Goal: Task Accomplishment & Management: Complete application form

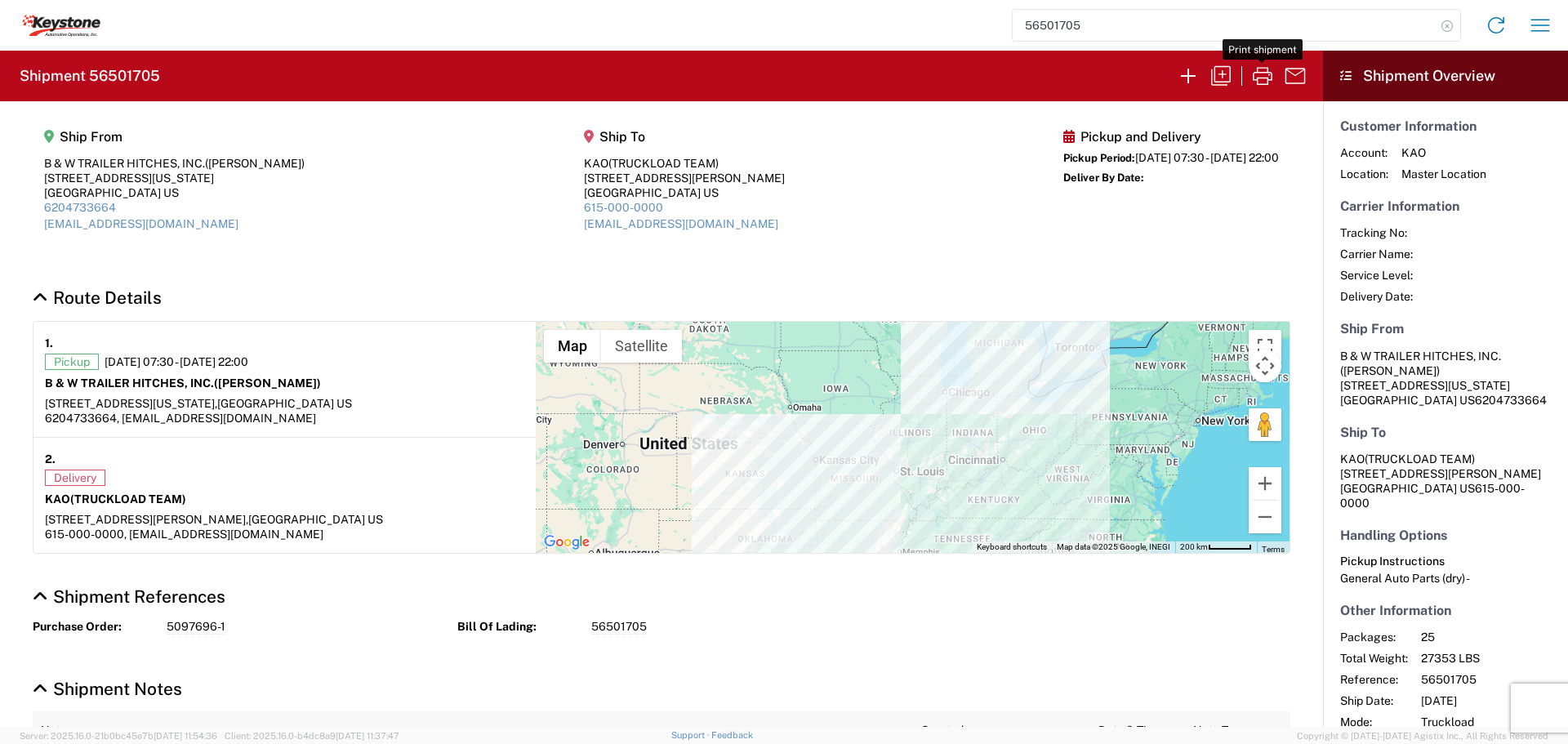
click at [1447, 23] on icon at bounding box center [1447, 26] width 23 height 23
click at [1243, 22] on input "search" at bounding box center [1223, 24] width 423 height 31
type input "56455687"
click at [1449, 25] on icon at bounding box center [1447, 26] width 23 height 23
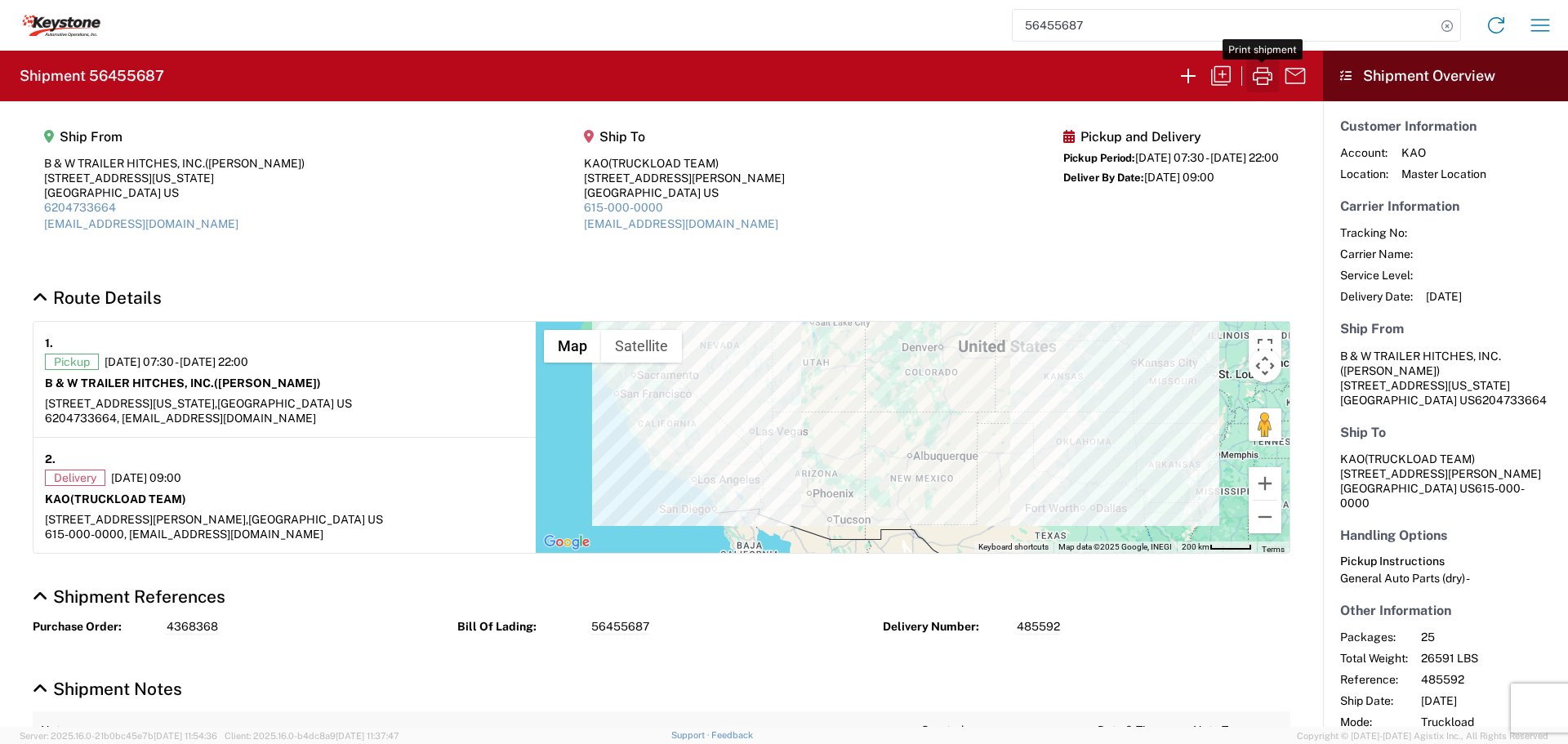
click at [1261, 74] on icon "button" at bounding box center [1262, 76] width 26 height 26
click at [1451, 27] on icon at bounding box center [1447, 26] width 23 height 23
click at [1211, 28] on input "search" at bounding box center [1223, 24] width 423 height 31
type input "56486471"
click at [1262, 69] on icon "button" at bounding box center [1262, 76] width 26 height 26
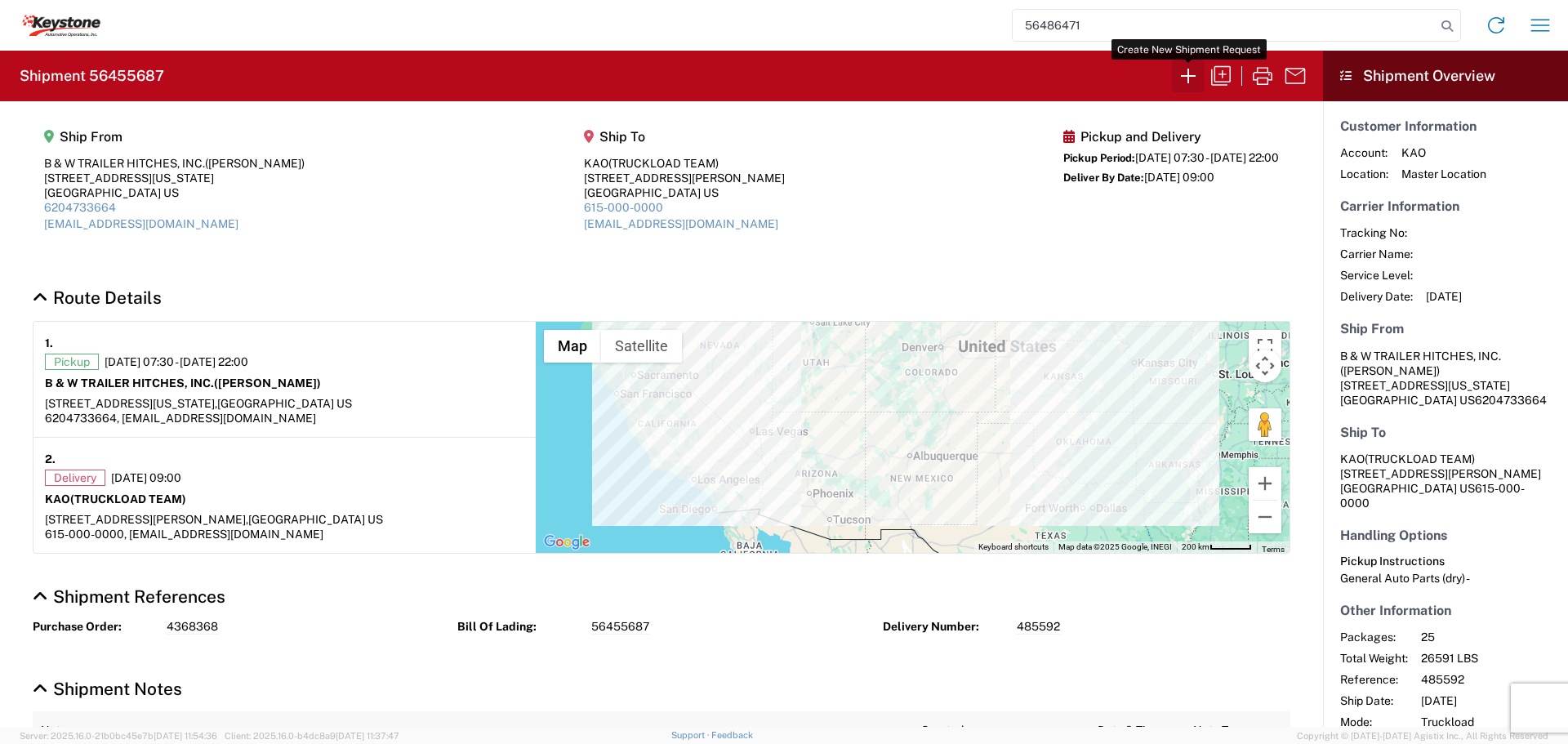
click at [1189, 71] on icon "button" at bounding box center [1188, 76] width 26 height 26
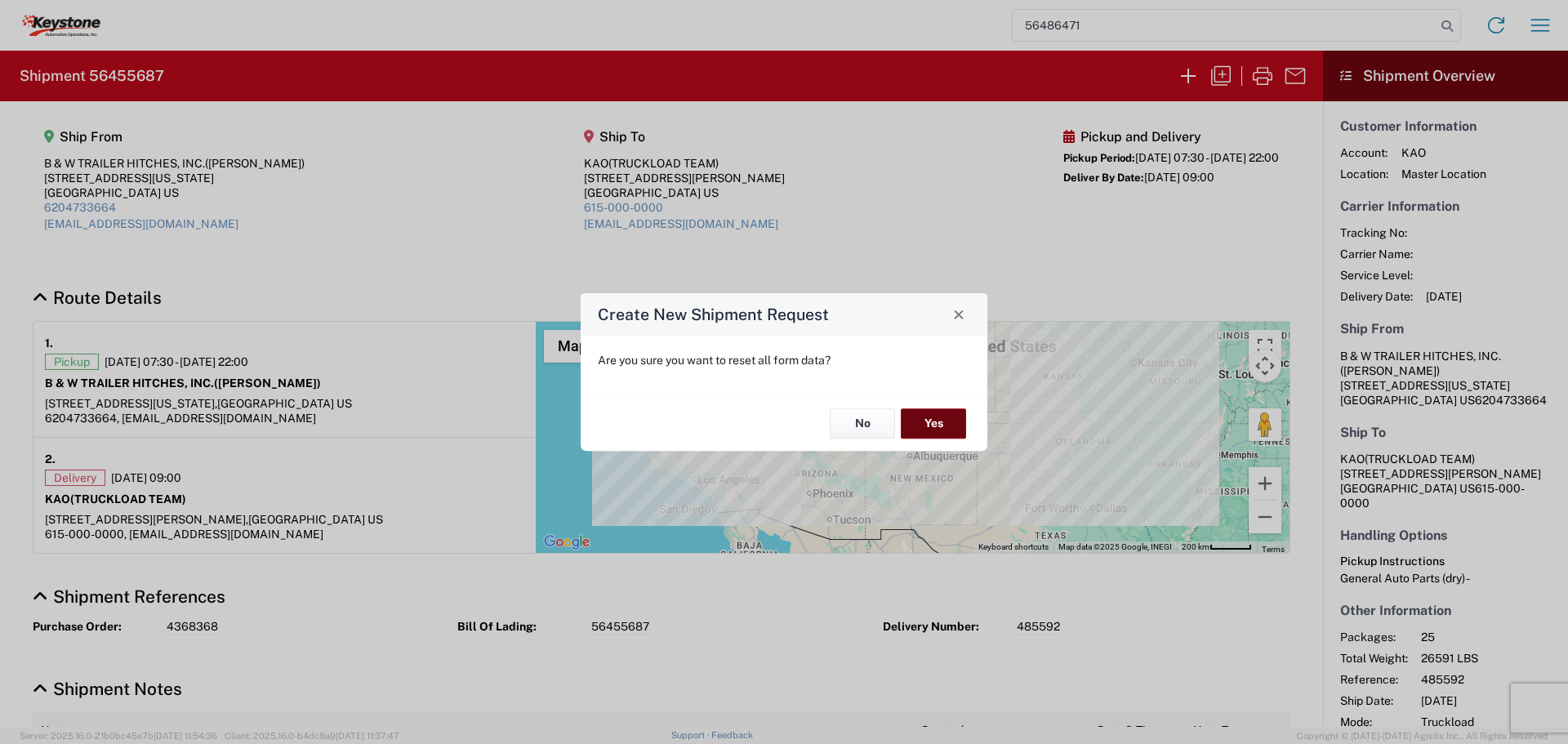
click at [920, 417] on button "Yes" at bounding box center [933, 425] width 66 height 30
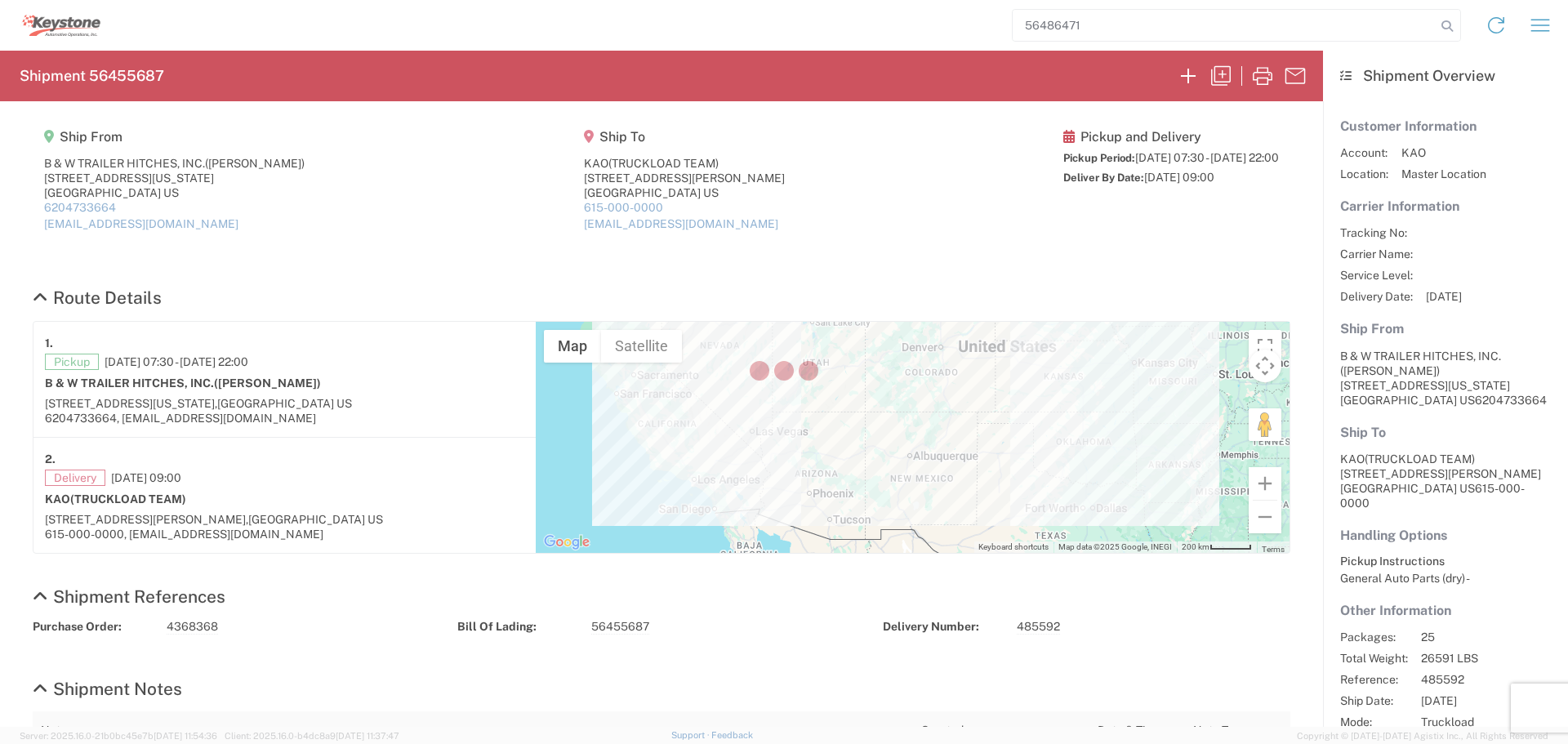
select select "FULL"
select select "US"
select select "LBS"
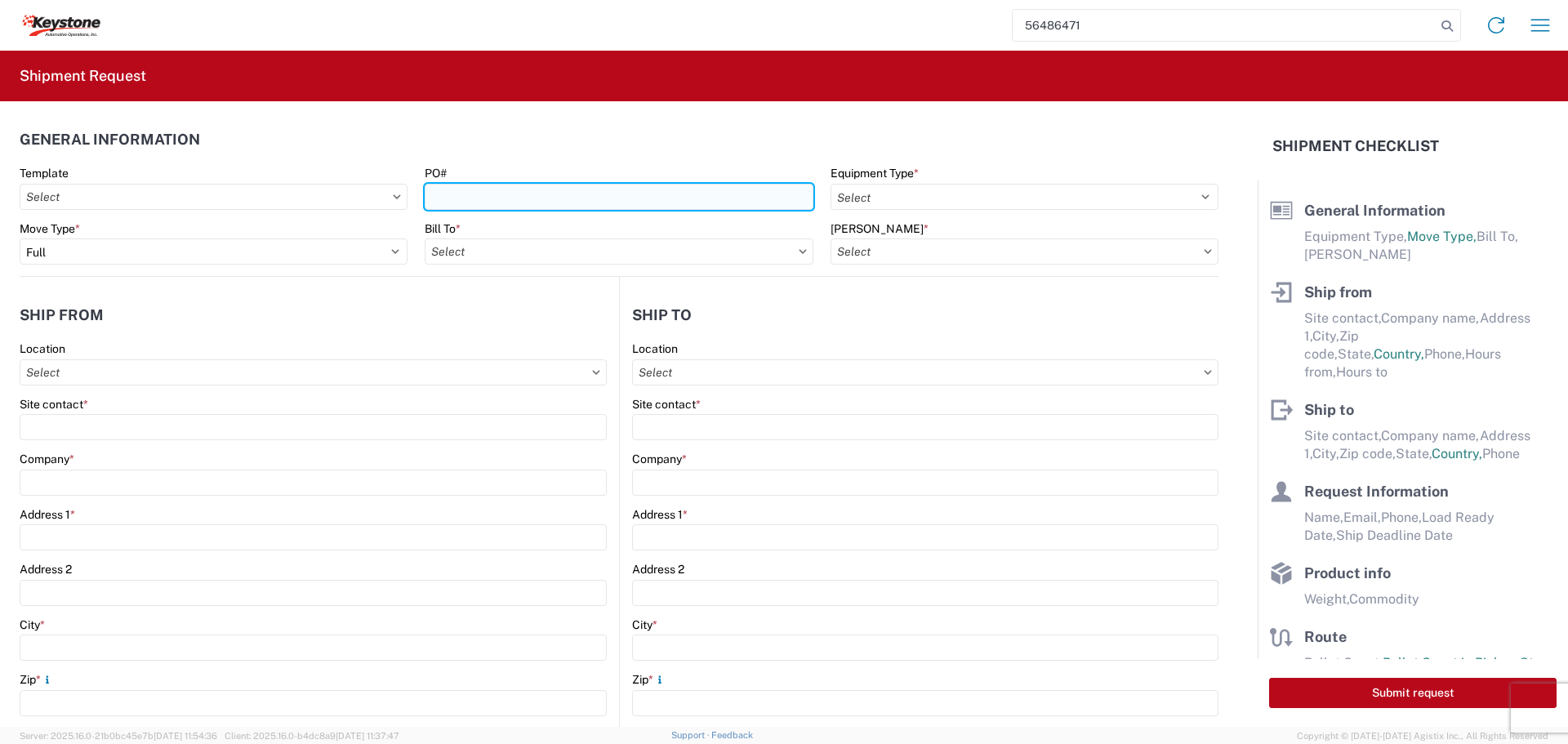
click at [462, 203] on input "PO#" at bounding box center [618, 197] width 388 height 26
type input "4368671"
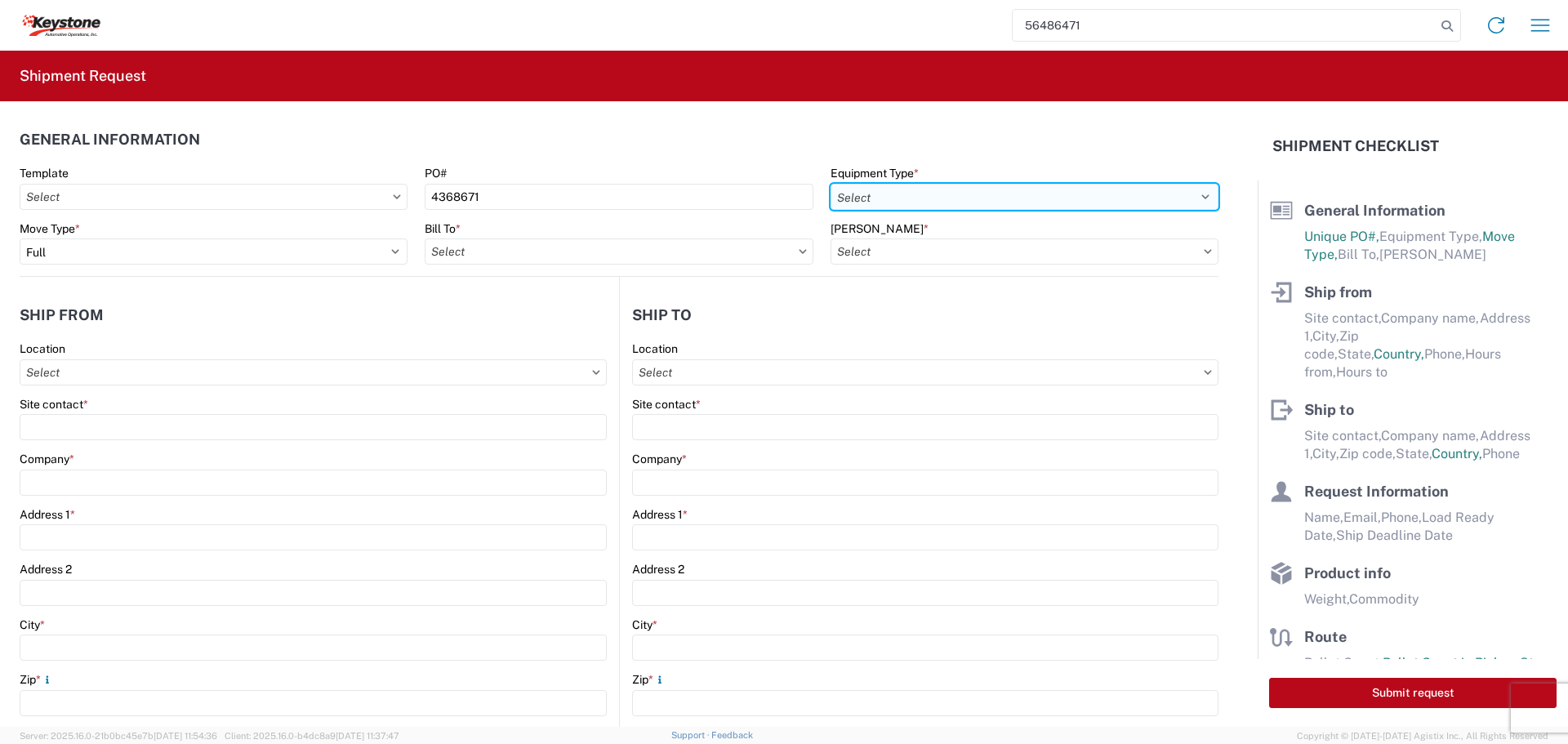
click at [1195, 195] on select "Select 53’ Dry Van Flatbed Dropdeck (van) Lowboy (flatbed) Rail" at bounding box center [1023, 197] width 388 height 26
select select "STDV"
click at [830, 184] on select "Select 53’ Dry Van Flatbed Dropdeck (van) Lowboy (flatbed) Rail" at bounding box center [1023, 197] width 388 height 26
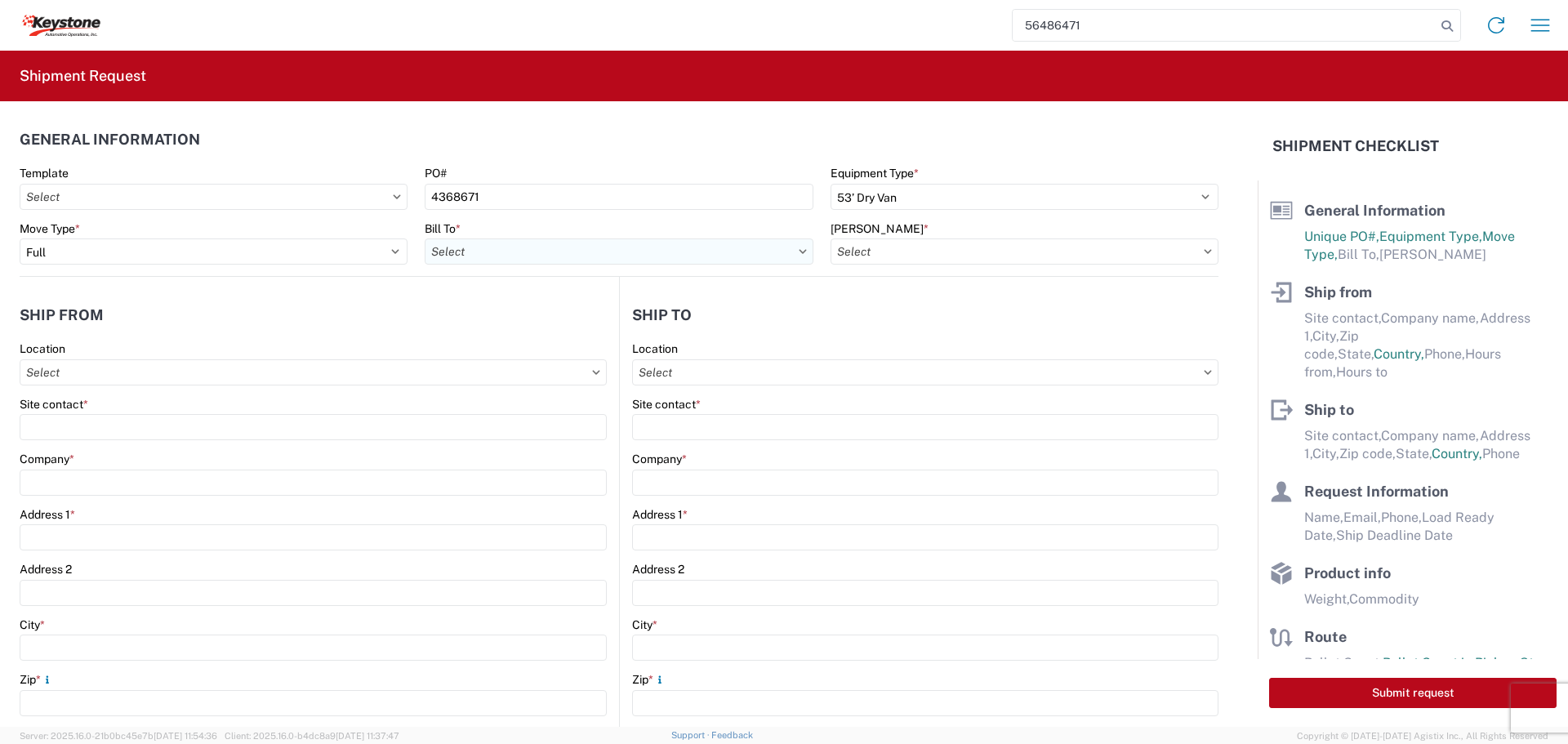
click at [646, 247] on input "Bill To *" at bounding box center [618, 252] width 388 height 26
type input "8614"
click at [610, 330] on div "8614 - [GEOGRAPHIC_DATA] - [GEOGRAPHIC_DATA], [GEOGRAPHIC_DATA]" at bounding box center [627, 324] width 407 height 26
type input "8614 - [GEOGRAPHIC_DATA] - [GEOGRAPHIC_DATA], [GEOGRAPHIC_DATA]"
click at [930, 253] on input "[PERSON_NAME] *" at bounding box center [1023, 252] width 388 height 26
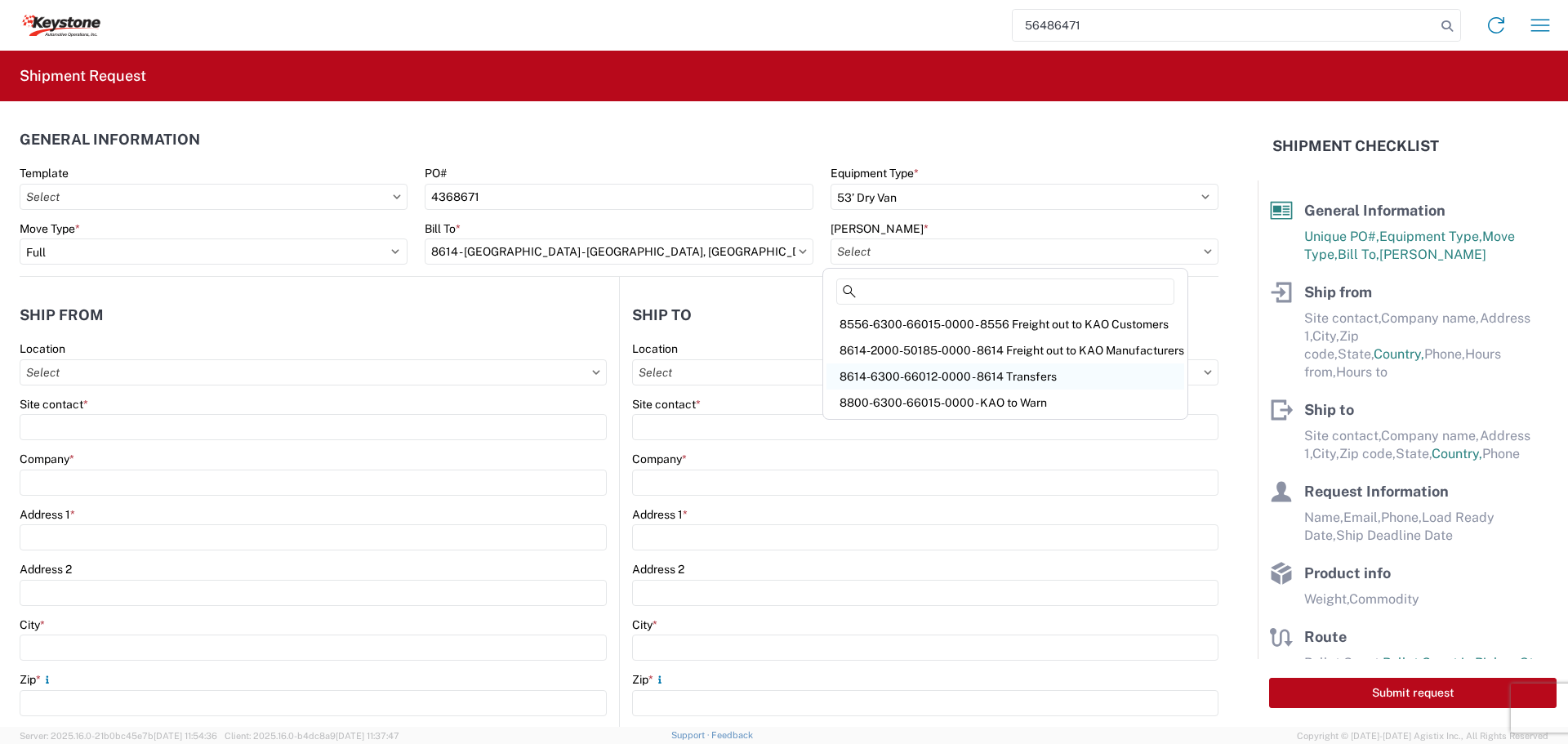
click at [988, 370] on div "8614-6300-66012-0000 - 8614 Transfers" at bounding box center [1005, 377] width 358 height 26
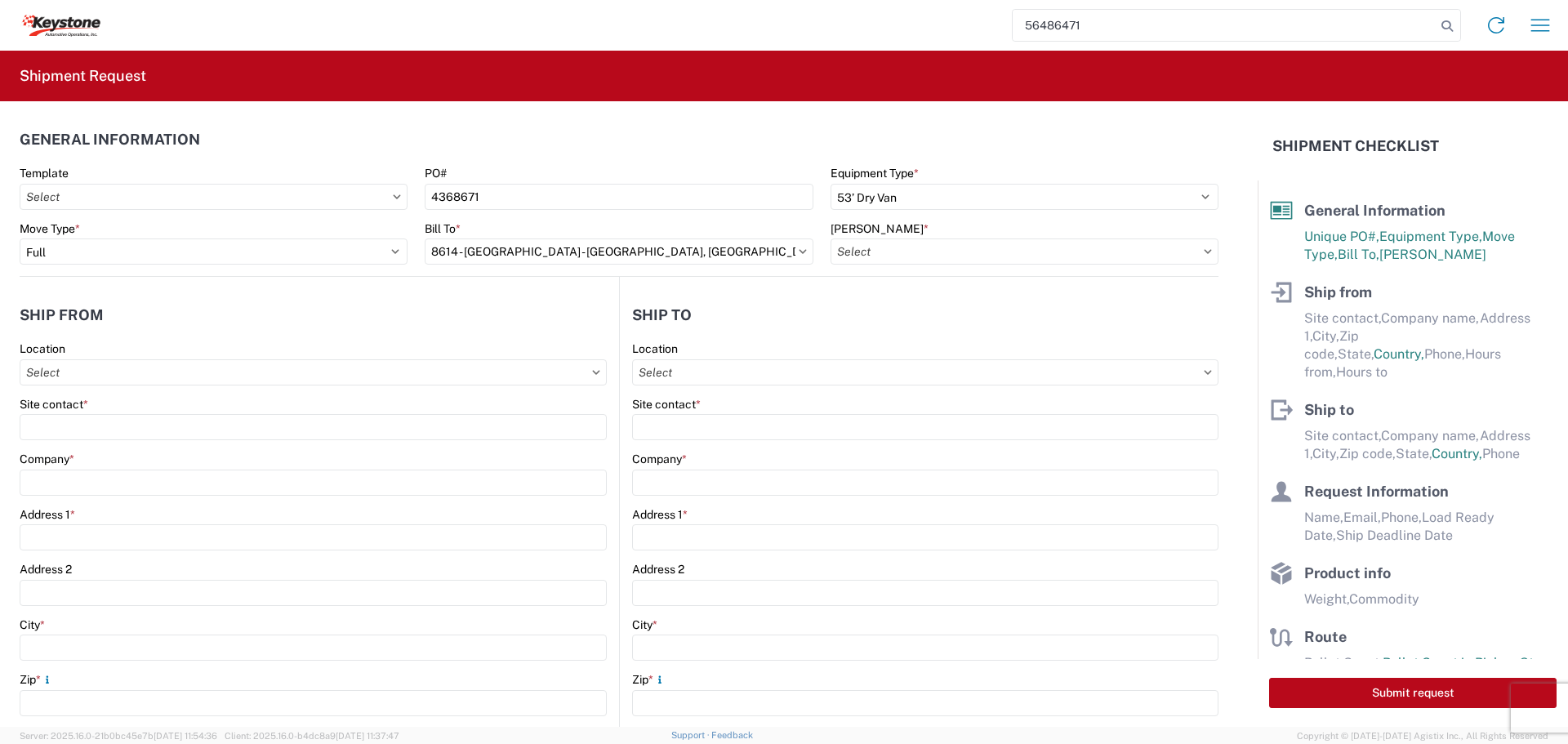
type input "8614-6300-66012-0000 - 8614 Transfers, 8614-6300-66012-0000 - 8614 Transfers"
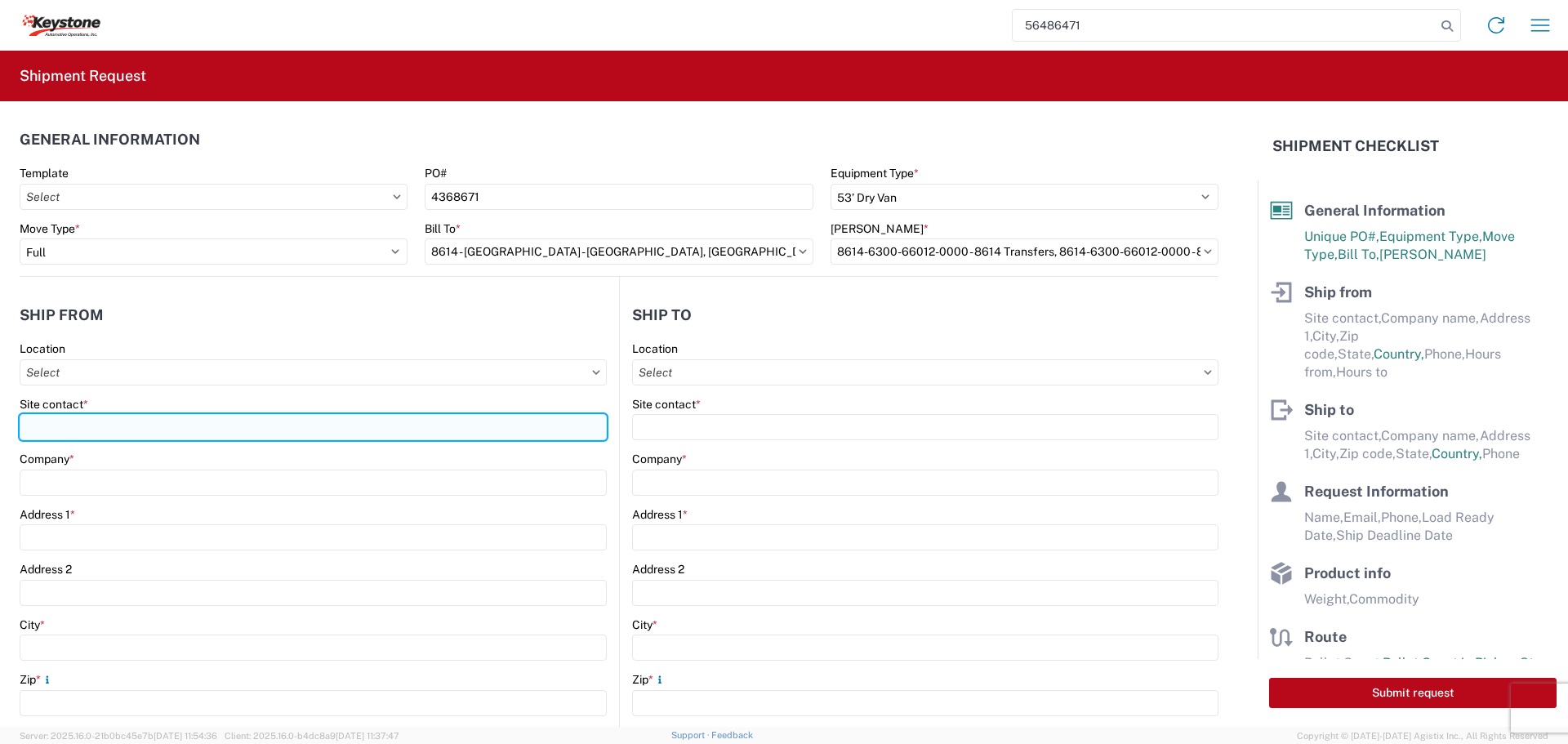
click at [102, 419] on input "Site contact *" at bounding box center [313, 427] width 587 height 26
type input "BILL OR [PERSON_NAME]"
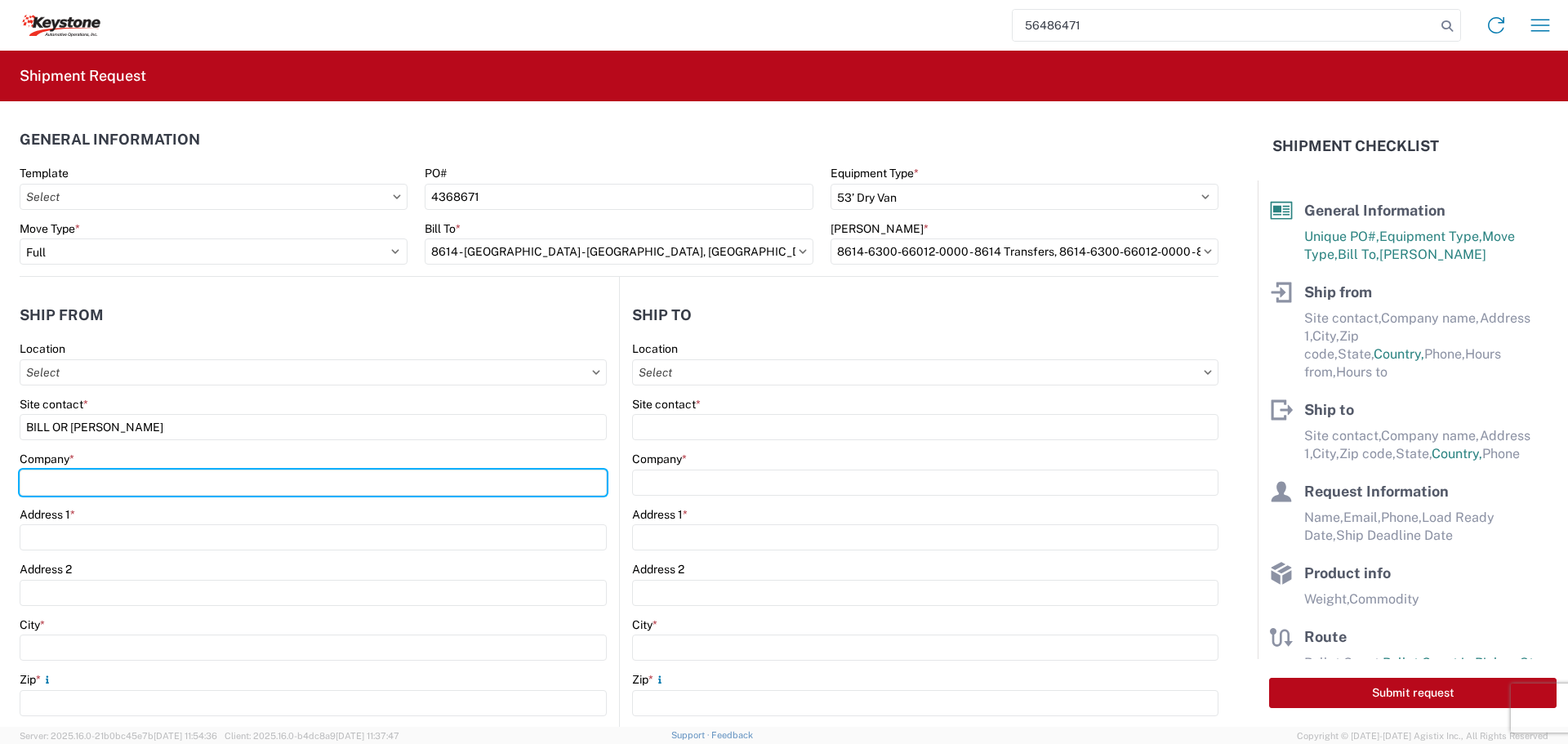
type input "B & W TRAILER HITCHES, INC."
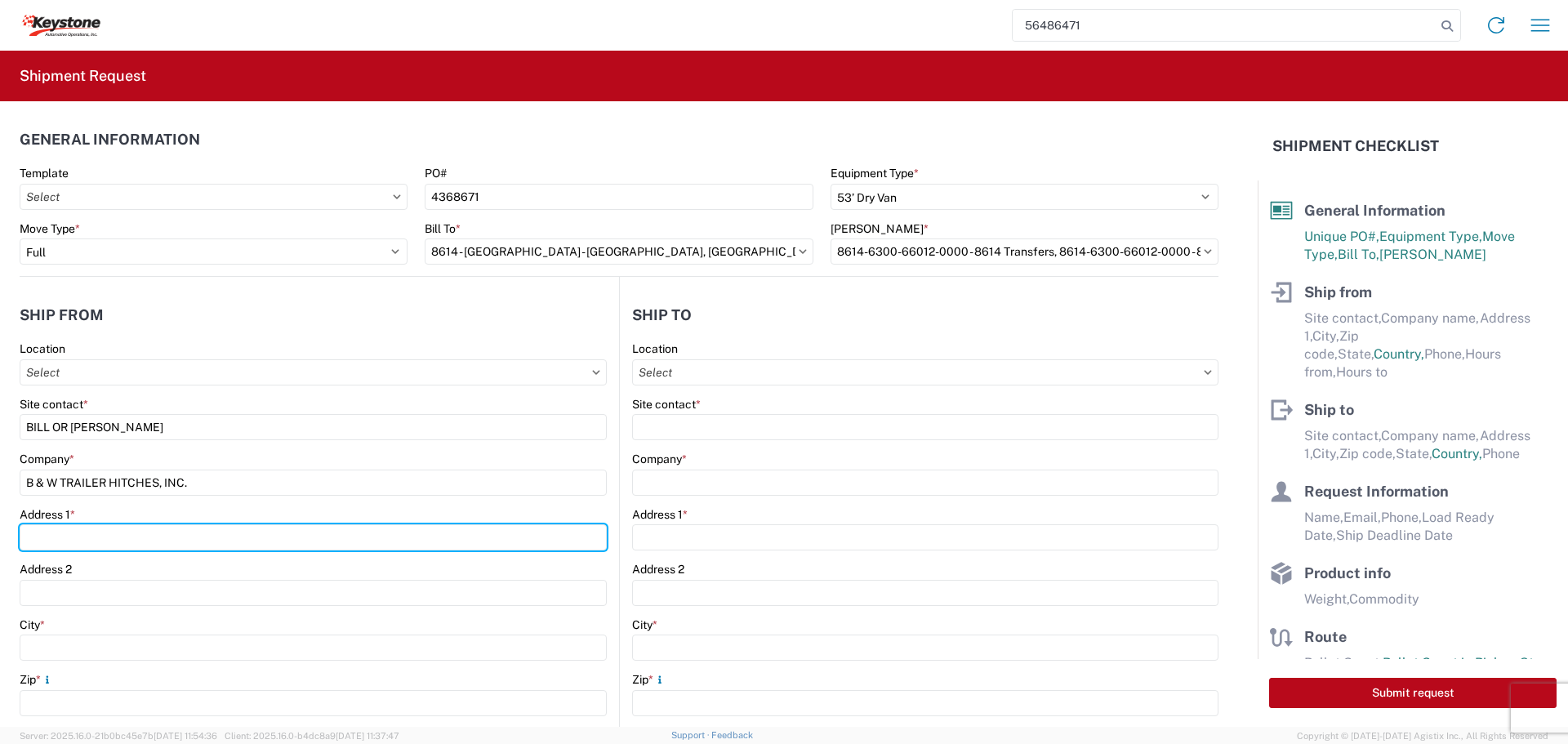
type input "[STREET_ADDRESS][US_STATE]"
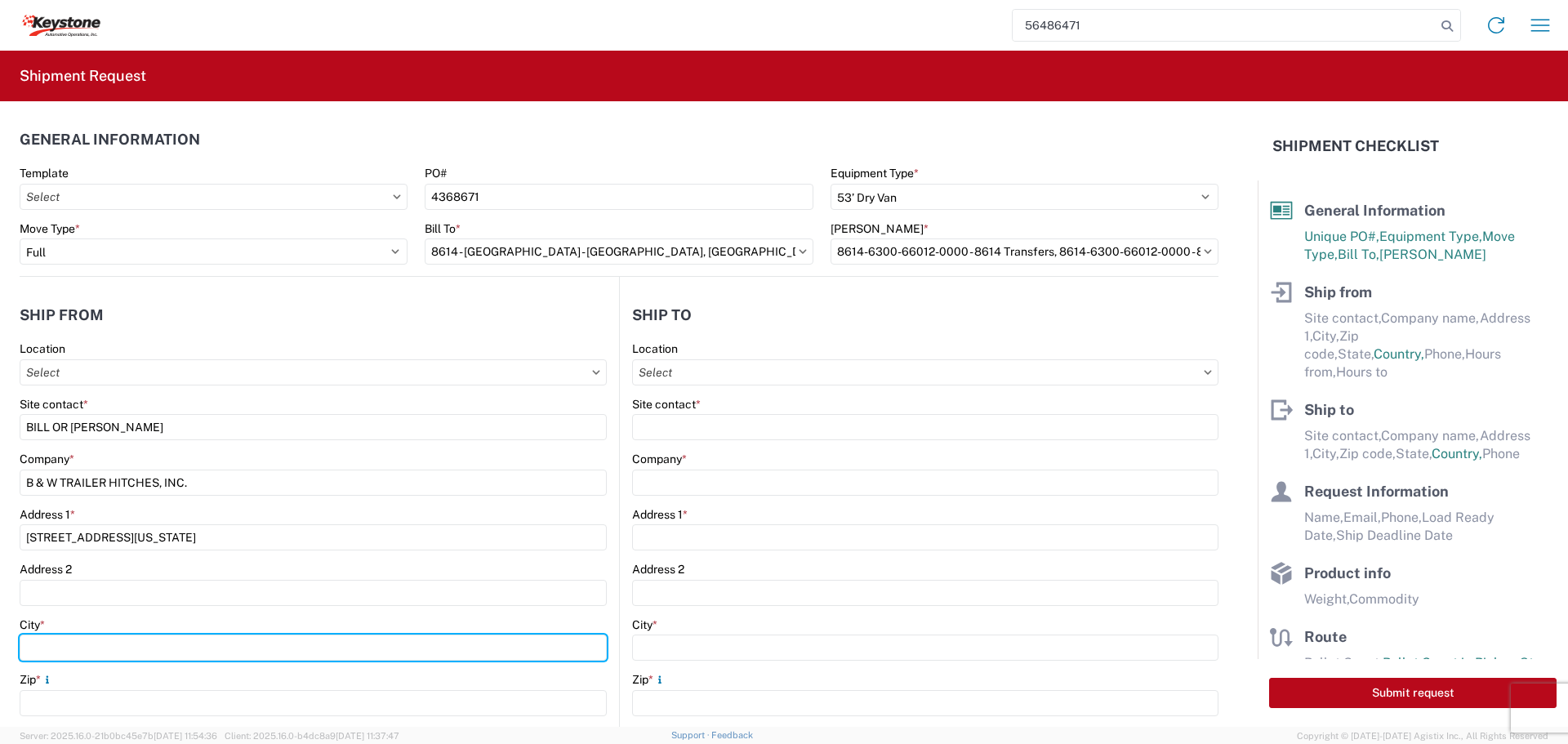
type input "HUMBOLDT"
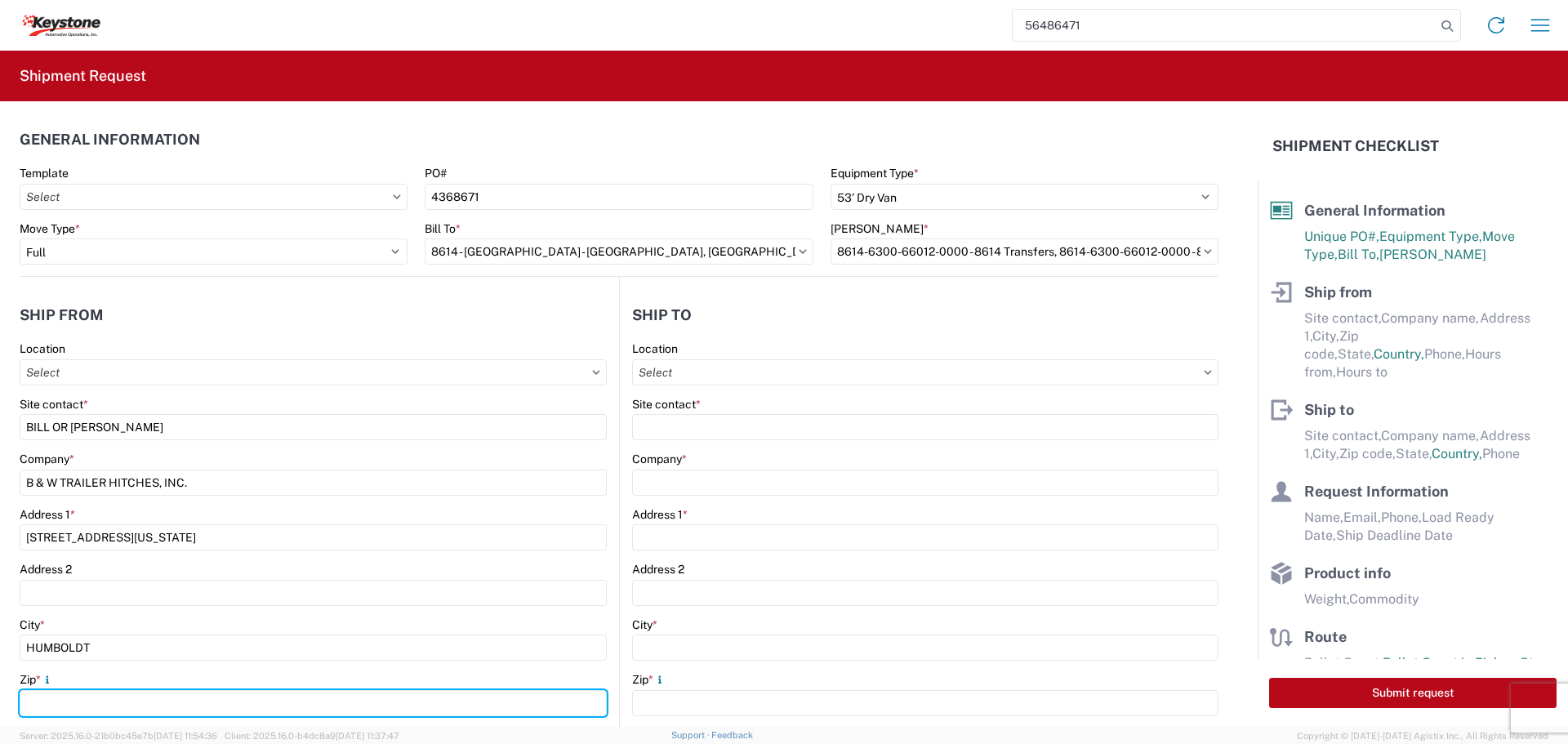
type input "66748"
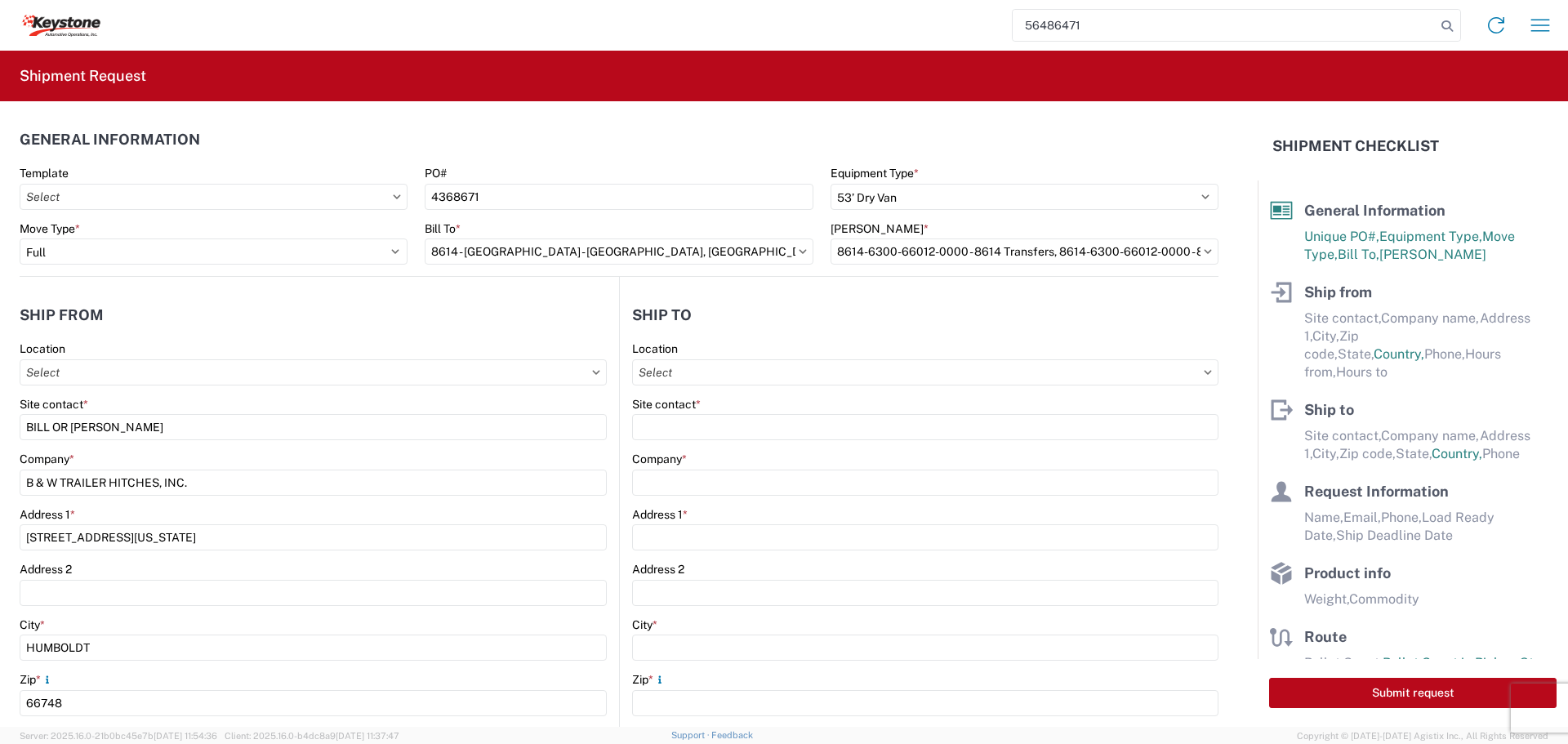
select select "KS"
type input "[EMAIL_ADDRESS][DOMAIN_NAME]"
type input "6204733664"
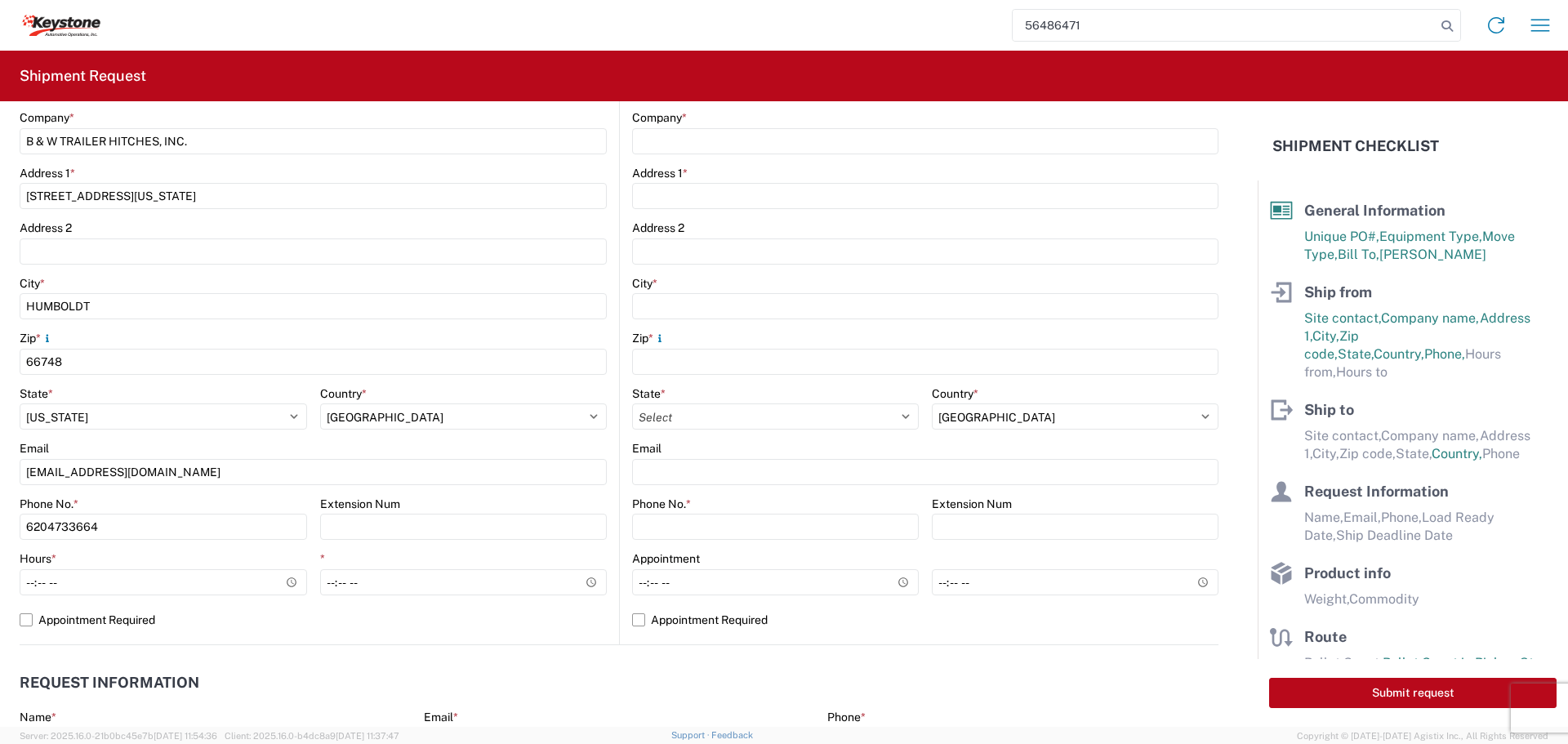
scroll to position [409, 0]
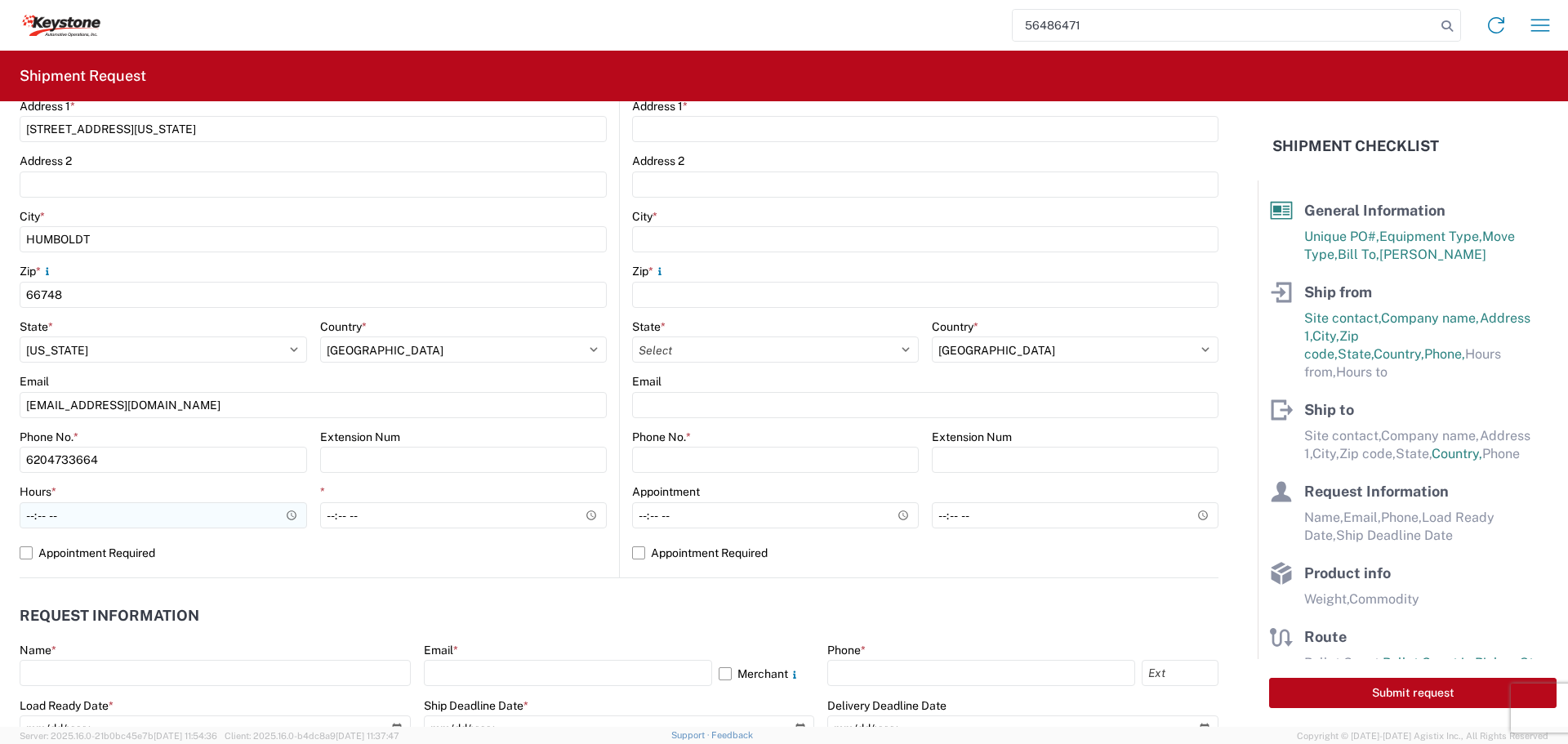
type input "[PERSON_NAME]"
click at [284, 515] on input "Hours *" at bounding box center [163, 516] width 287 height 26
type input "07:30"
click at [463, 520] on input "*" at bounding box center [464, 516] width 287 height 26
click at [585, 510] on input "*" at bounding box center [464, 516] width 287 height 26
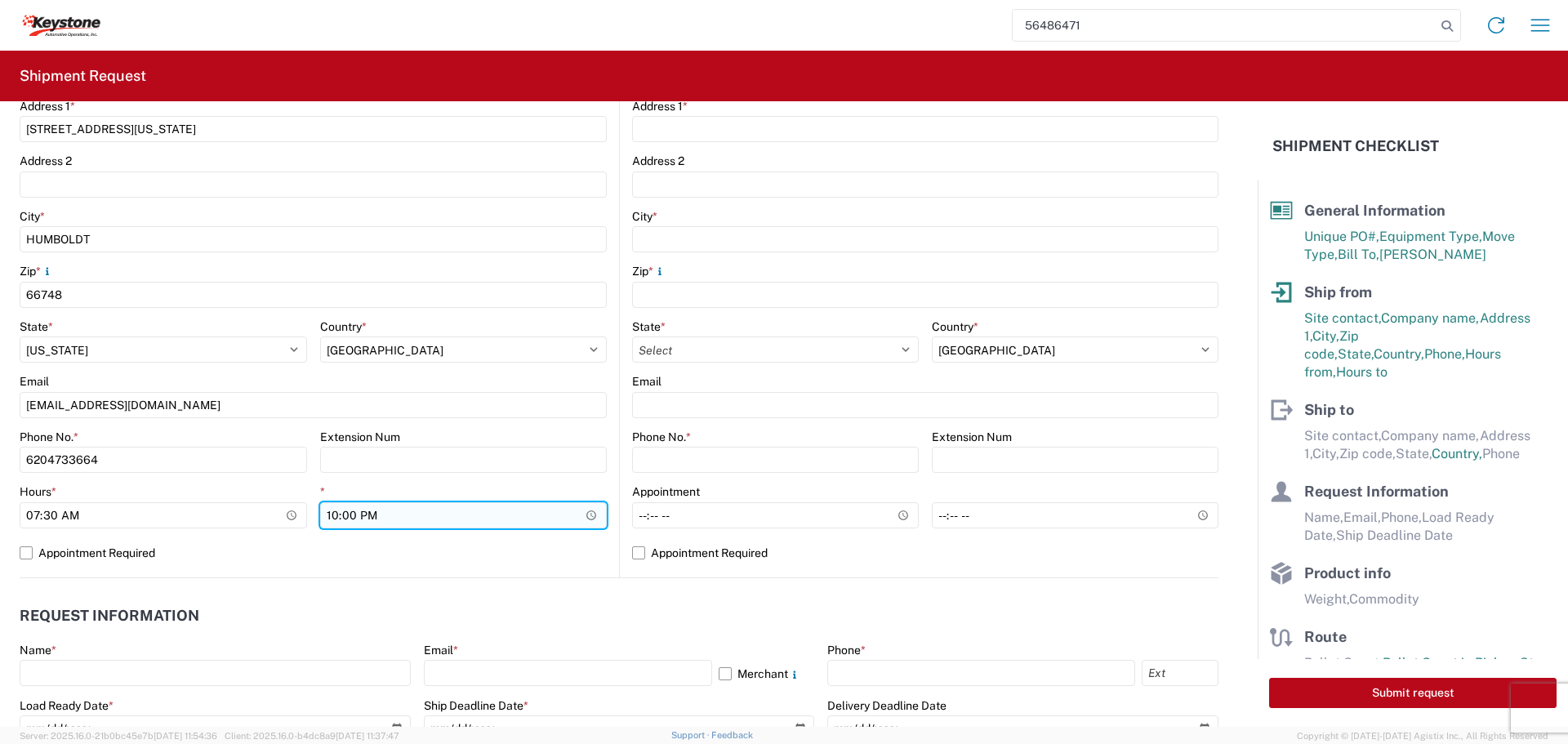
type input "22:00"
click at [548, 517] on input "22:00" at bounding box center [464, 516] width 287 height 26
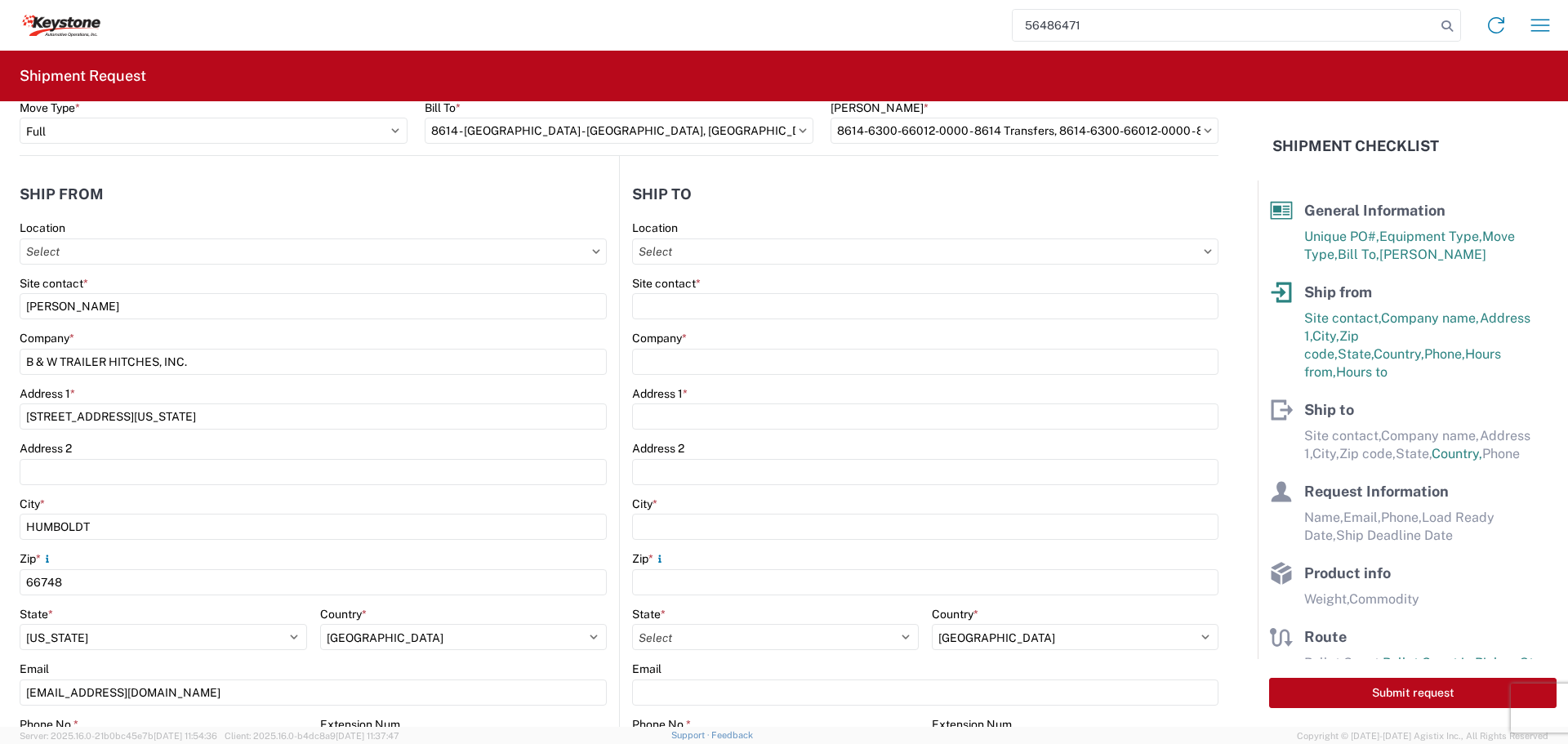
scroll to position [82, 0]
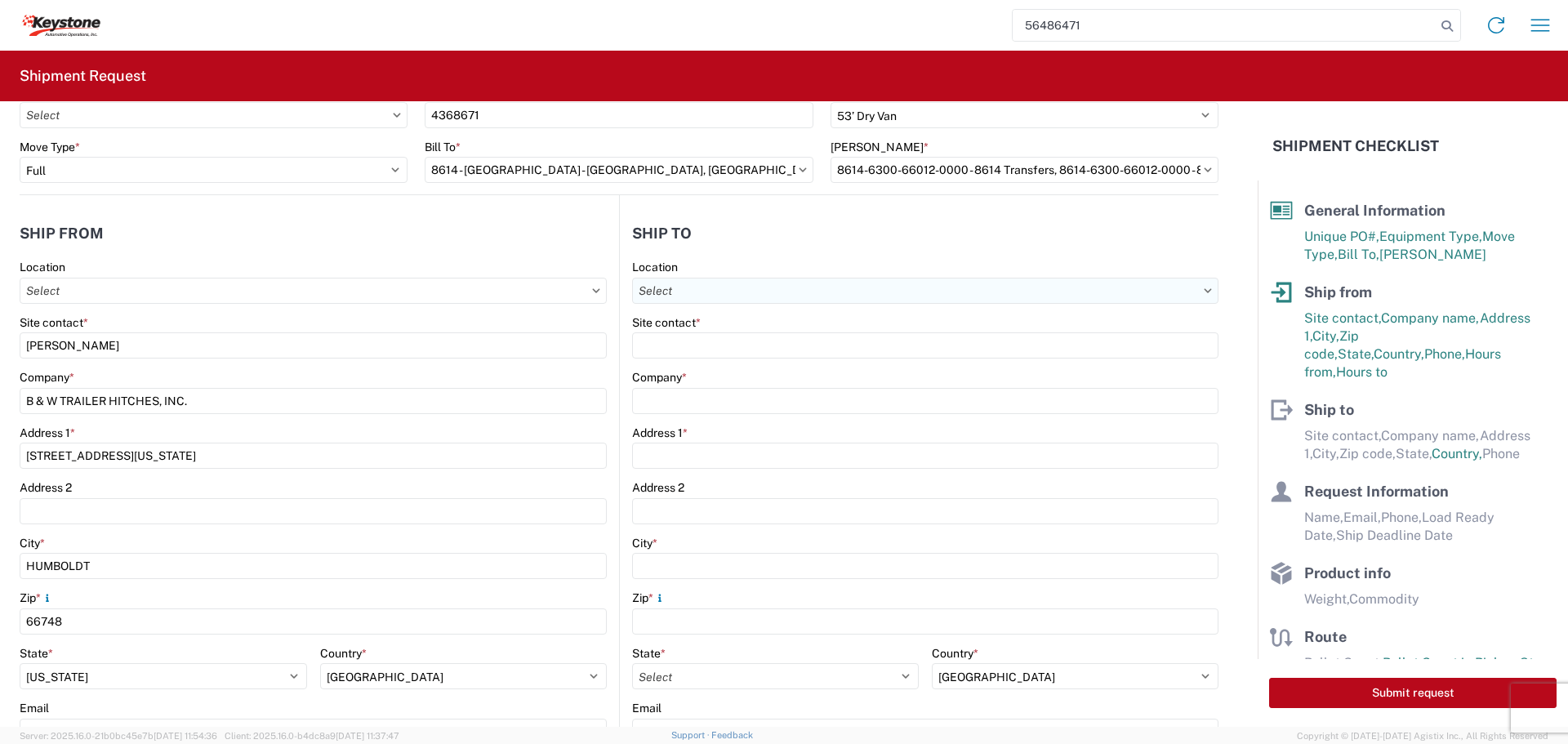
click at [817, 295] on input "Location" at bounding box center [925, 291] width 586 height 26
type input "8614"
click at [744, 360] on div "8614 - [GEOGRAPHIC_DATA] - [GEOGRAPHIC_DATA], [GEOGRAPHIC_DATA]" at bounding box center [833, 364] width 407 height 26
type input "8614 - [GEOGRAPHIC_DATA] - [GEOGRAPHIC_DATA], [GEOGRAPHIC_DATA]"
type input "KAO"
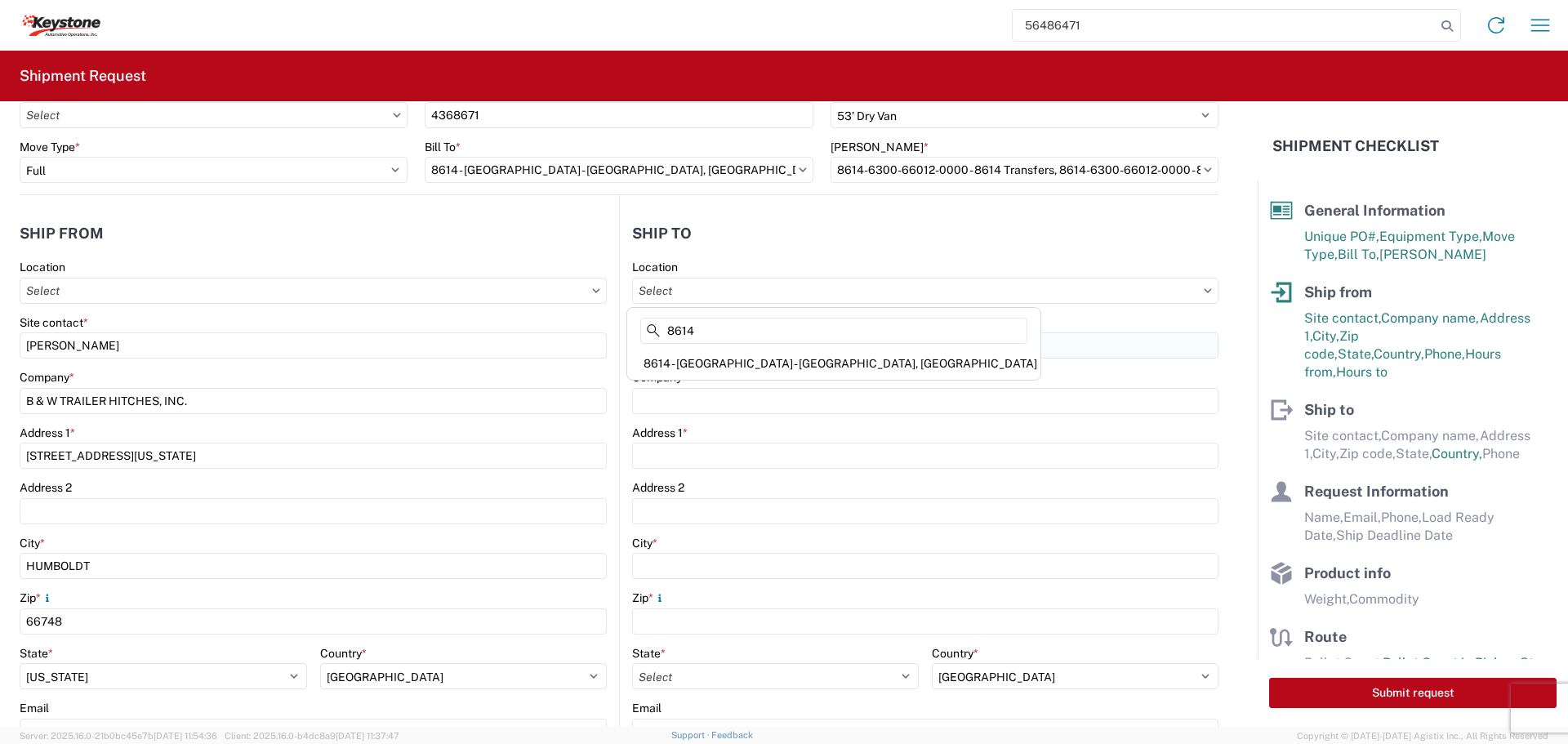
type input "[STREET_ADDRESS][PERSON_NAME]"
type input "Eastvale"
type input "91752"
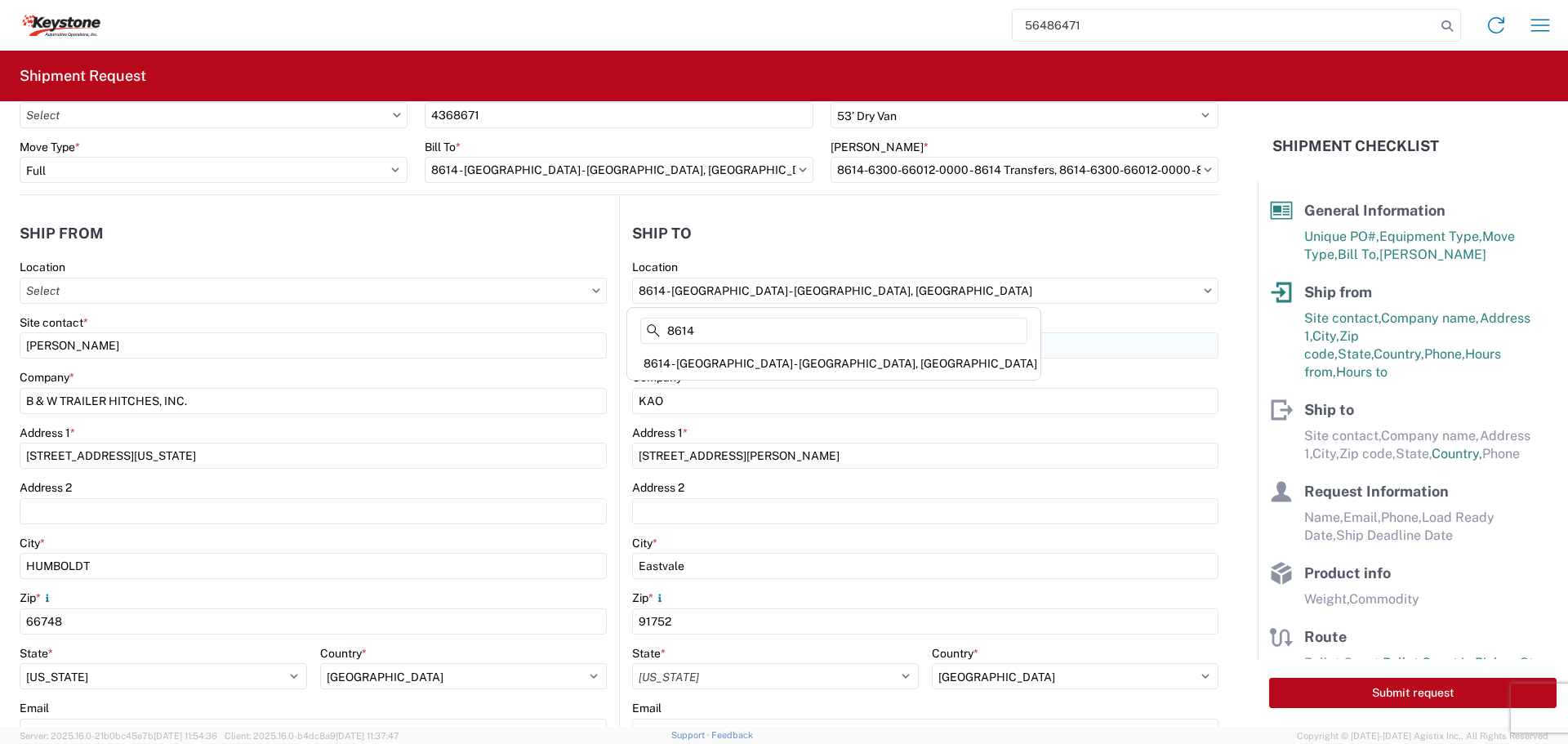
select select "US"
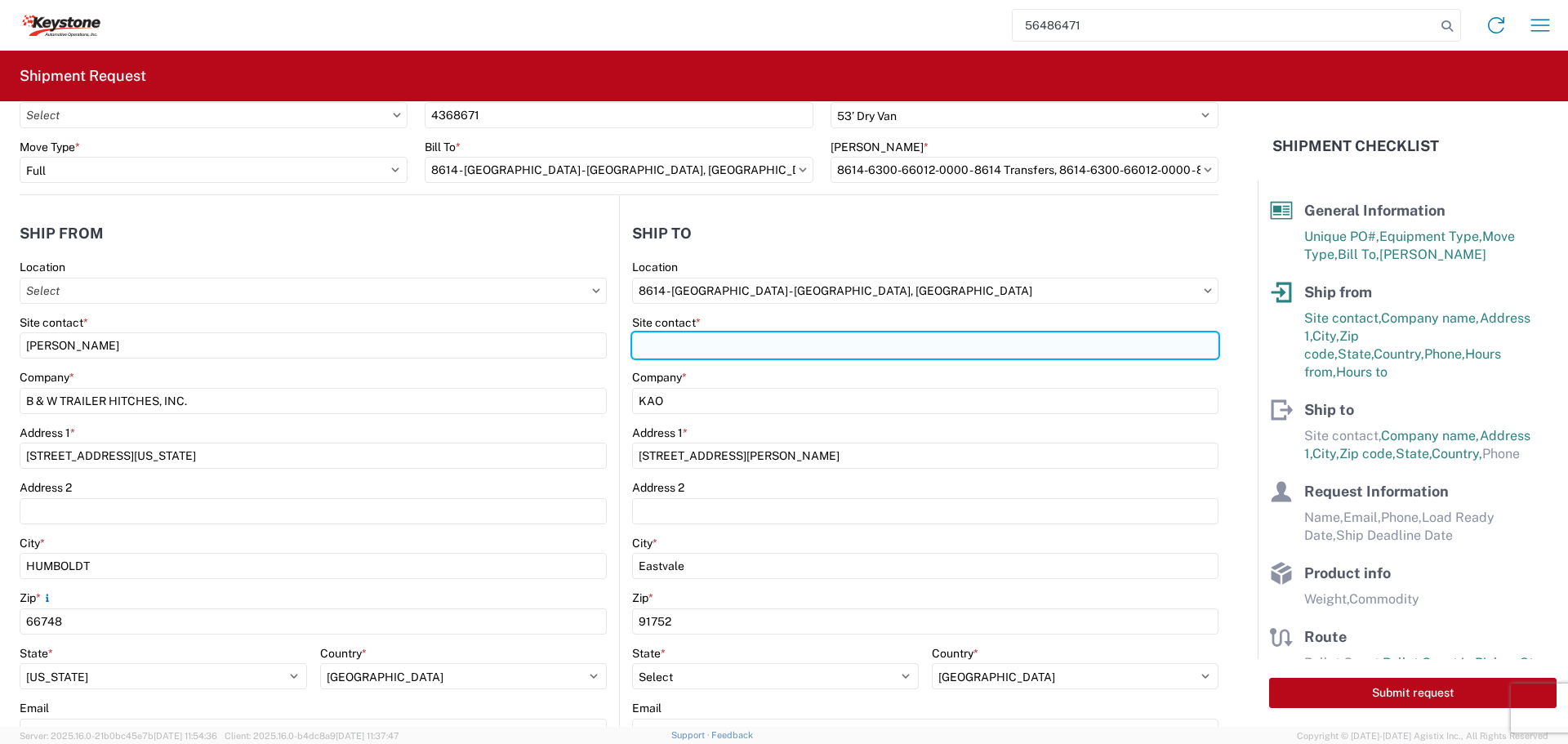
drag, startPoint x: 716, startPoint y: 341, endPoint x: 708, endPoint y: 335, distance: 10.0
click at [715, 341] on input "Site contact *" at bounding box center [925, 346] width 586 height 26
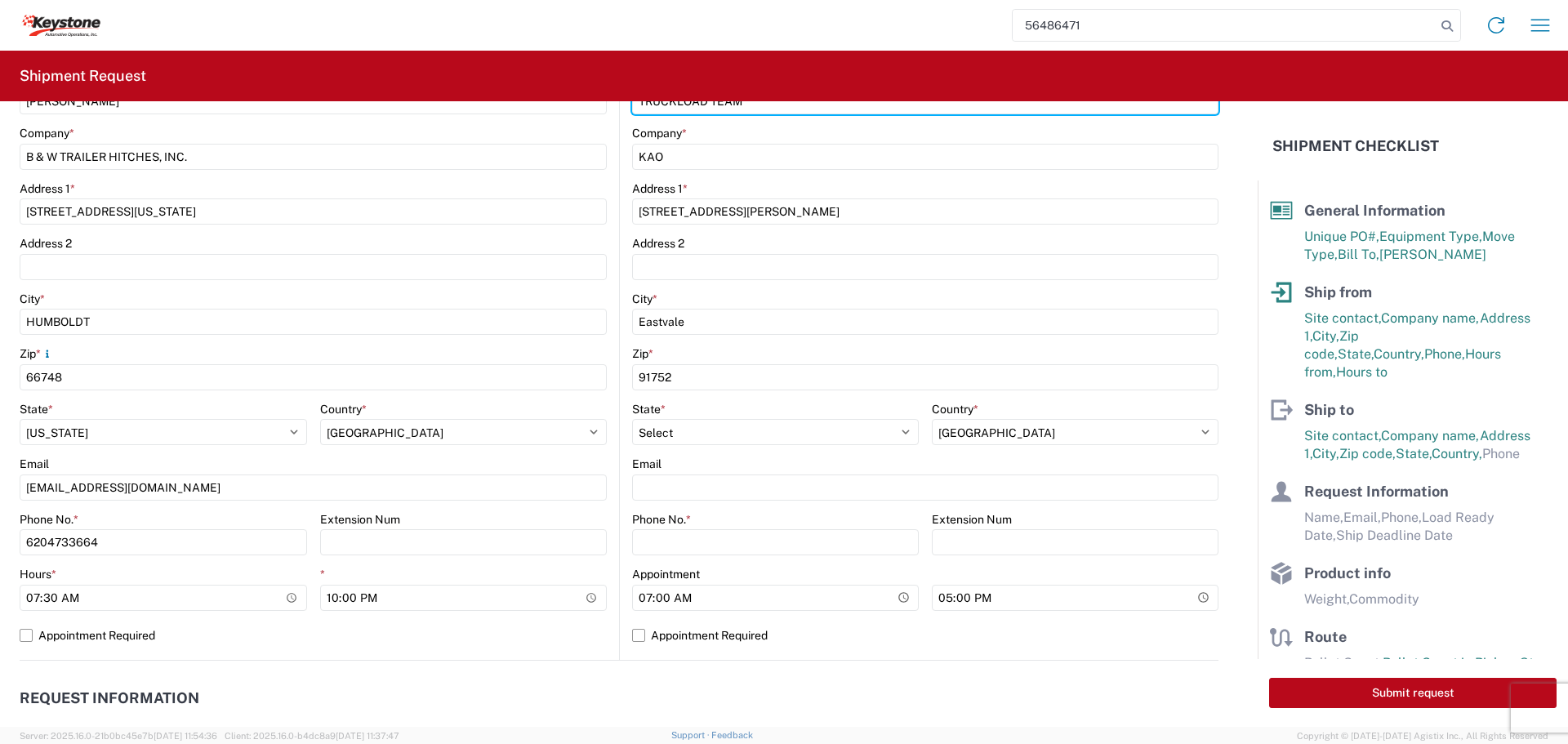
scroll to position [327, 0]
type input "TRUCKLOAD TEAM"
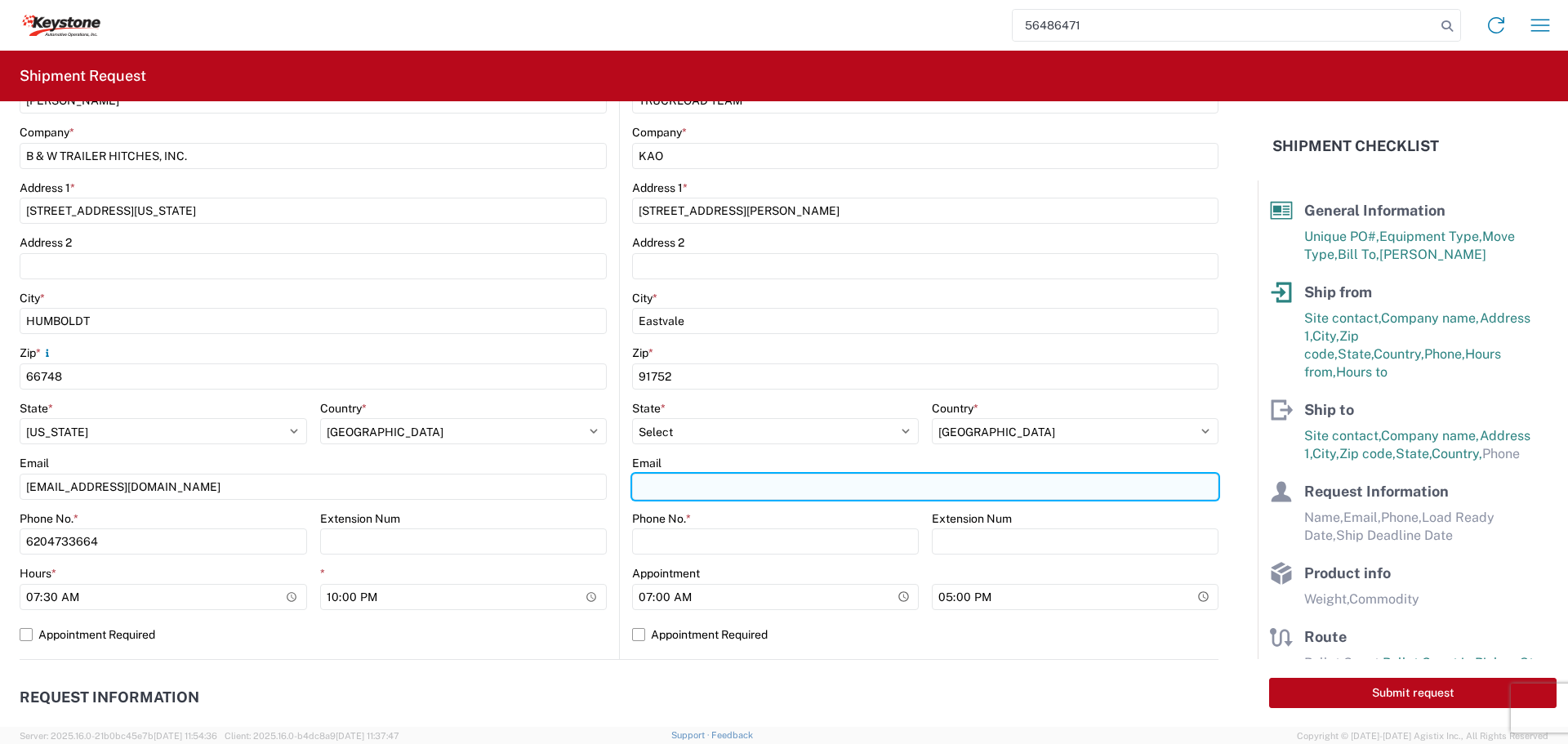
click at [715, 491] on input "Email" at bounding box center [925, 487] width 586 height 26
type input "[EMAIL_ADDRESS][DOMAIN_NAME]"
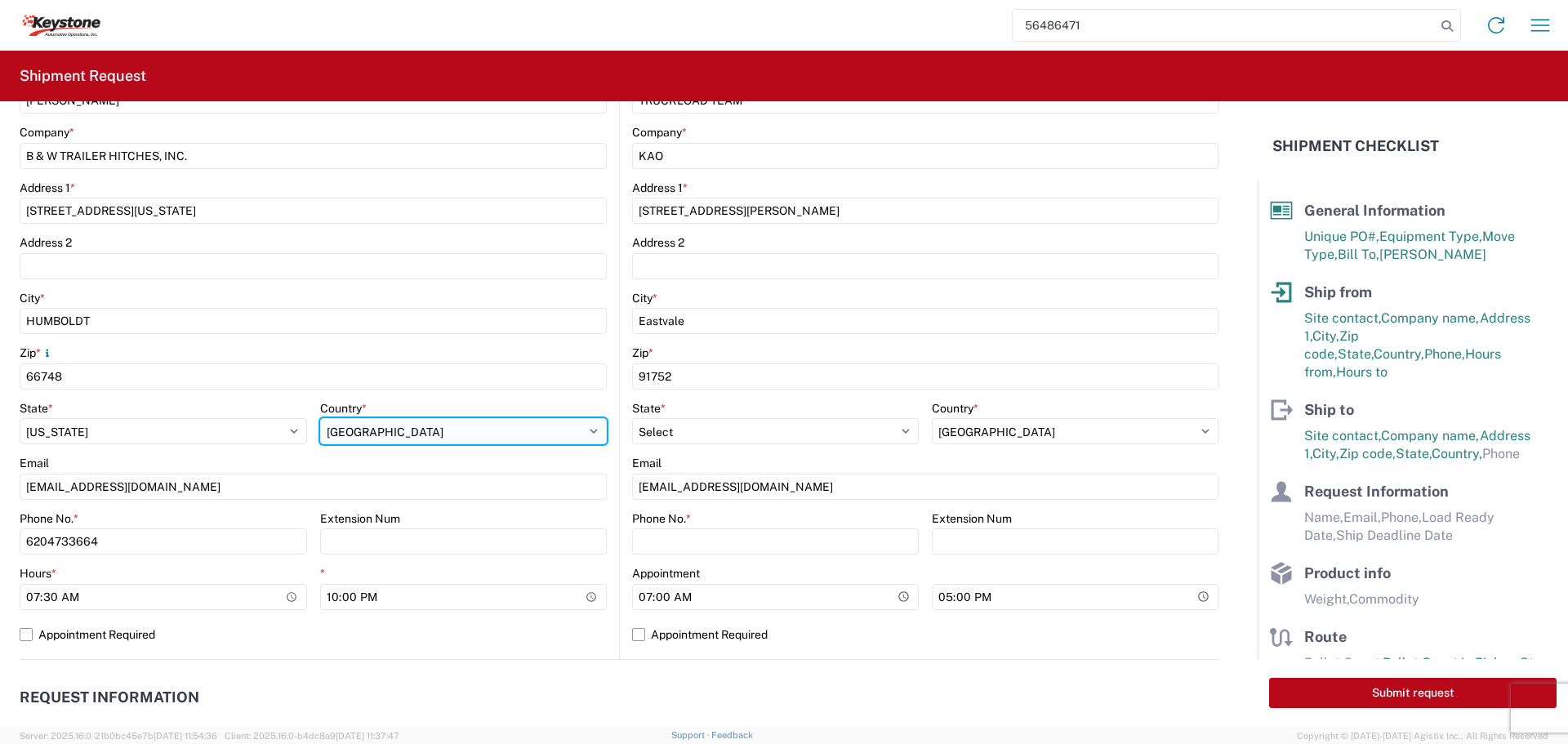
click at [521, 424] on select "Select [GEOGRAPHIC_DATA] [GEOGRAPHIC_DATA] [GEOGRAPHIC_DATA] [GEOGRAPHIC_DATA] …" at bounding box center [464, 431] width 287 height 26
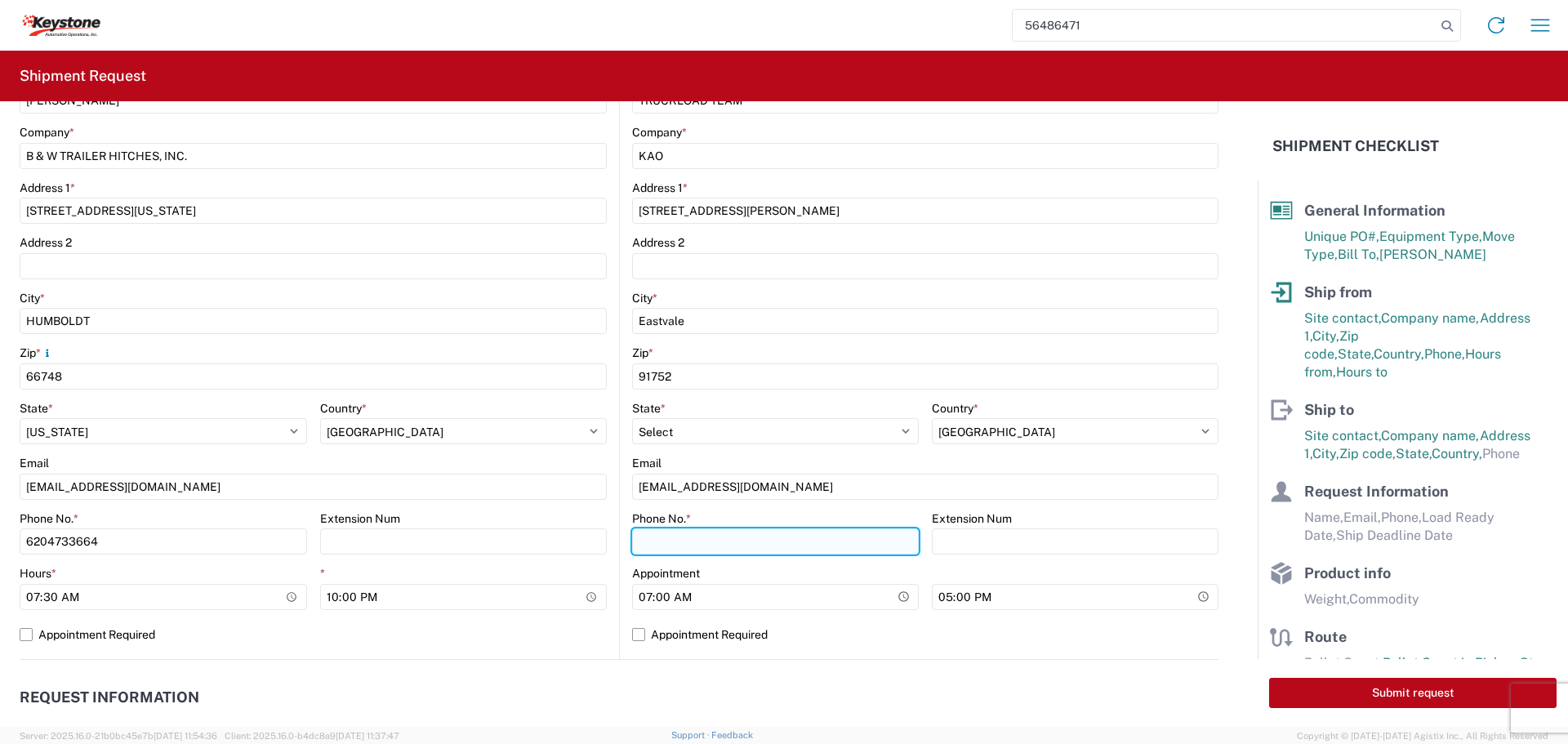
click at [721, 543] on input "Phone No. *" at bounding box center [775, 542] width 286 height 26
type input "6"
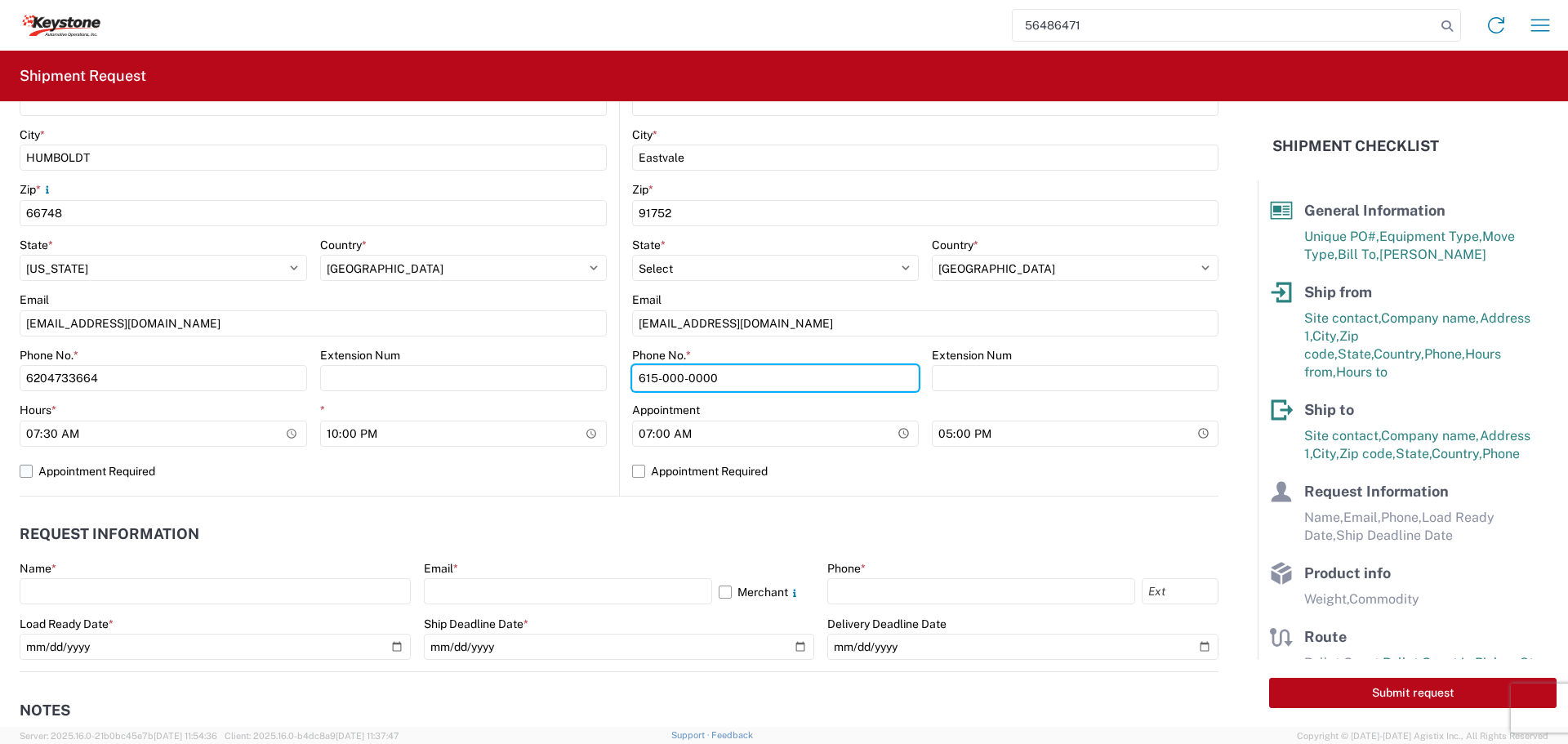
scroll to position [572, 0]
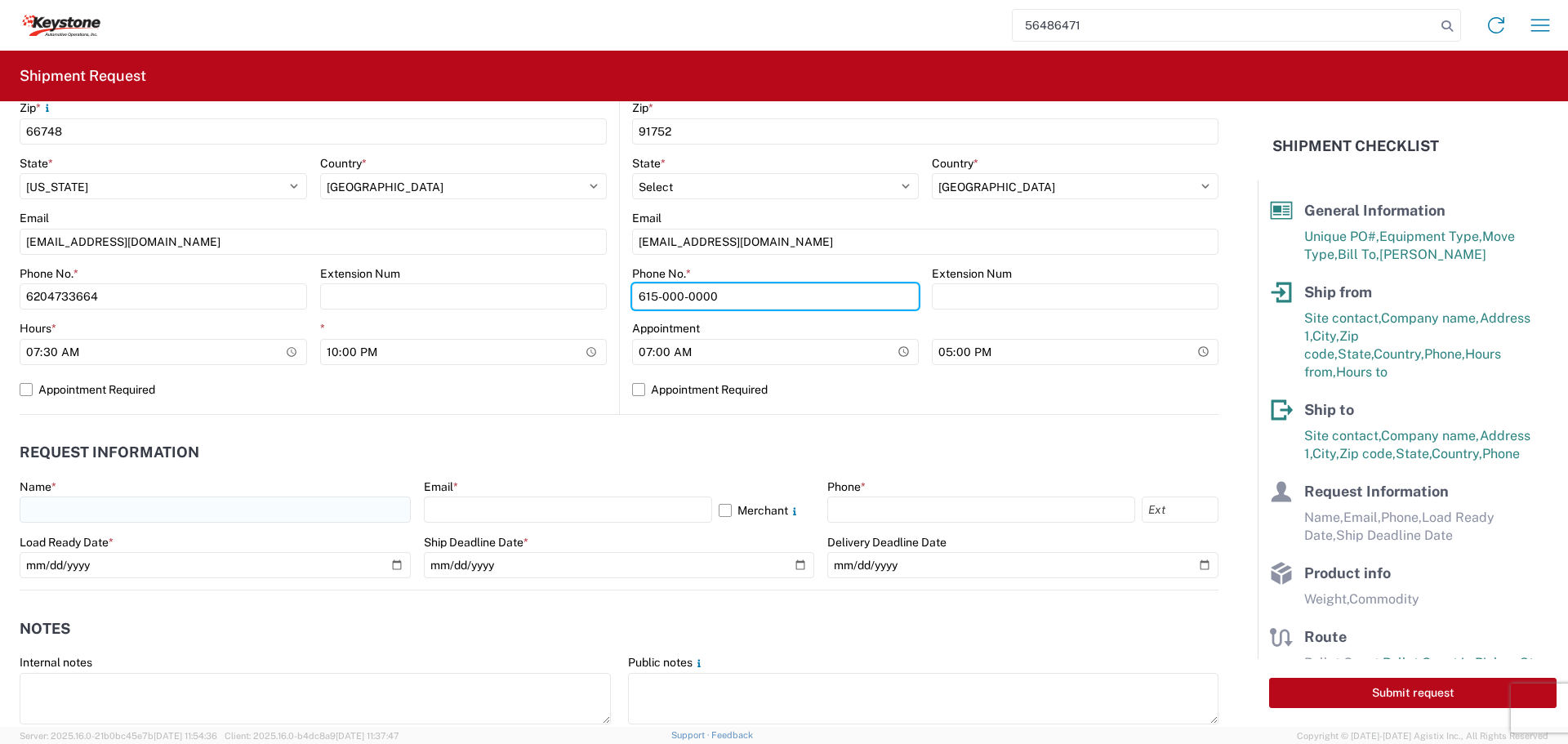
type input "615-000-0000"
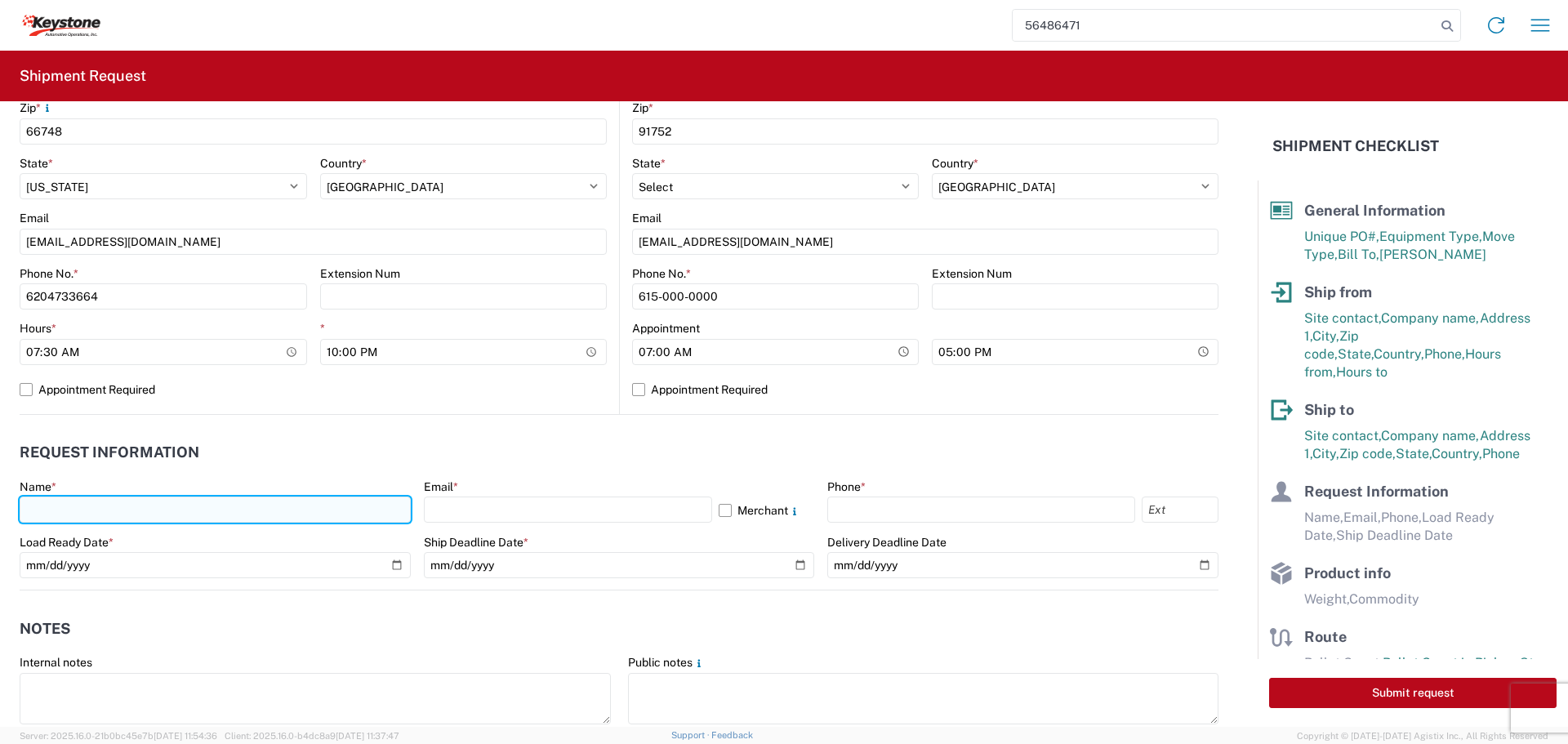
click at [47, 498] on input "text" at bounding box center [215, 510] width 392 height 26
type input "[PERSON_NAME]"
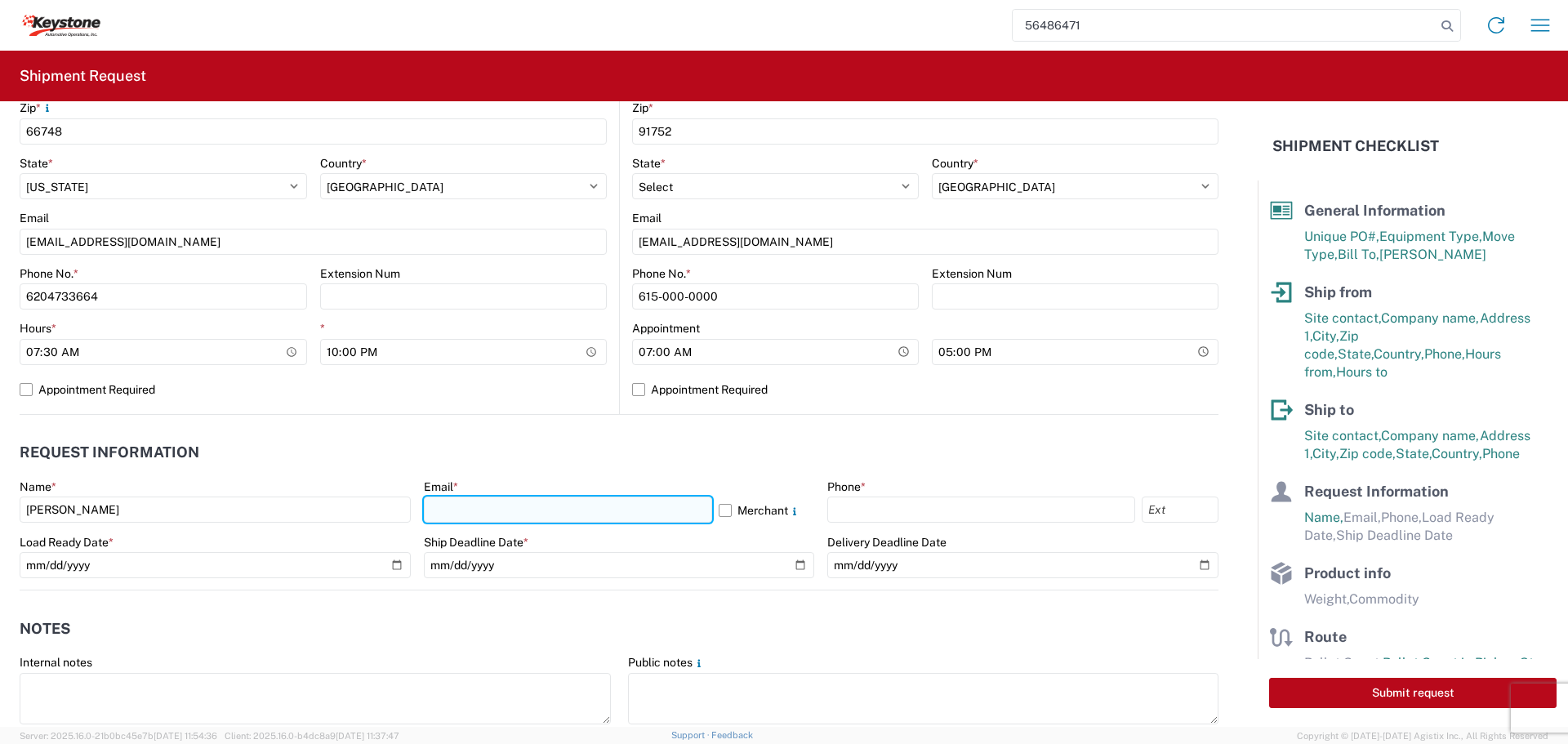
click at [530, 504] on input "text" at bounding box center [567, 510] width 288 height 26
type input "[EMAIL_ADDRESS][DOMAIN_NAME]"
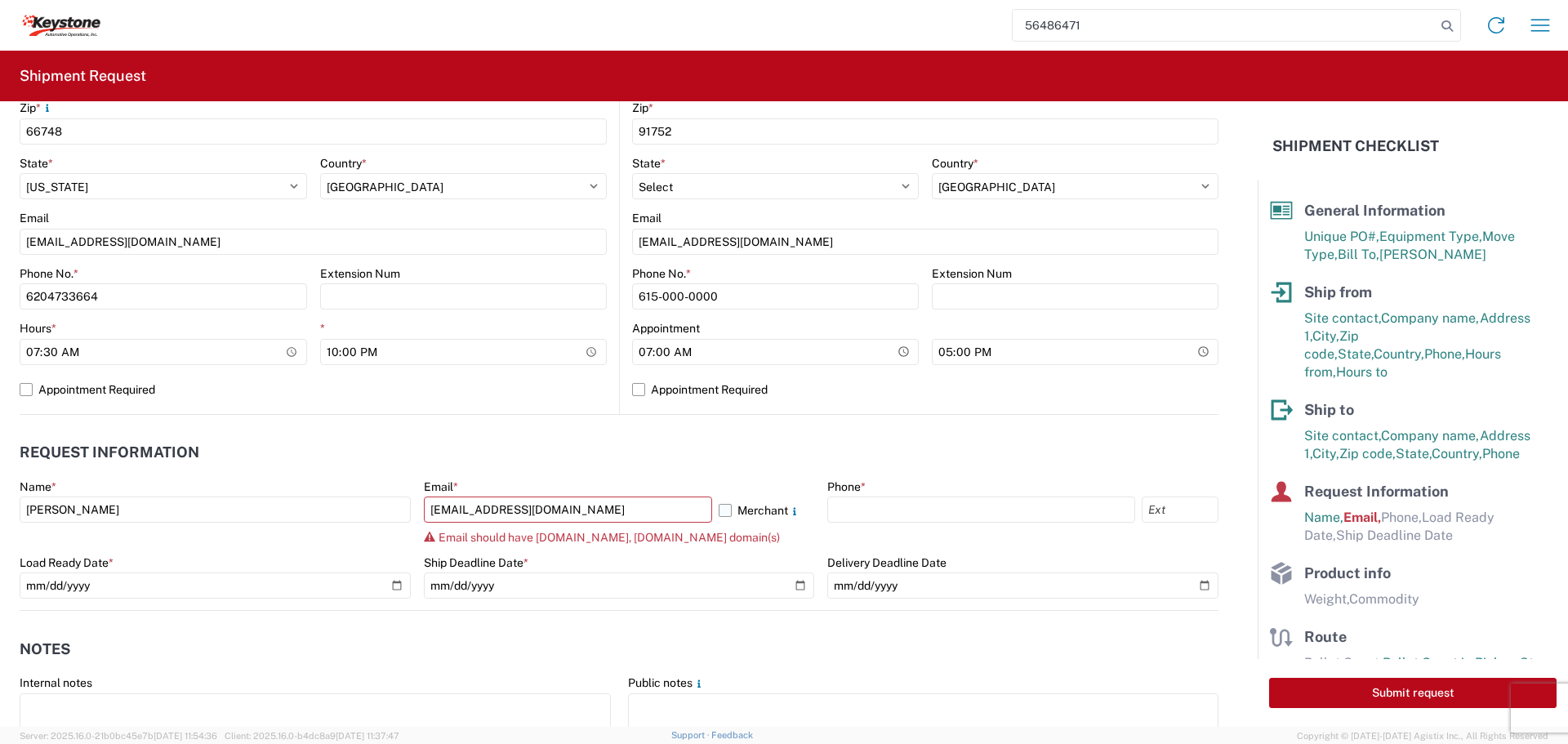
click at [720, 504] on label "Merchant" at bounding box center [766, 510] width 97 height 26
click at [0, 0] on input "Merchant" at bounding box center [0, 0] width 0 height 0
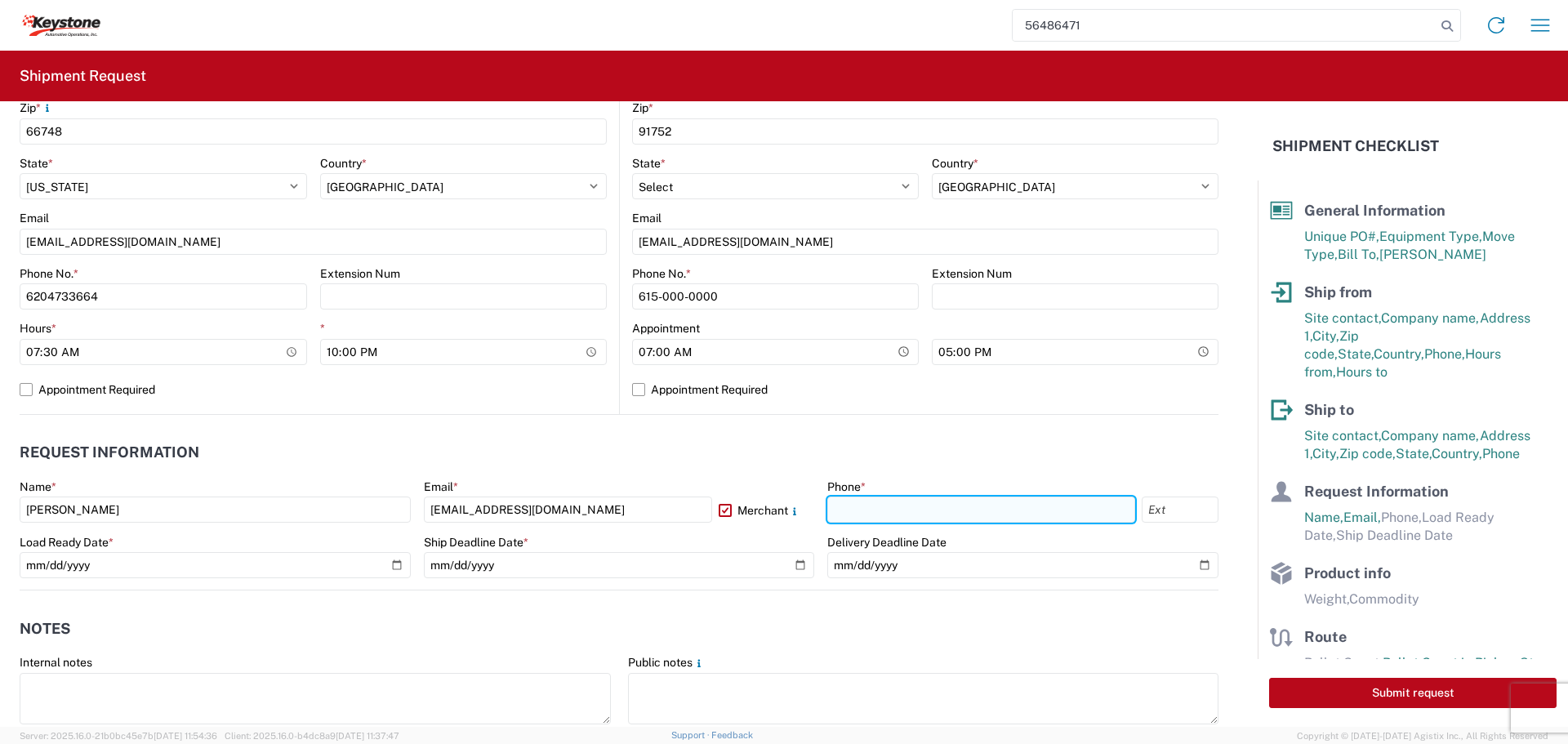
click at [852, 510] on input "text" at bounding box center [981, 510] width 308 height 26
type input "[PHONE_NUMBER]"
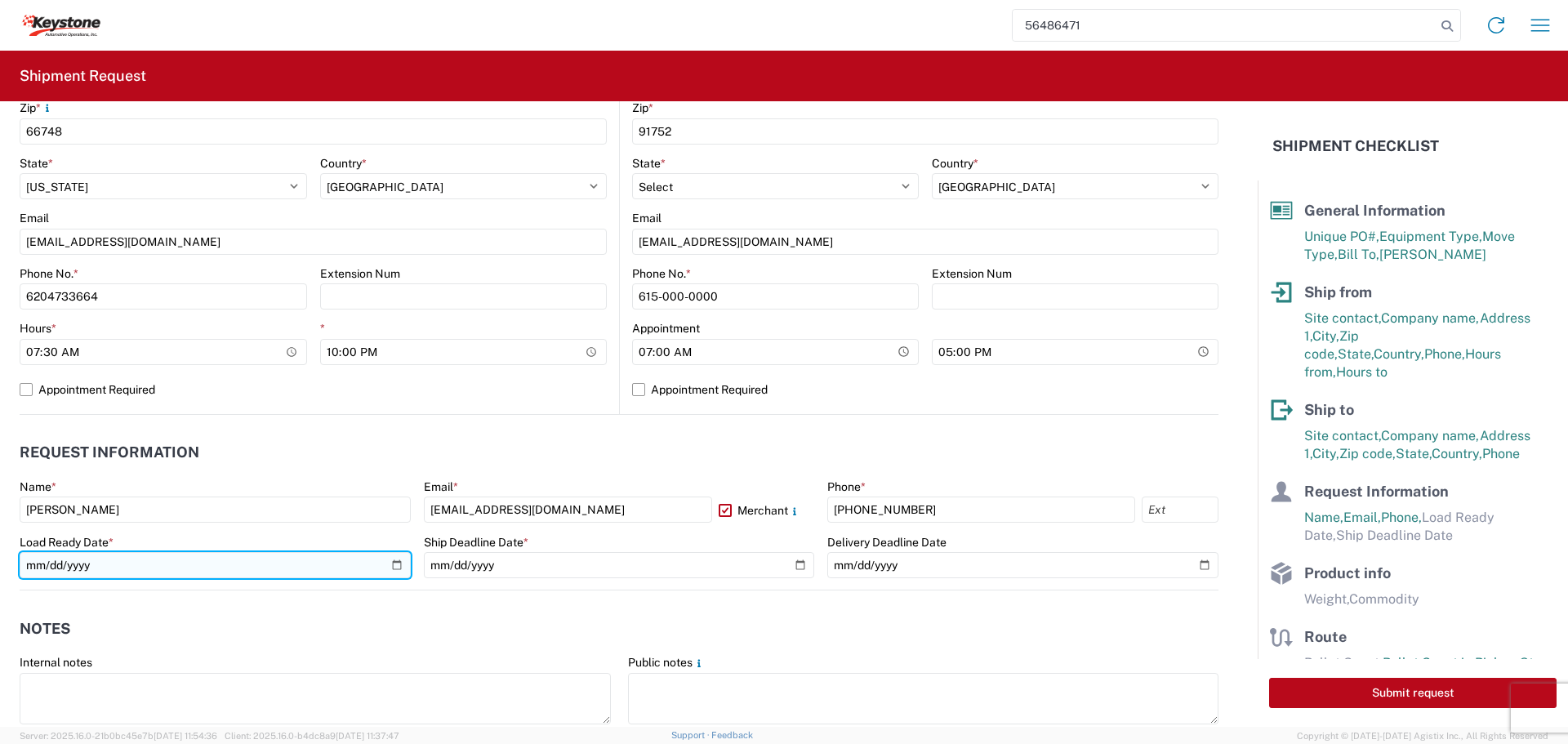
click at [392, 562] on input "date" at bounding box center [215, 566] width 392 height 26
type input "[DATE]"
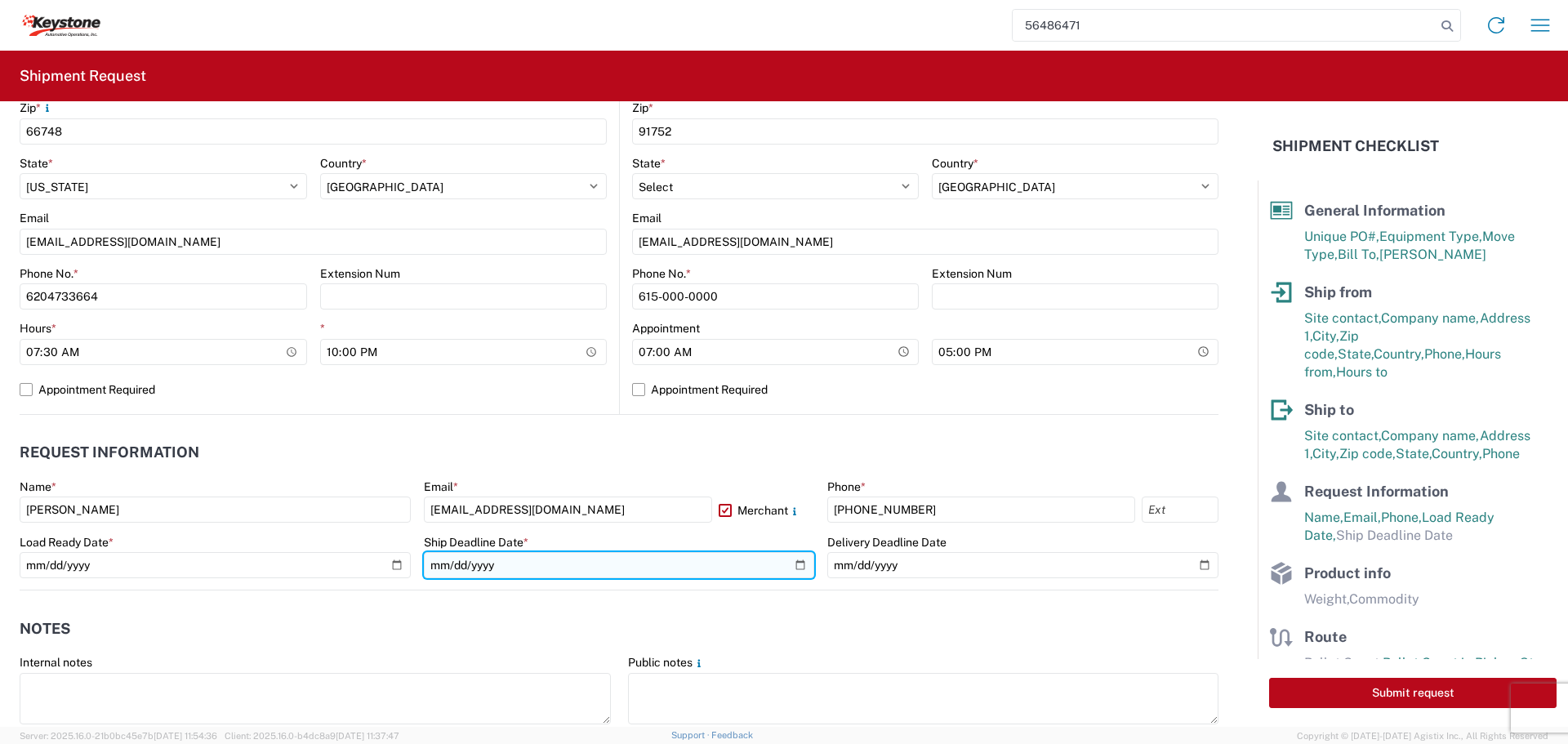
click at [798, 560] on input "date" at bounding box center [619, 566] width 392 height 26
type input "[DATE]"
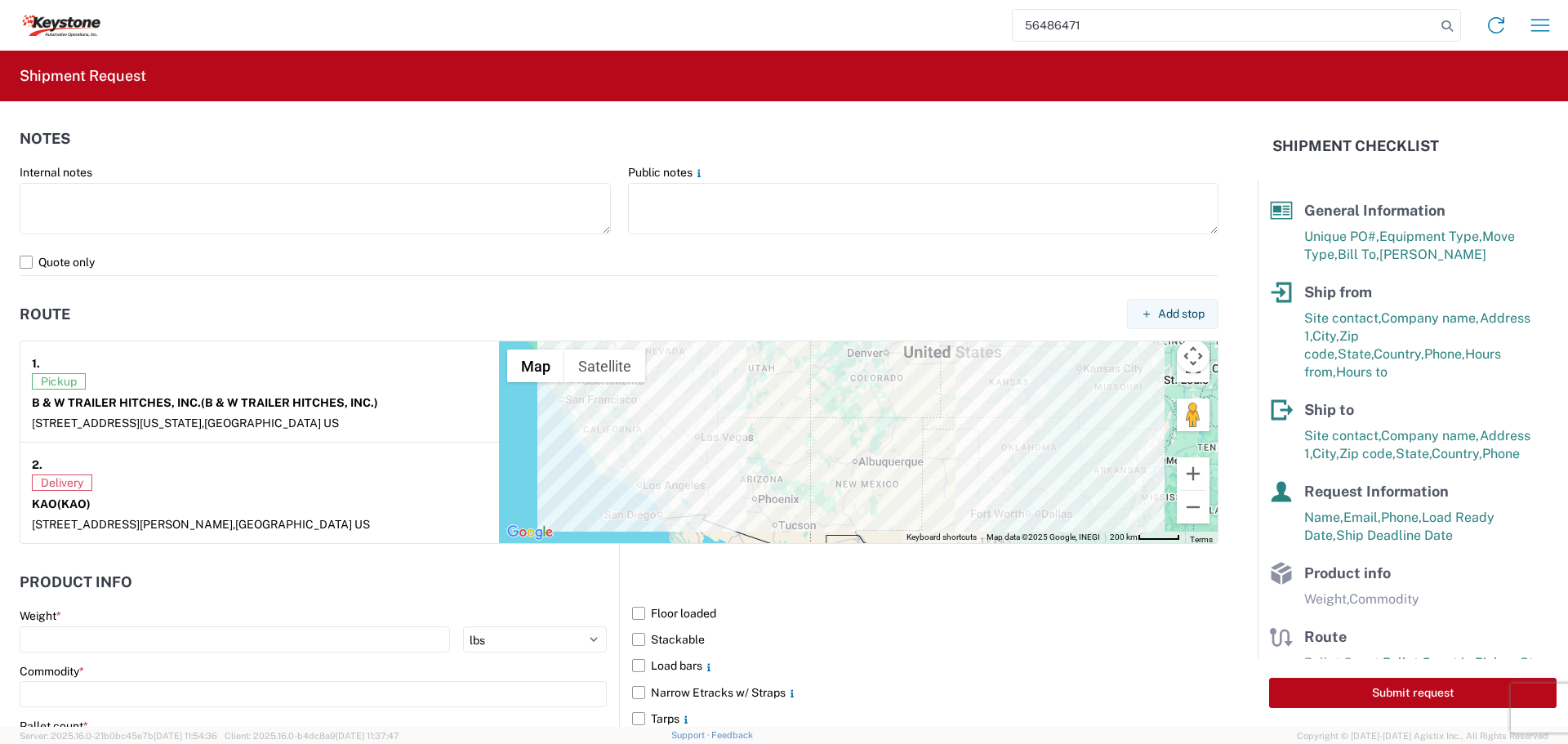
scroll to position [1143, 0]
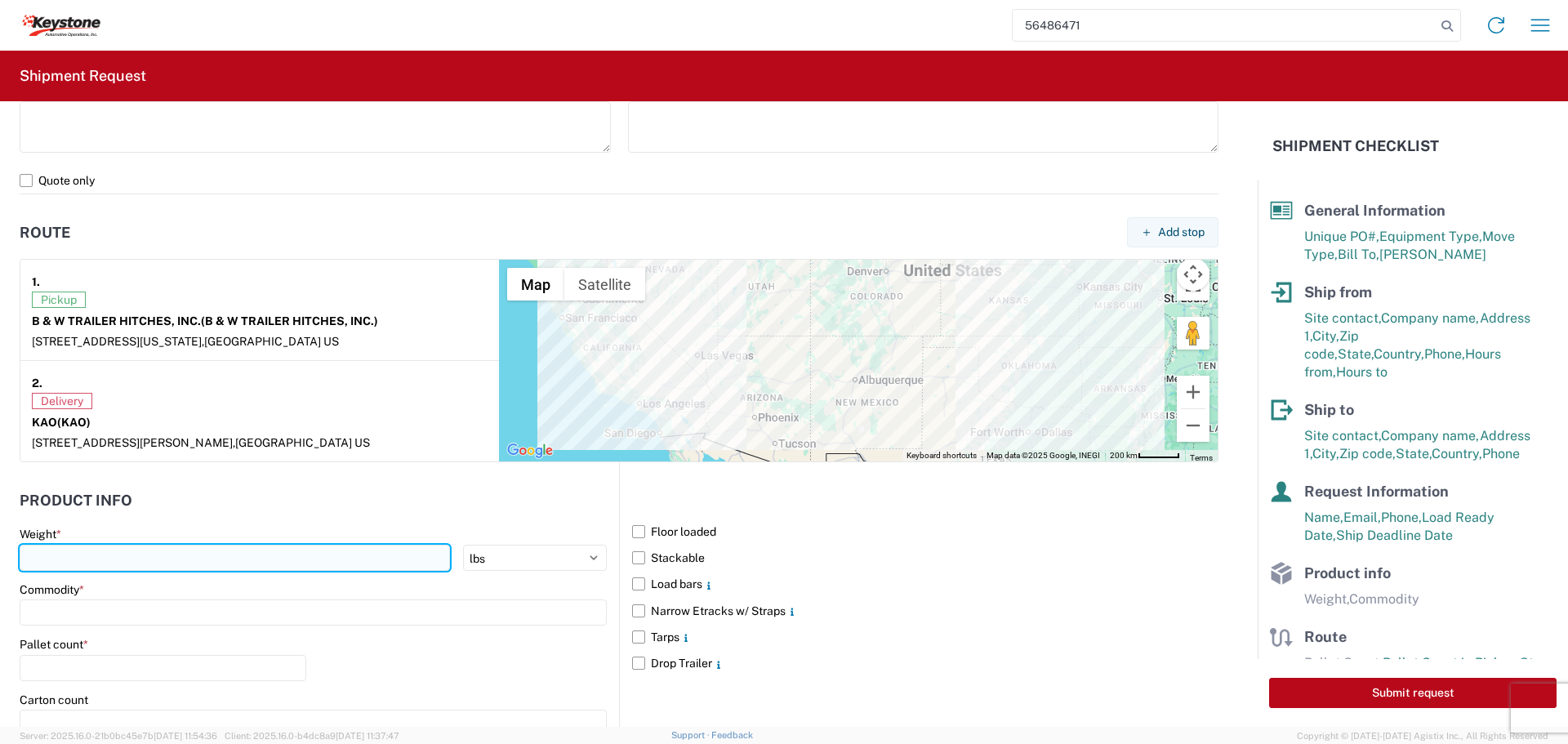
click at [110, 559] on input "number" at bounding box center [235, 558] width 430 height 26
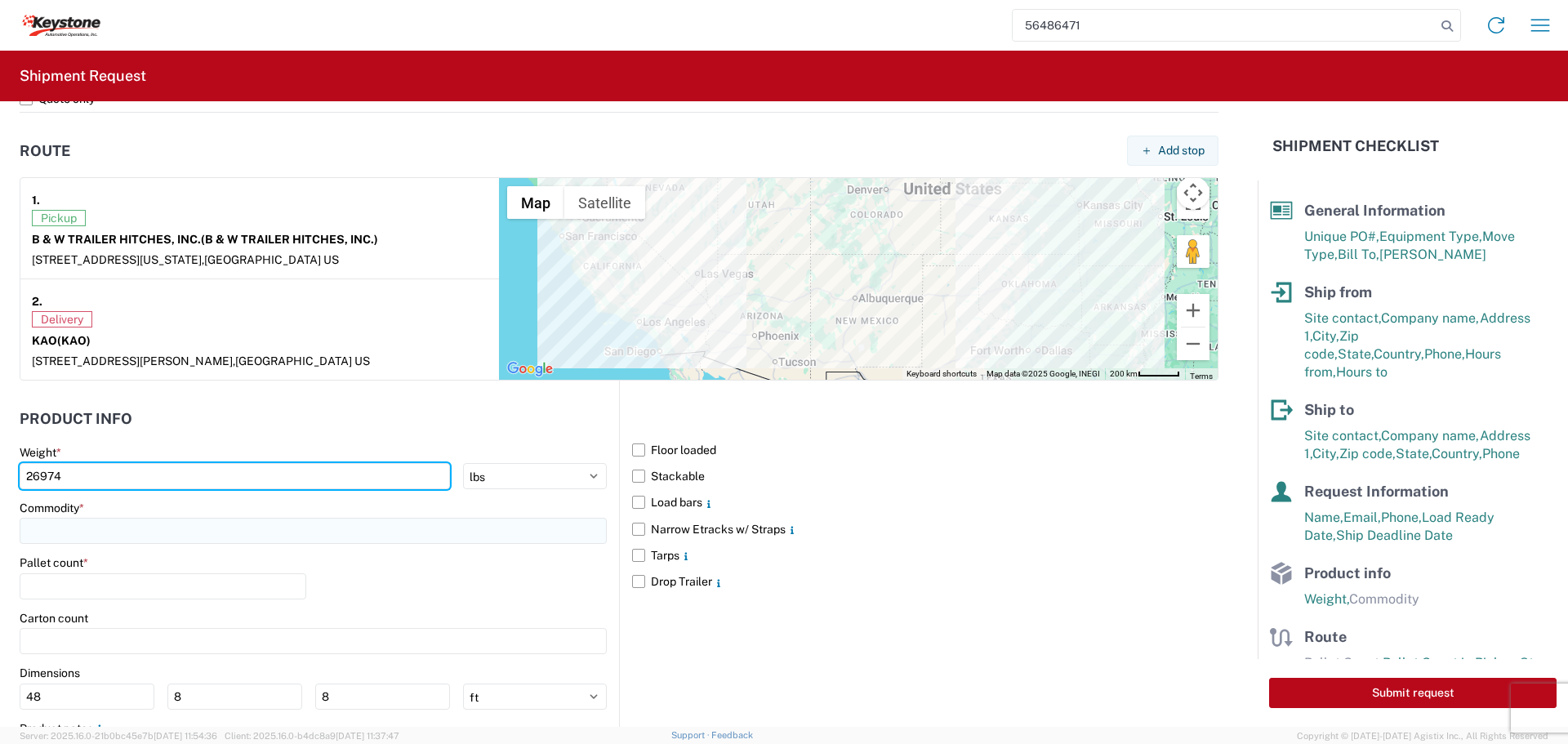
type input "26974"
click at [112, 531] on input at bounding box center [313, 531] width 587 height 26
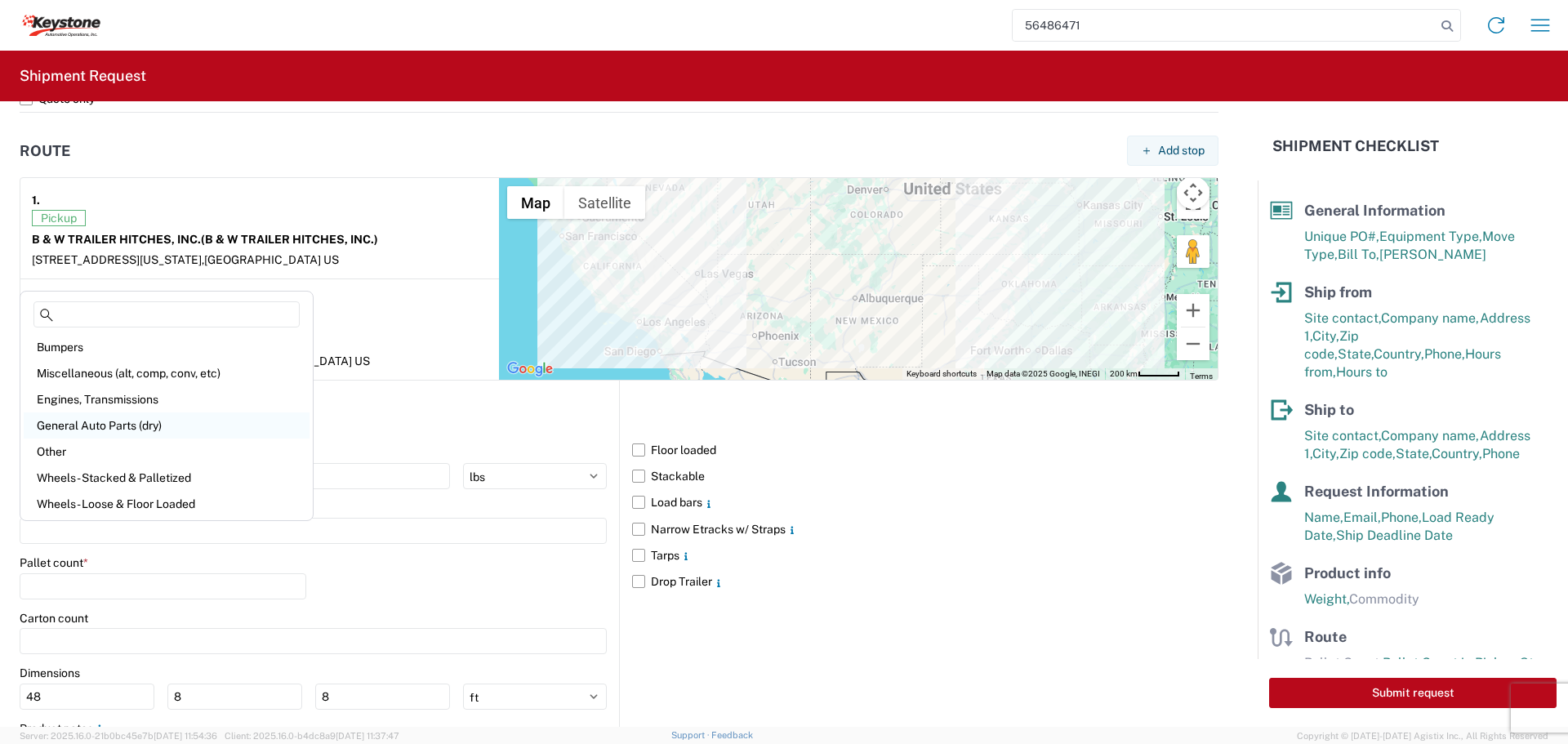
click at [104, 423] on div "General Auto Parts (dry)" at bounding box center [166, 426] width 285 height 26
type input "General Auto Parts (dry)"
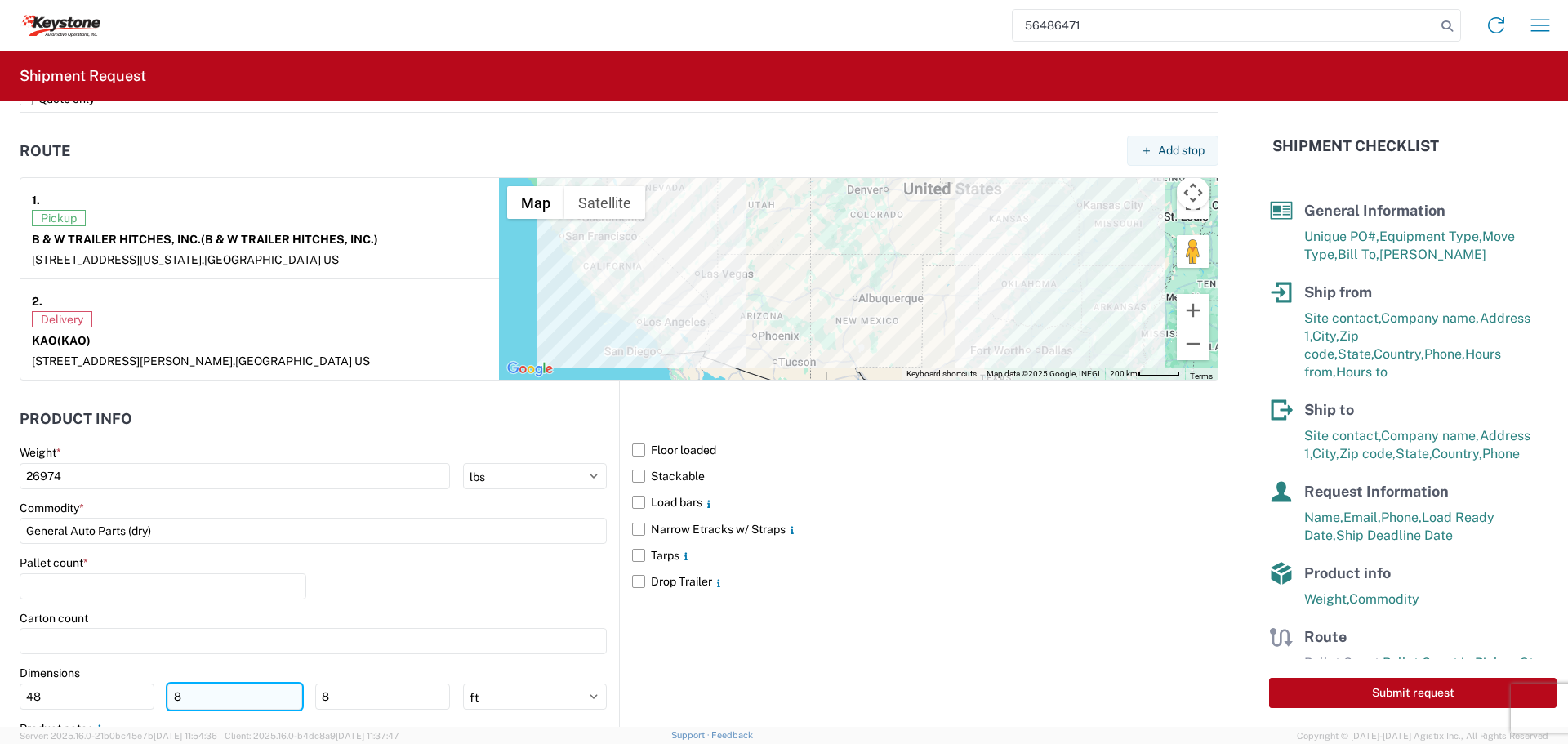
click at [211, 690] on input "8" at bounding box center [234, 697] width 134 height 26
type input "40"
click at [367, 688] on input "8" at bounding box center [382, 697] width 134 height 26
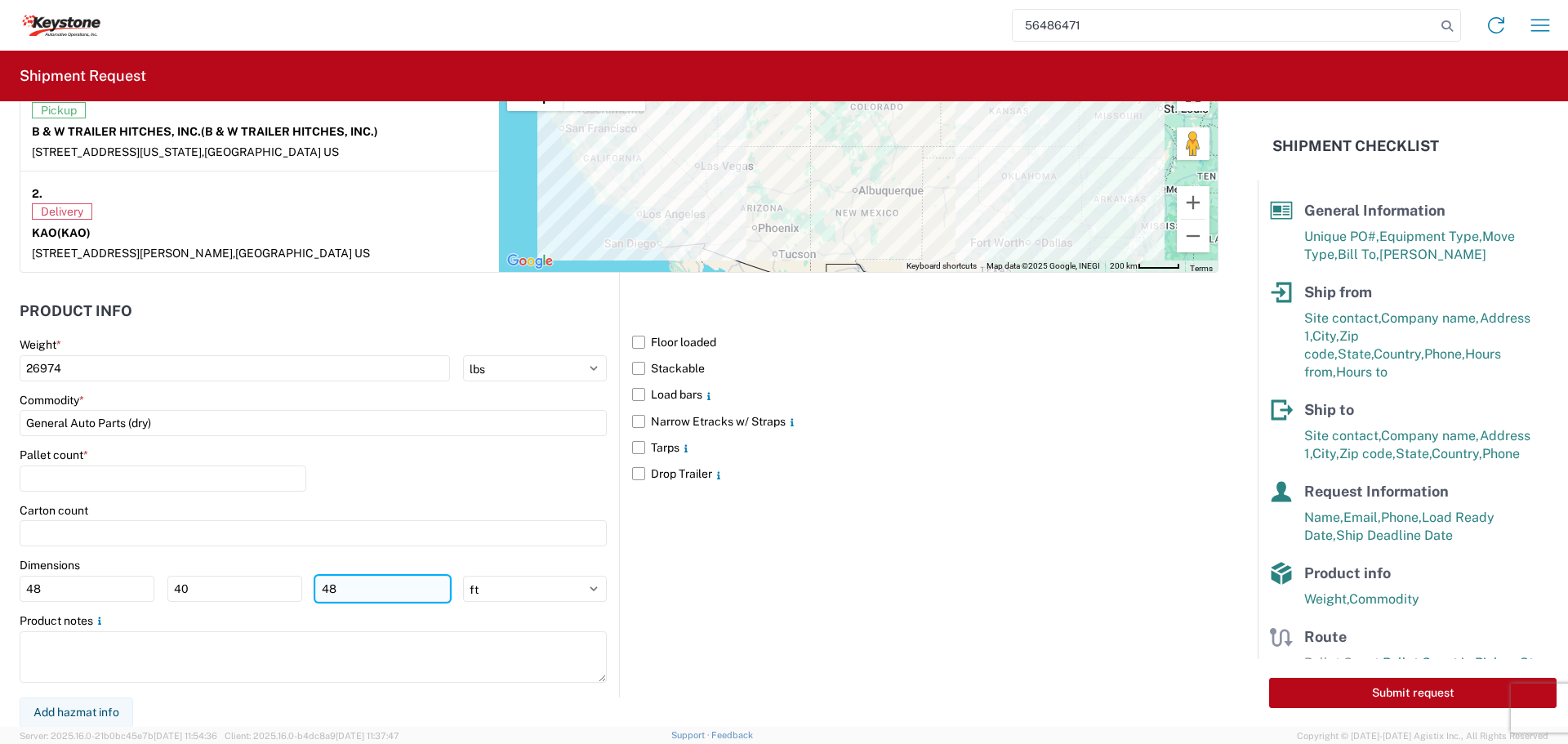
scroll to position [1334, 0]
type input "48"
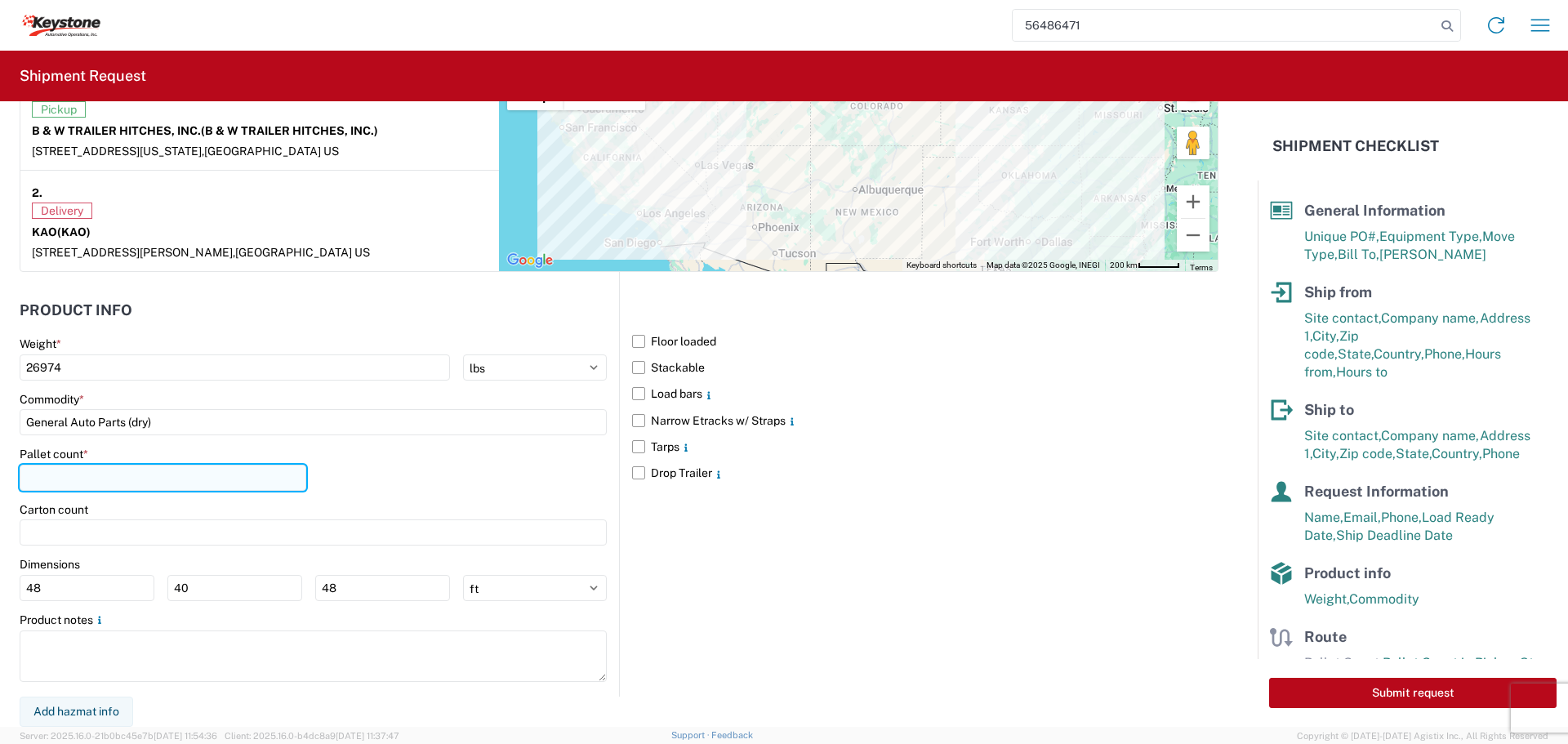
click at [55, 468] on input "number" at bounding box center [162, 478] width 286 height 26
type input "26"
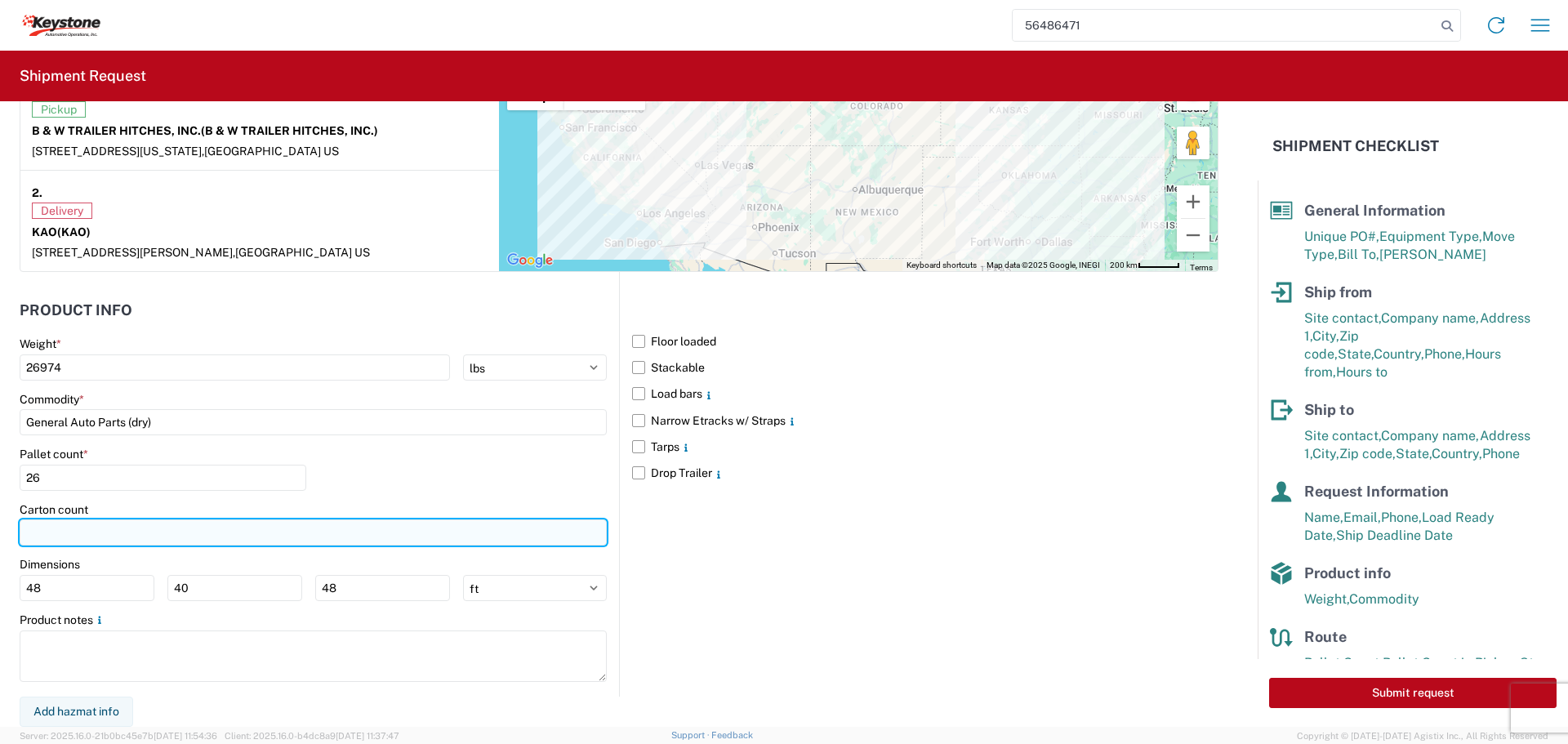
click at [55, 531] on input "number" at bounding box center [313, 533] width 587 height 26
type input "381"
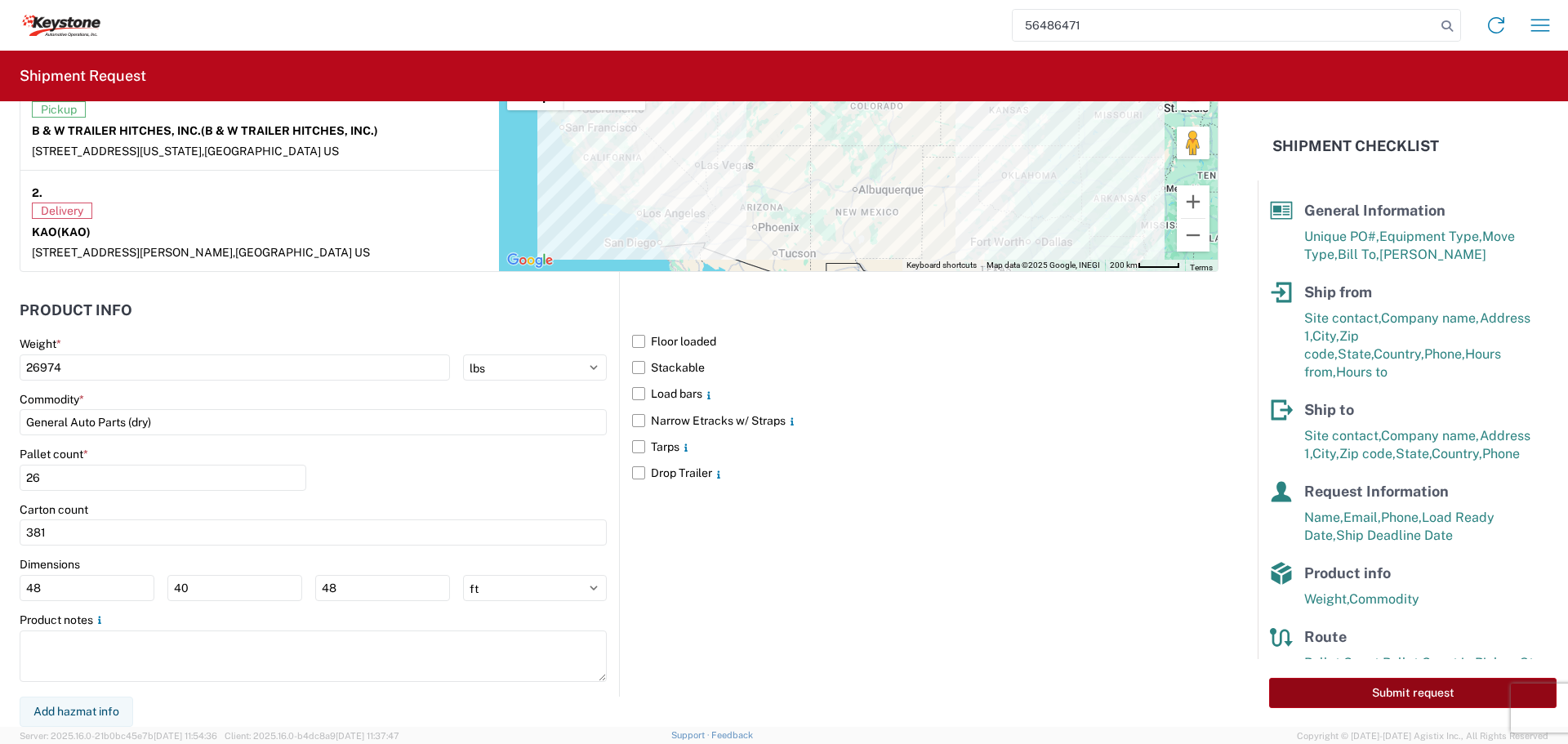
click at [1361, 693] on button "Submit request" at bounding box center [1412, 693] width 287 height 30
select select "KS"
select select "US"
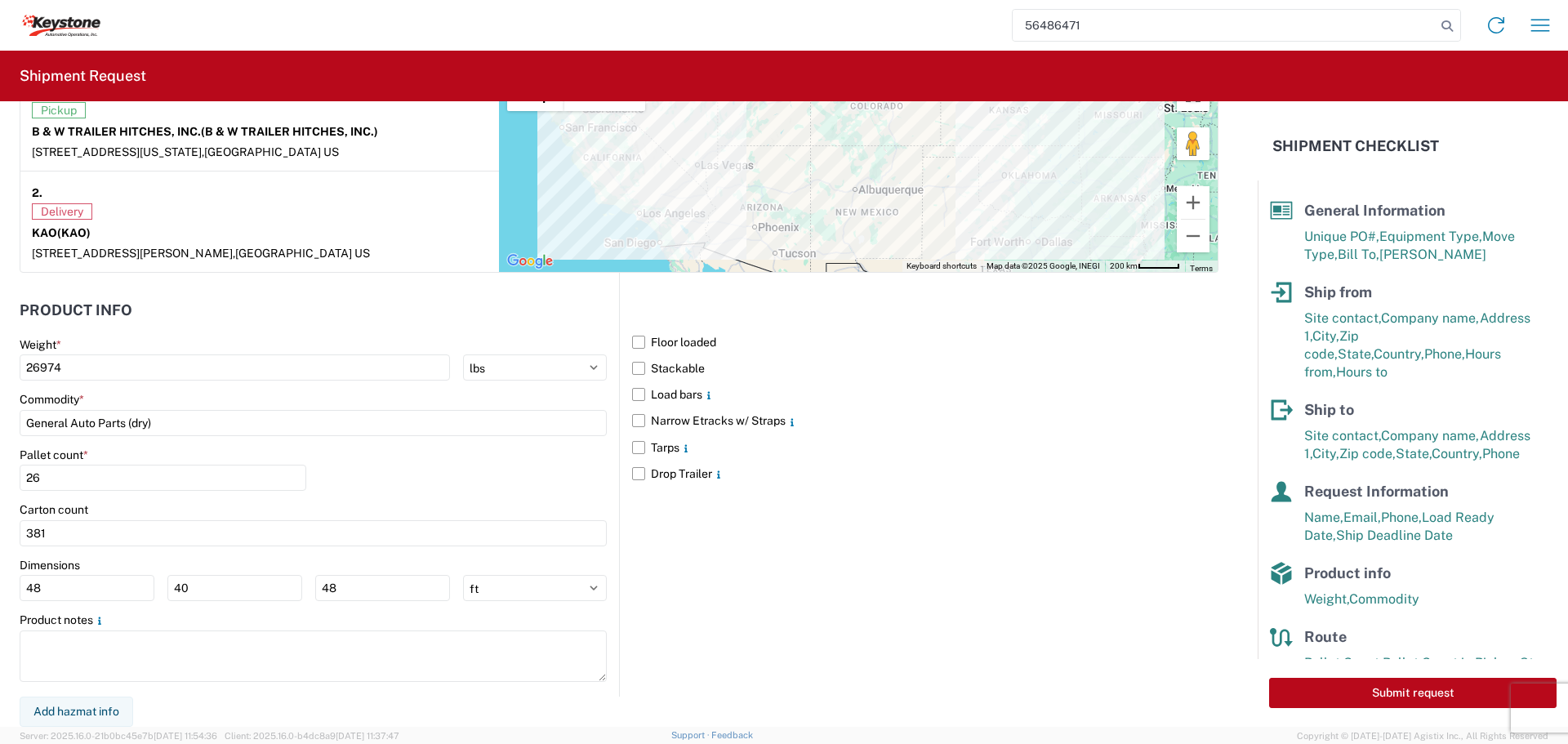
scroll to position [1334, 0]
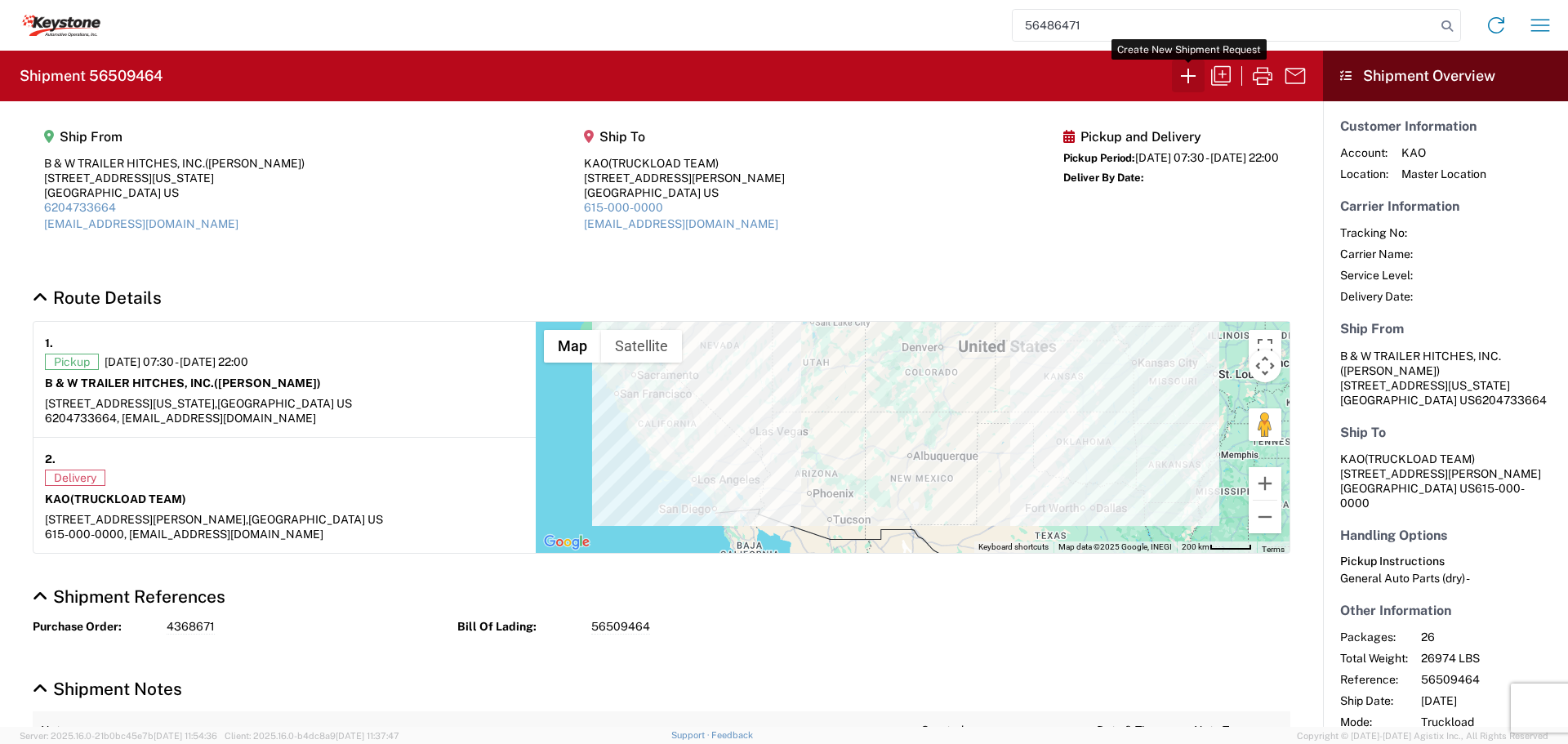
click at [1182, 69] on icon "button" at bounding box center [1188, 76] width 26 height 26
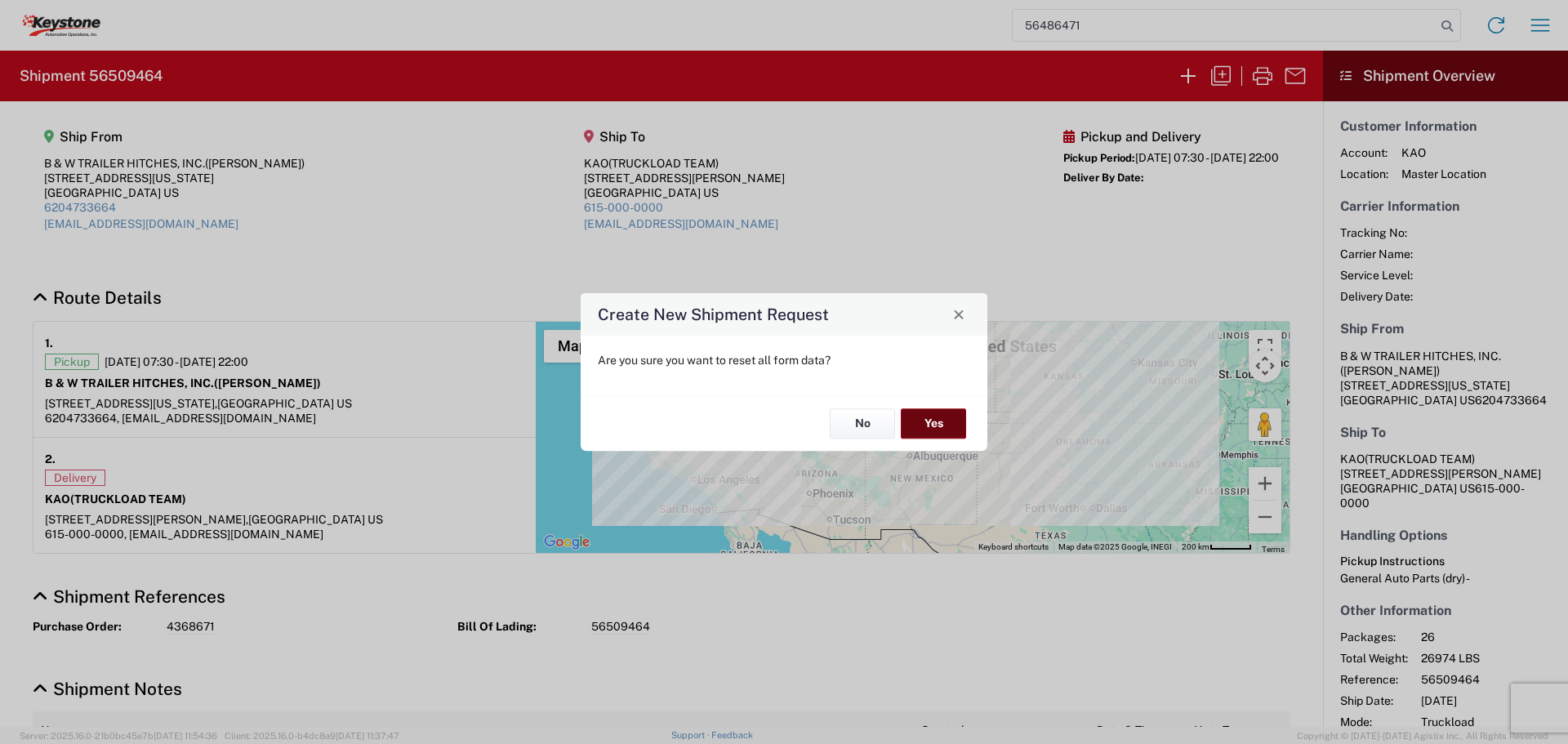
click at [917, 413] on button "Yes" at bounding box center [933, 425] width 66 height 30
select select "FULL"
select select "US"
select select "LBS"
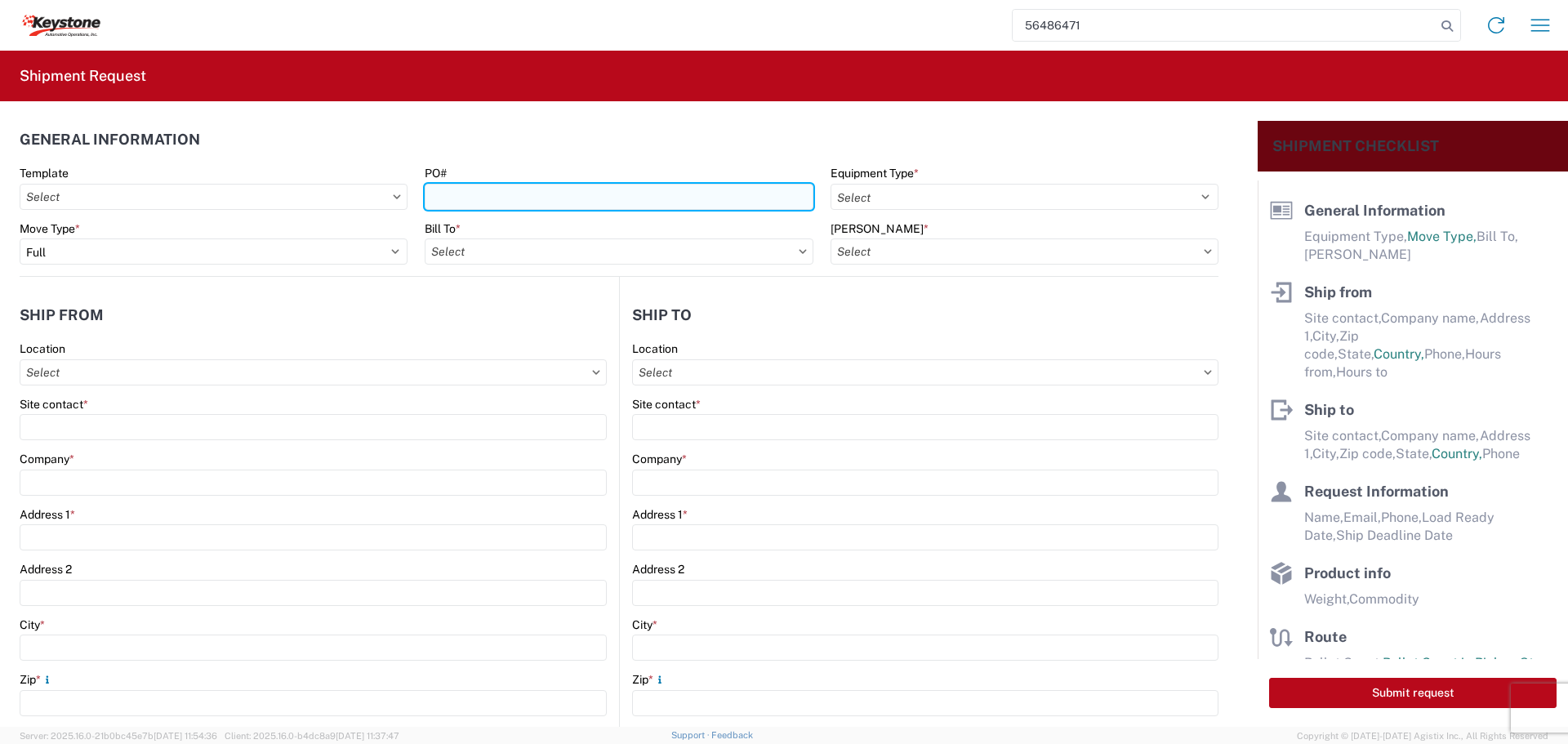
click at [453, 194] on input "PO#" at bounding box center [618, 197] width 388 height 26
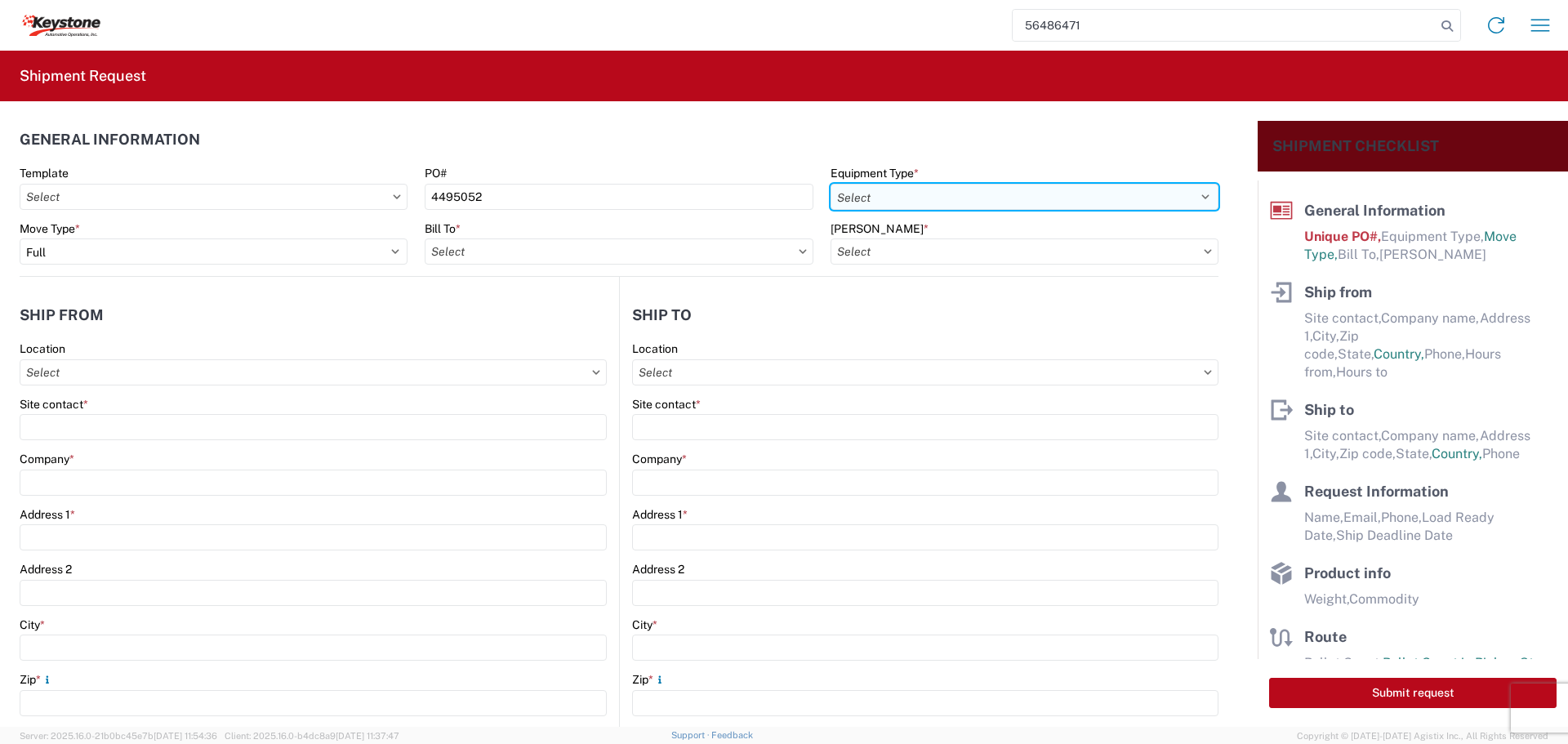
click at [1142, 188] on select "Select 53’ Dry Van Flatbed Dropdeck (van) Lowboy (flatbed) Rail" at bounding box center [1023, 197] width 388 height 26
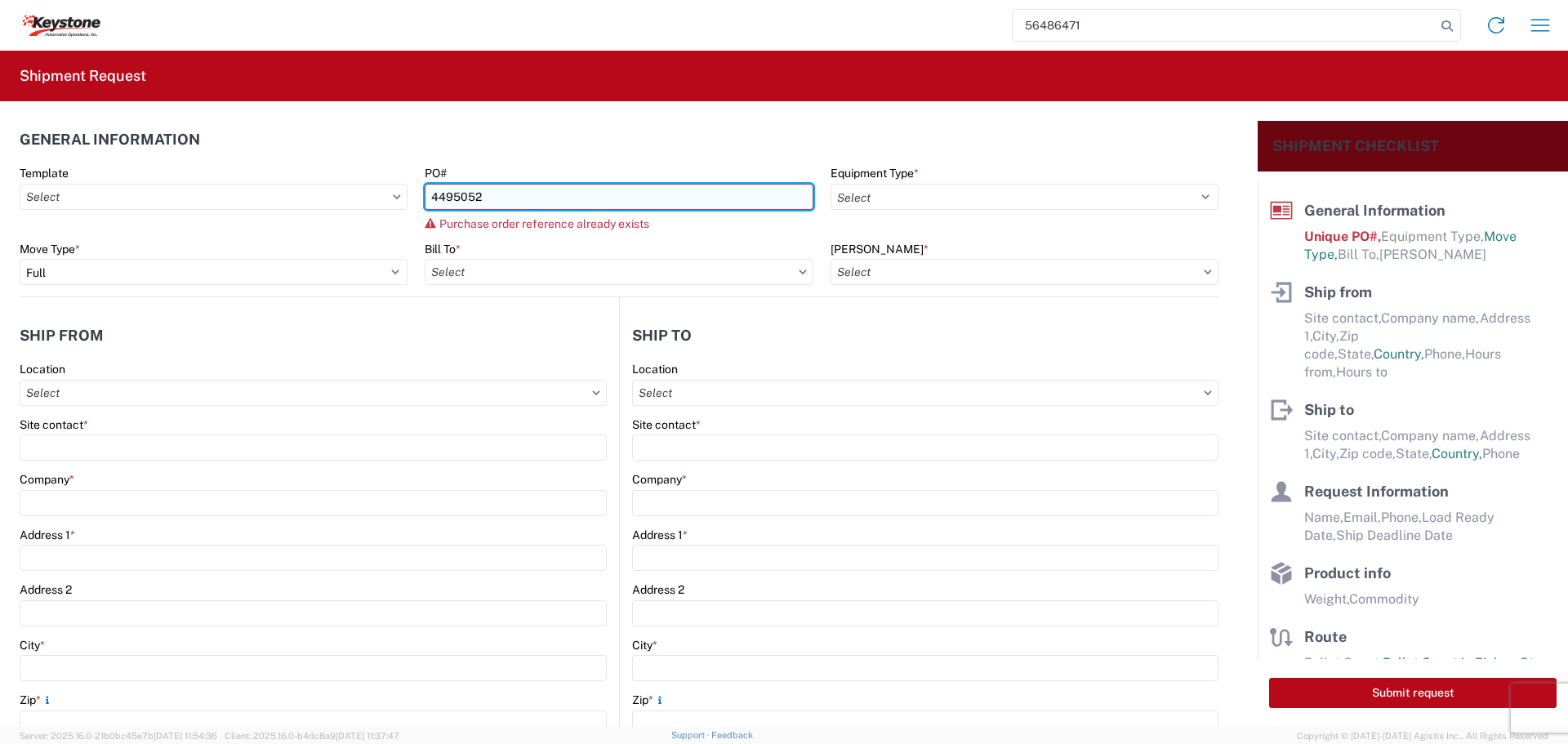
click at [528, 200] on input "4495052" at bounding box center [618, 197] width 388 height 26
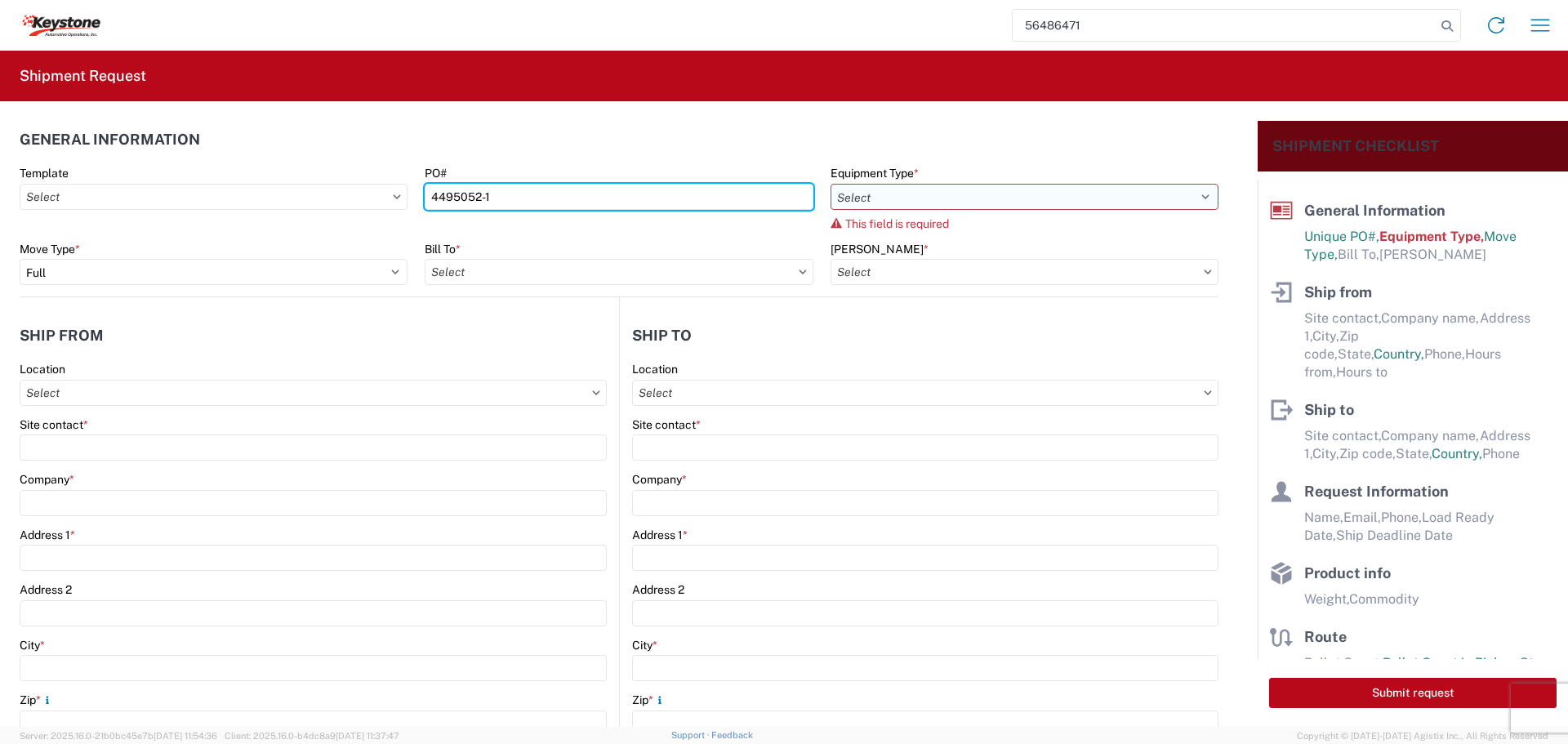
type input "4495052-1"
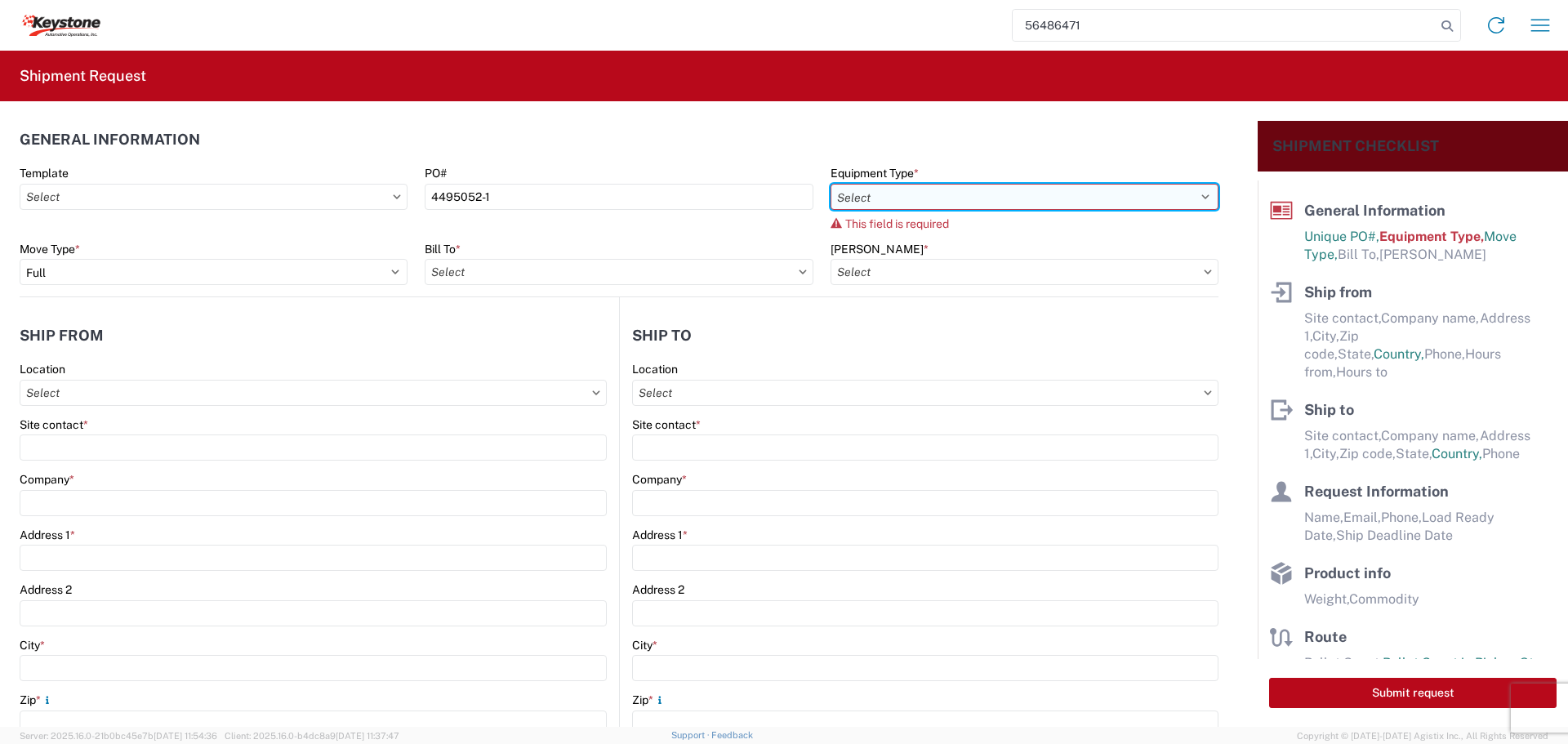
click at [1168, 191] on select "Select 53’ Dry Van Flatbed Dropdeck (van) Lowboy (flatbed) Rail" at bounding box center [1023, 197] width 388 height 26
select select "STDV"
click at [830, 184] on select "Select 53’ Dry Van Flatbed Dropdeck (van) Lowboy (flatbed) Rail" at bounding box center [1023, 197] width 388 height 26
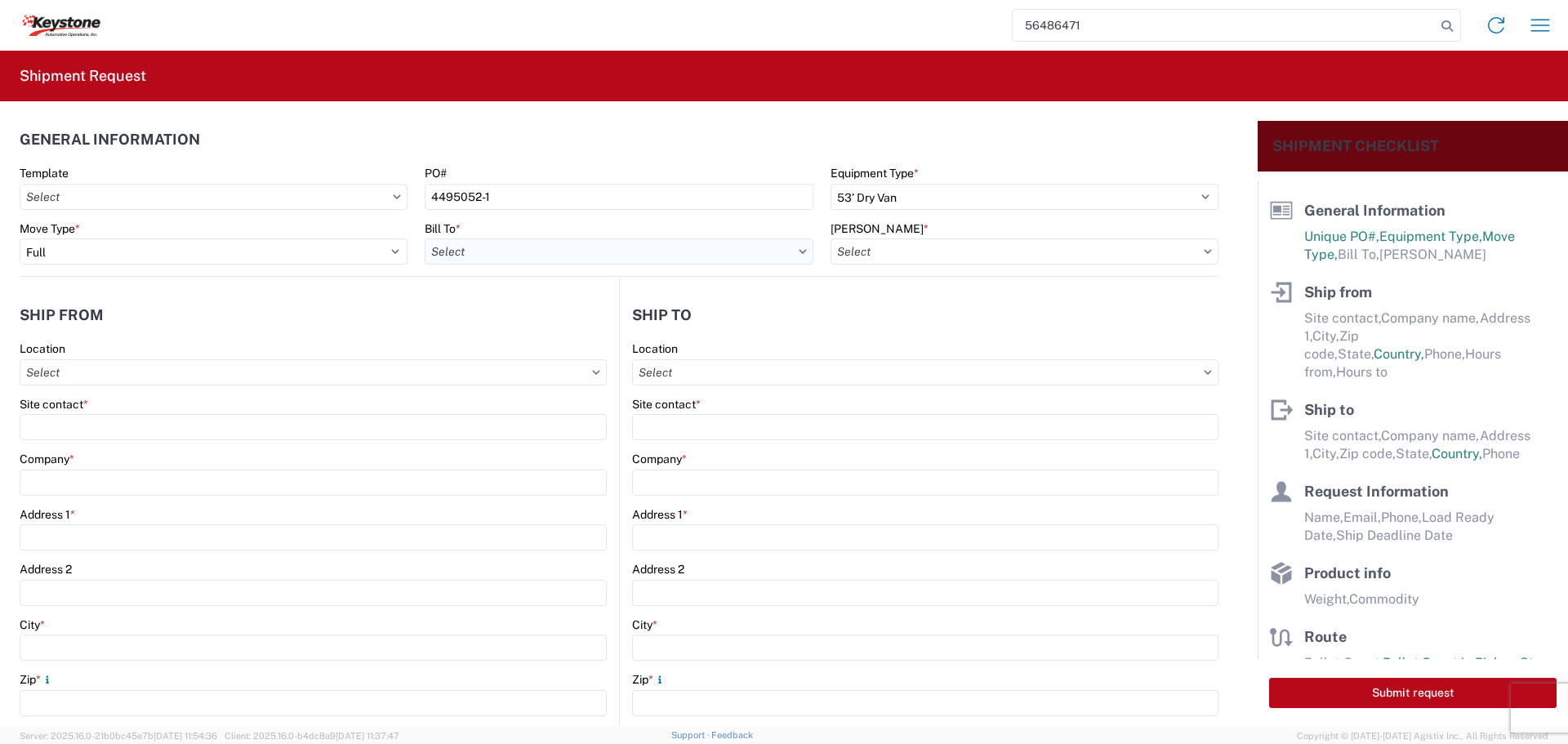
click at [770, 254] on input "Bill To *" at bounding box center [618, 252] width 388 height 26
type input "8538"
click at [580, 330] on div "8538 - [US_STATE][GEOGRAPHIC_DATA] - KAO Operations" at bounding box center [582, 324] width 316 height 26
type input "8538 - [US_STATE][GEOGRAPHIC_DATA] - KAO Operations"
click at [1040, 247] on input "[PERSON_NAME] *" at bounding box center [1023, 252] width 388 height 26
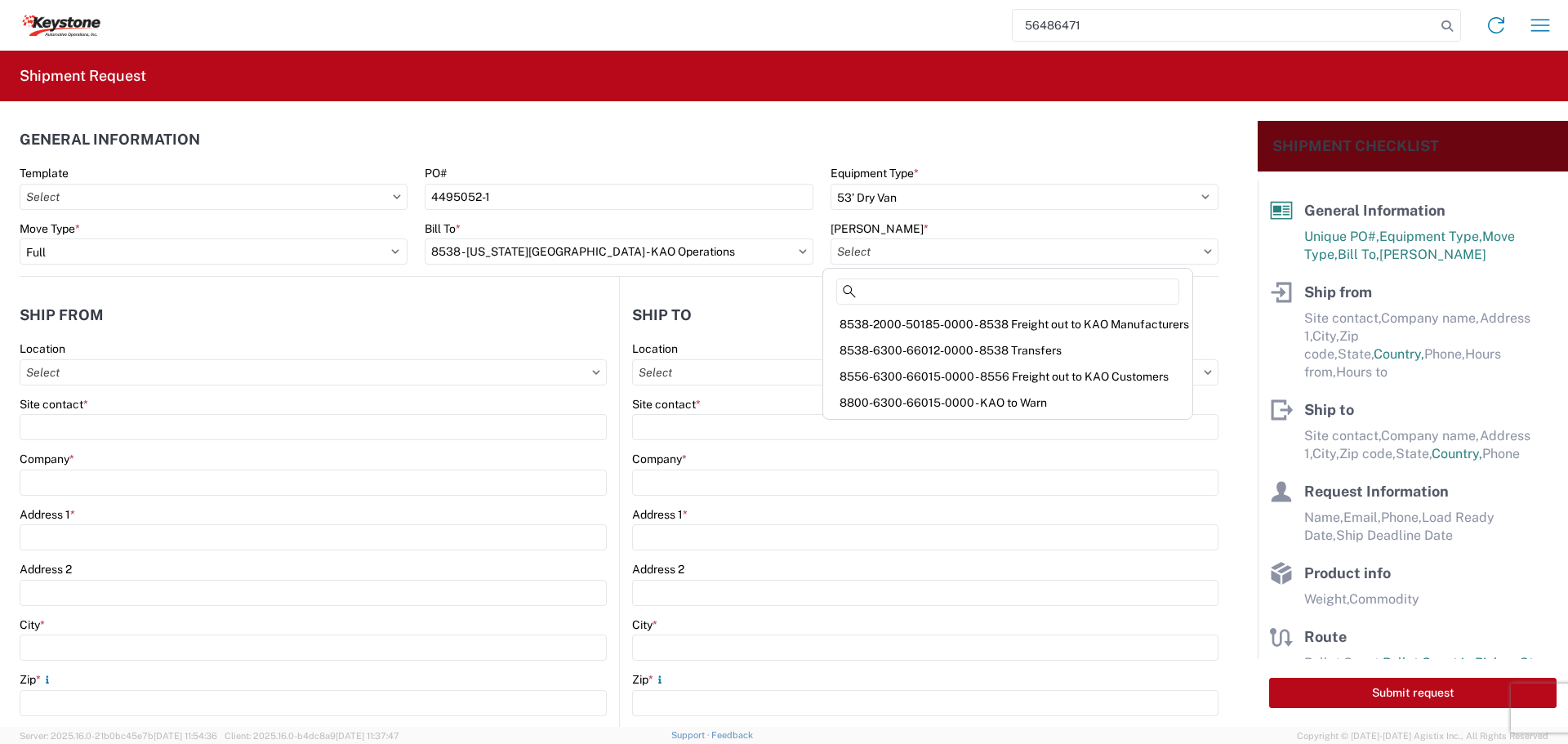
click at [979, 340] on div "8538-6300-66012-0000 - 8538 Transfers" at bounding box center [1007, 350] width 362 height 26
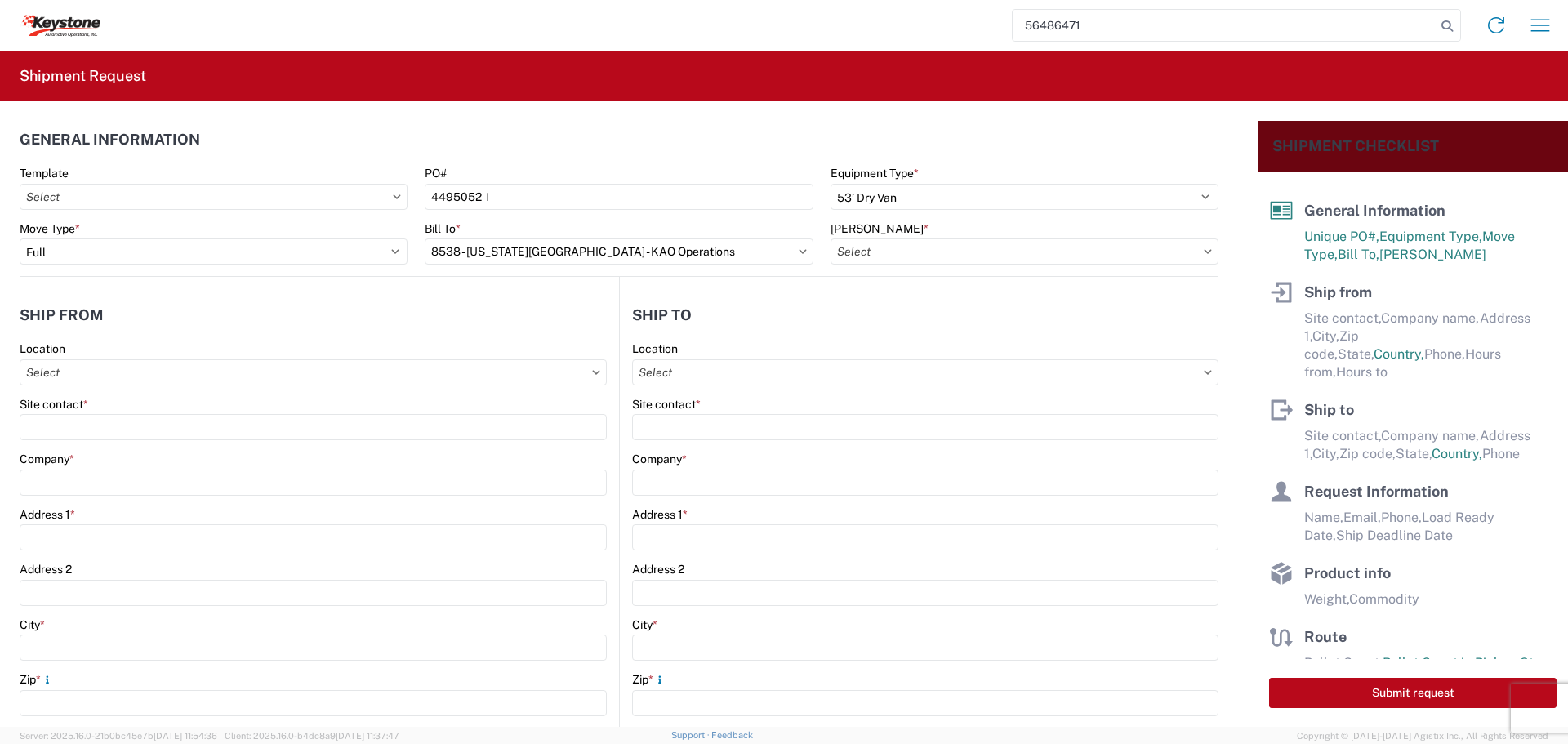
type input "8538-6300-66012-0000 - 8538 Transfers, 8538-6300-66012-0000 - 8538 Transfers"
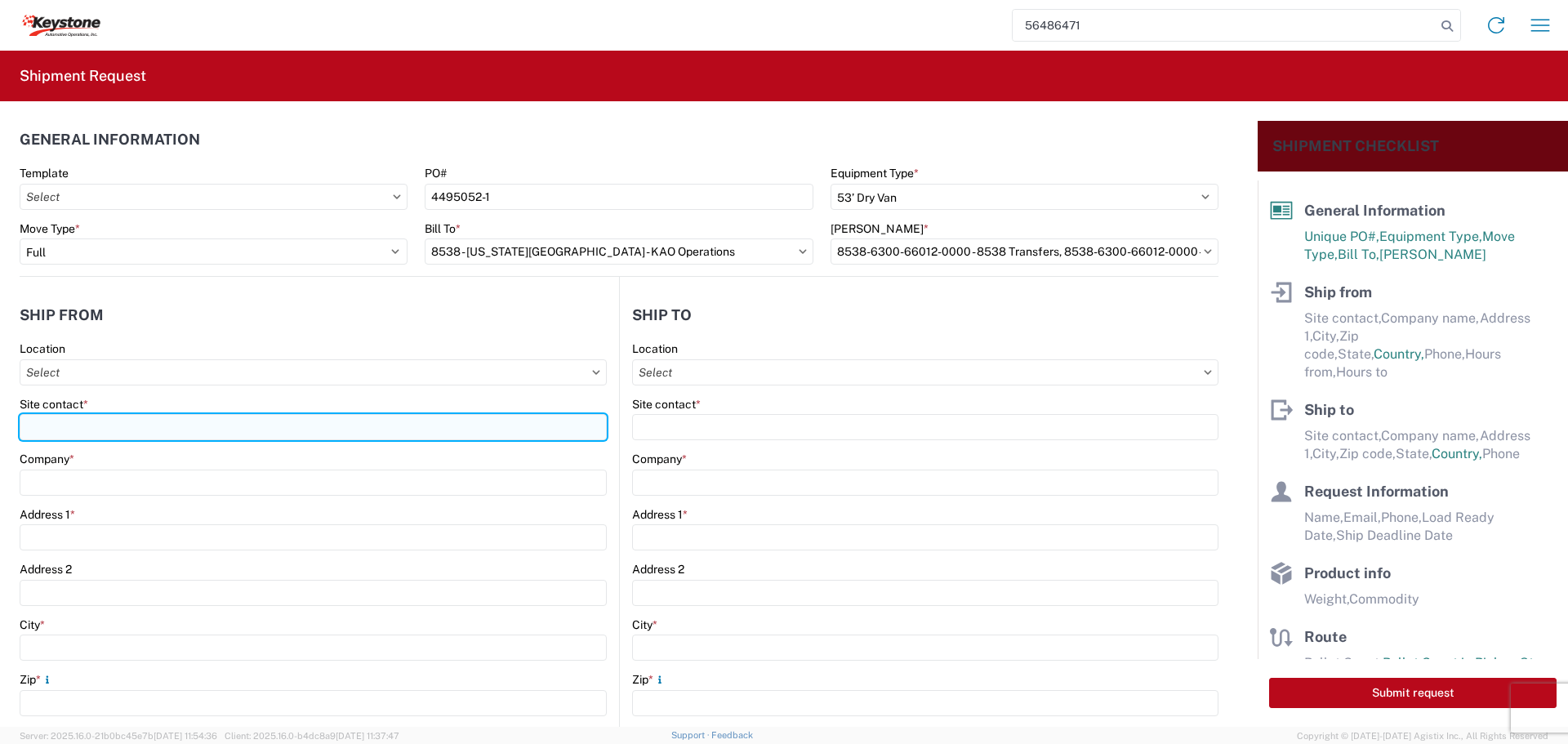
click at [82, 423] on input "Site contact *" at bounding box center [313, 427] width 587 height 26
type input "BILL OR [PERSON_NAME]"
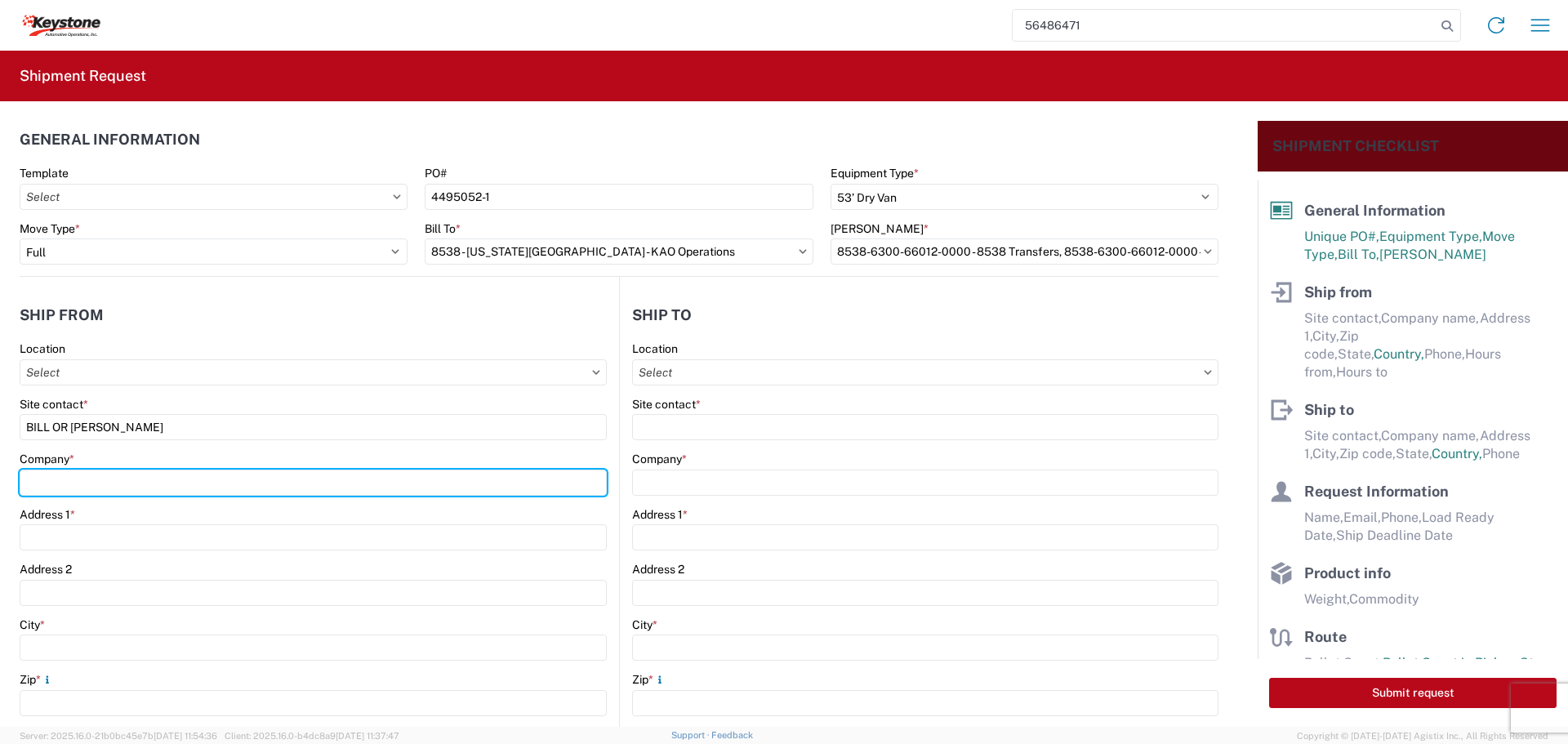
type input "B & W TRAILER HITCHES, INC."
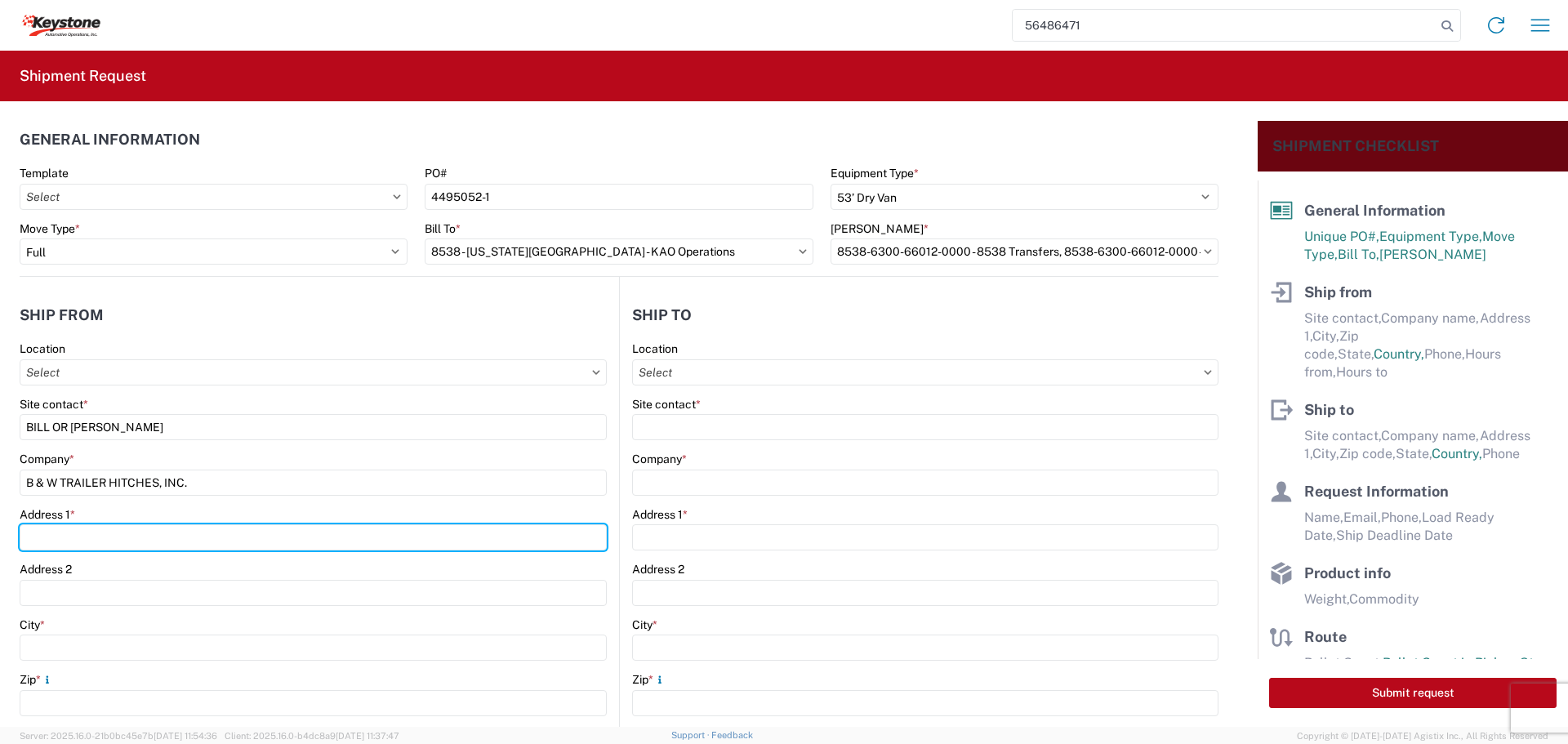
type input "[STREET_ADDRESS][US_STATE]"
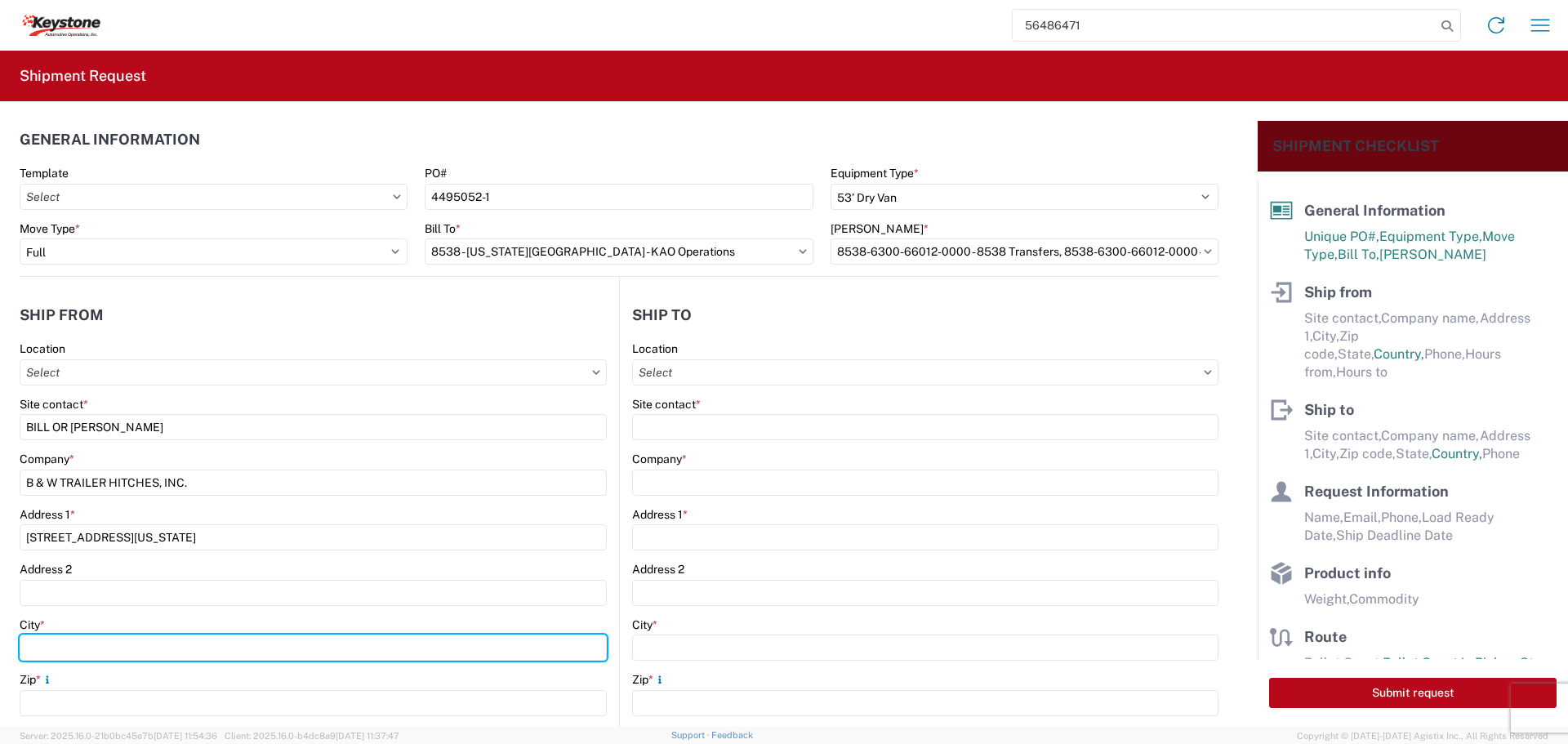
type input "HUMBOLDT"
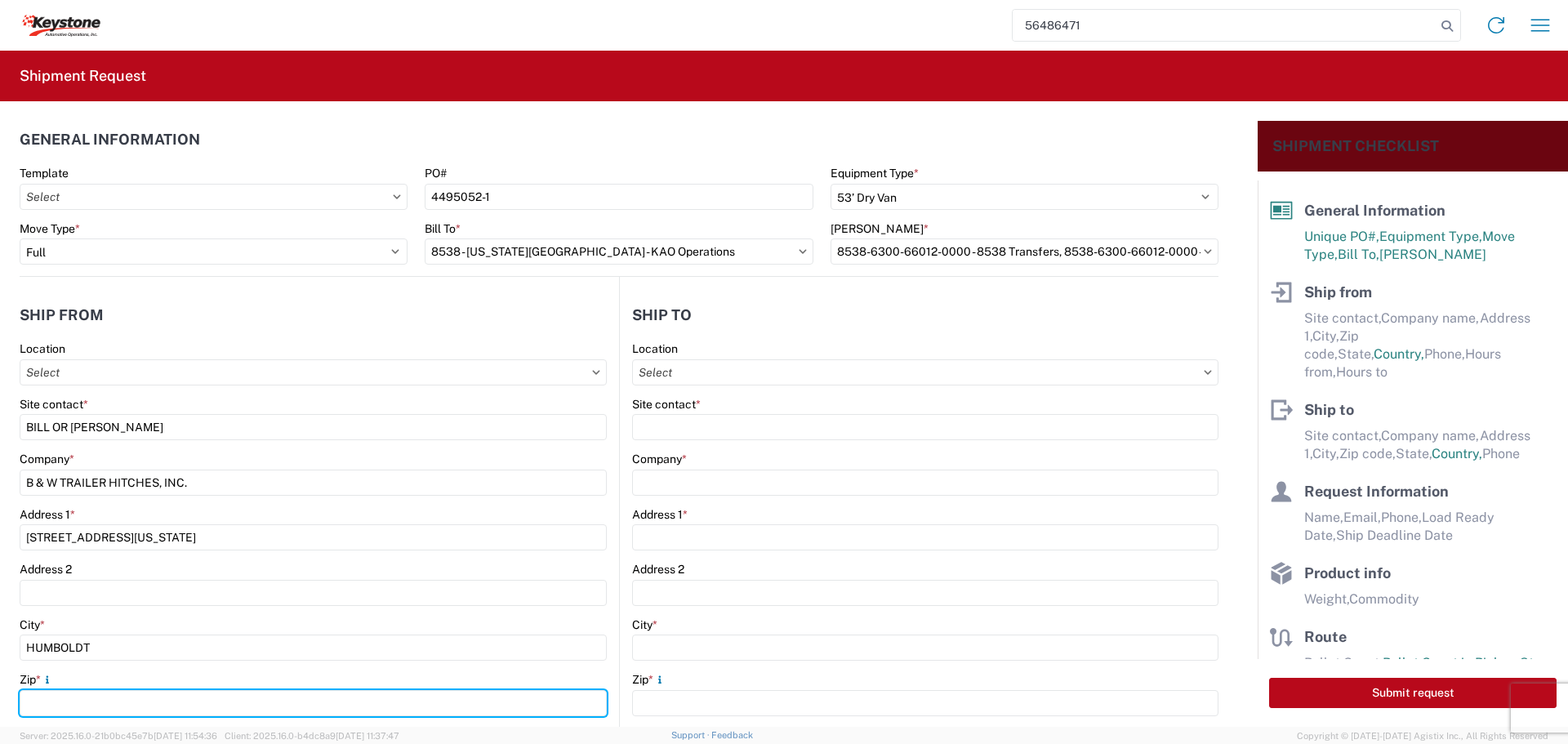
type input "66748"
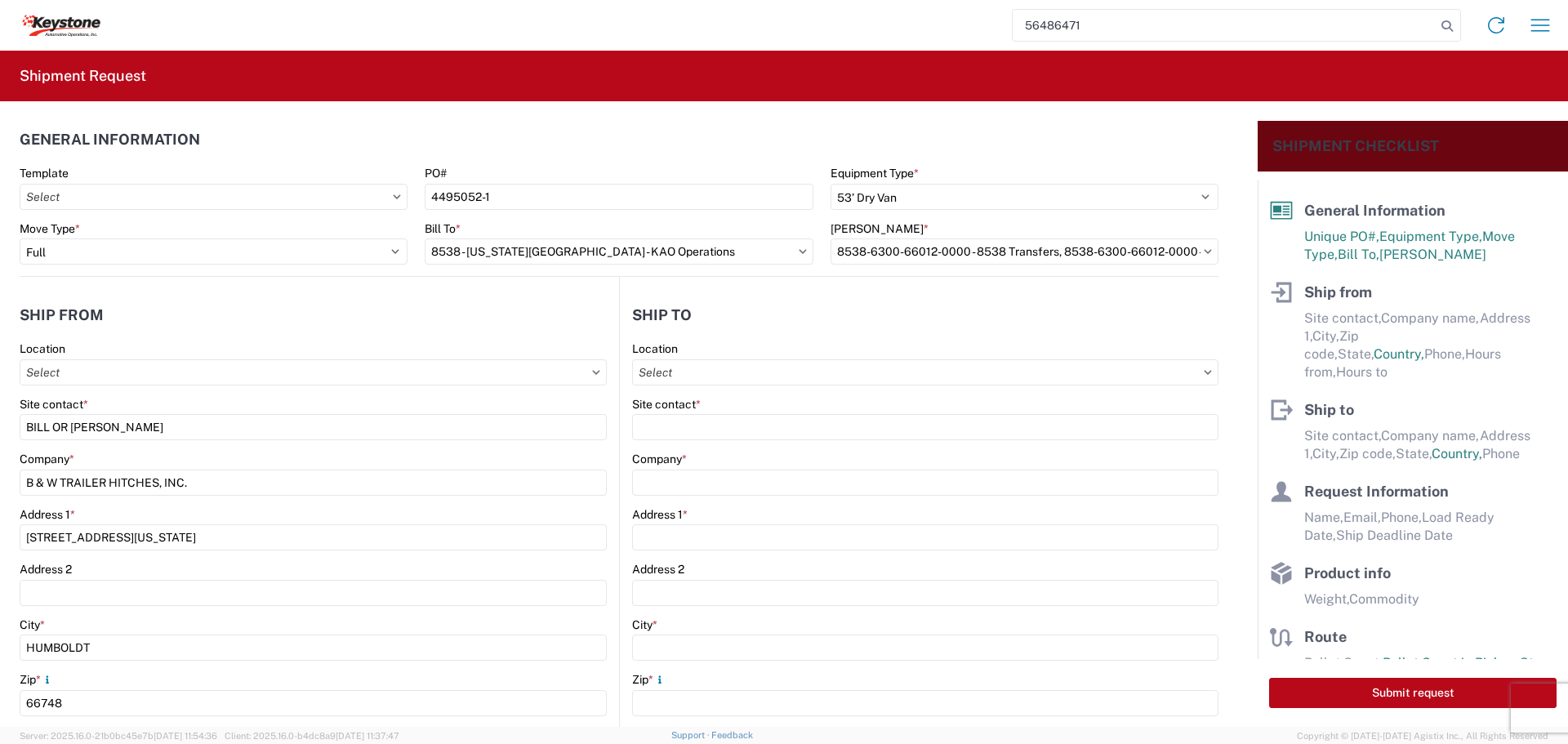
select select "KS"
type input "[EMAIL_ADDRESS][DOMAIN_NAME]"
type input "6204733664"
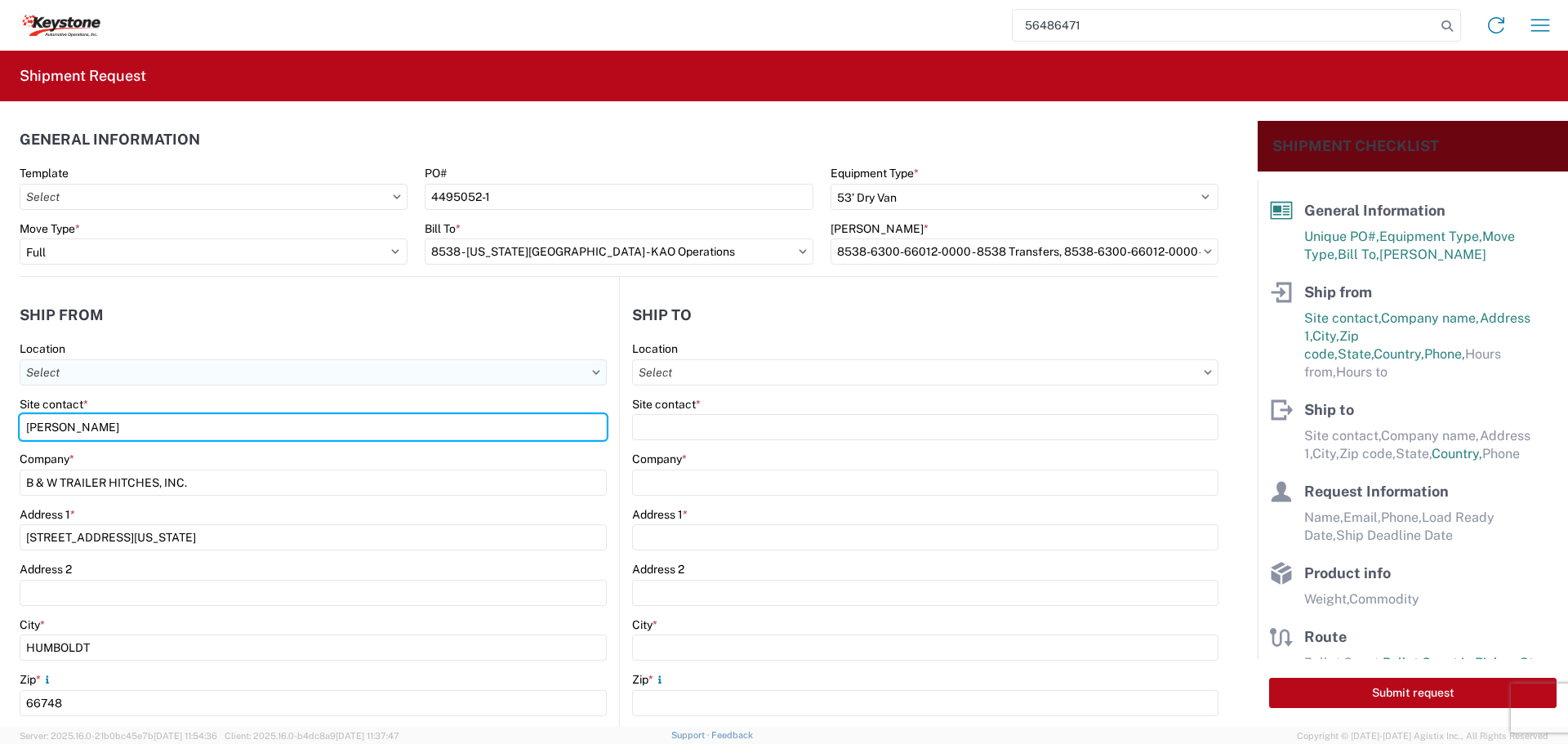
type input "[PERSON_NAME]"
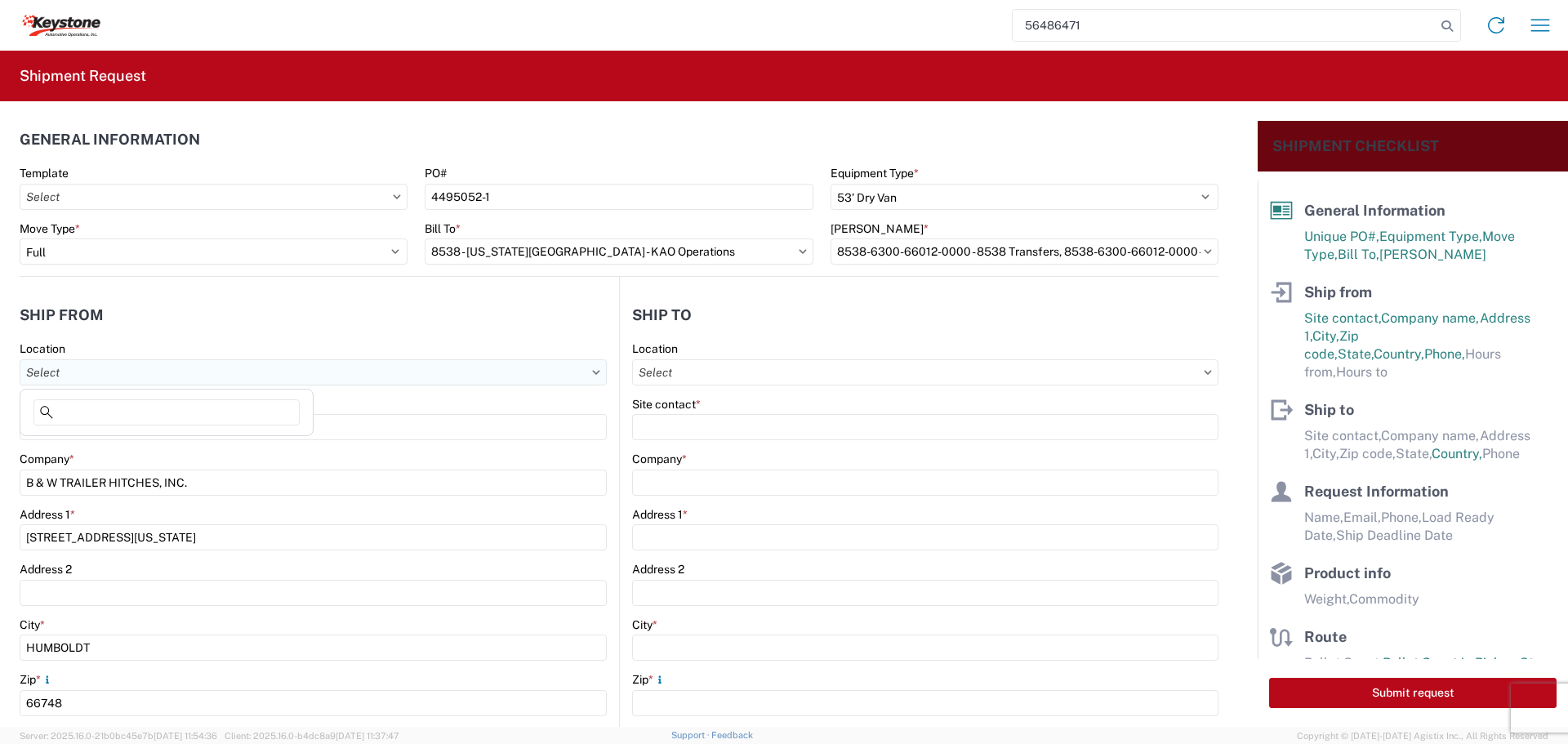
click at [302, 372] on input "Location" at bounding box center [313, 373] width 587 height 26
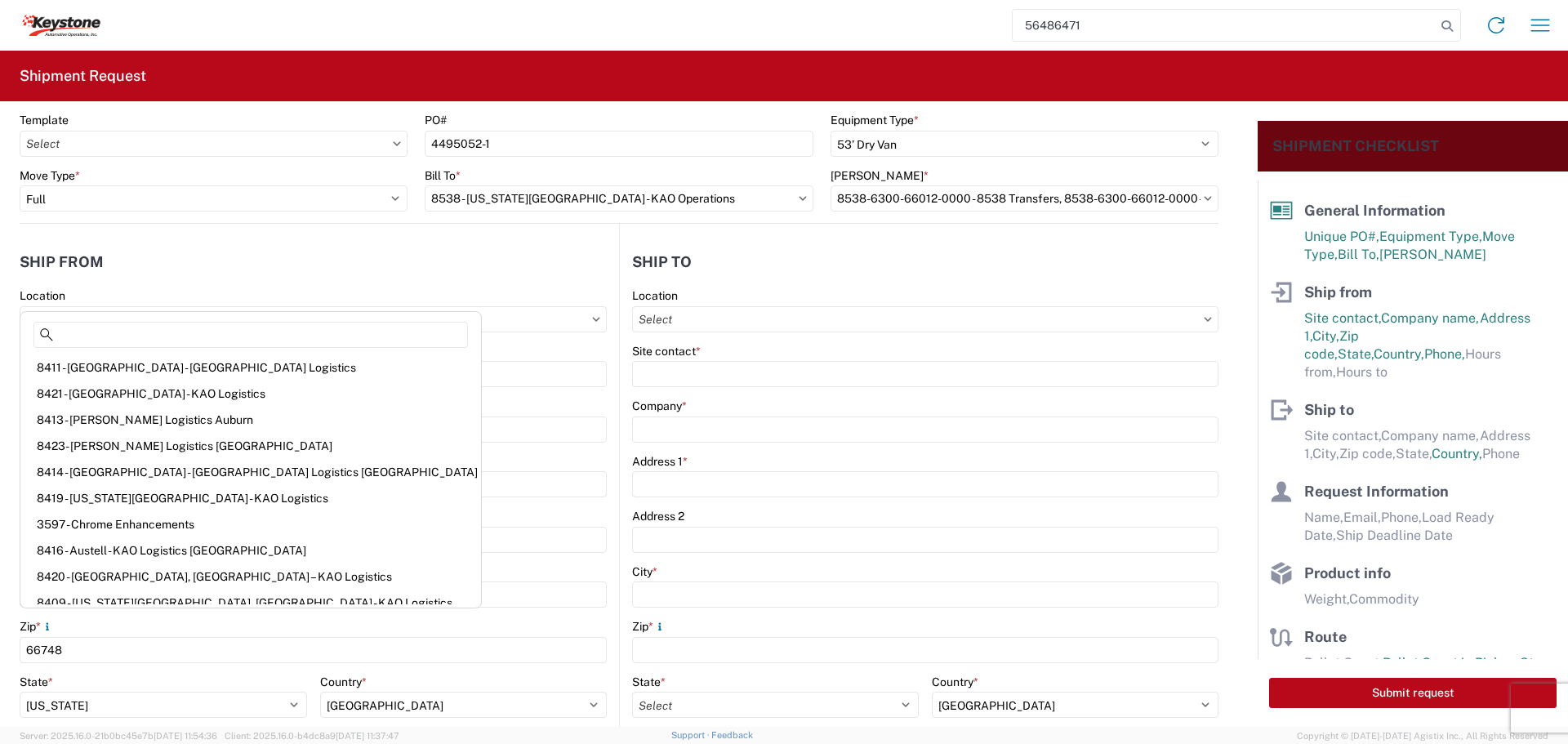
scroll to position [82, 0]
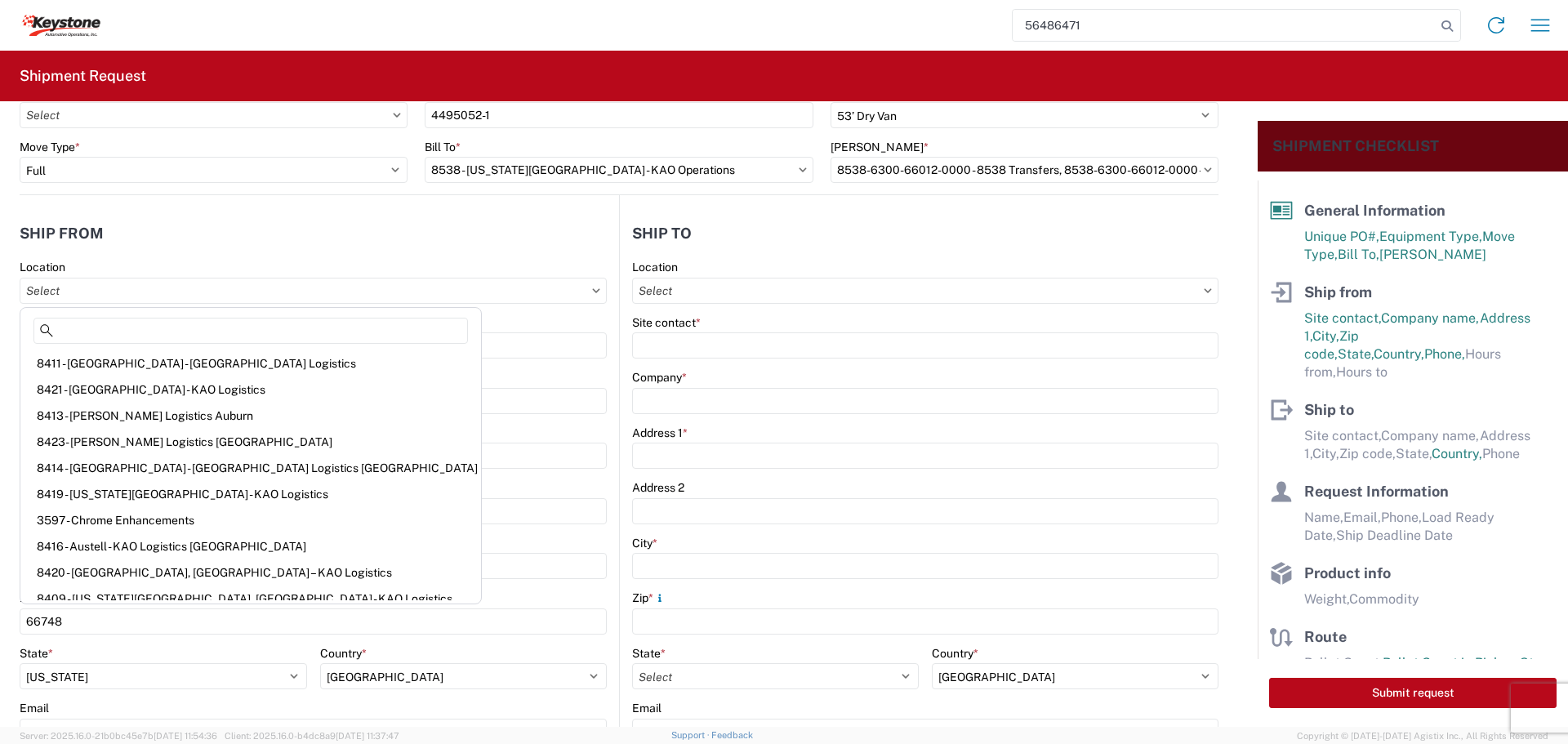
click at [471, 416] on agx-form-control-wrapper-v2 "Company * B & W TRAILER HITCHES, INC." at bounding box center [313, 397] width 587 height 55
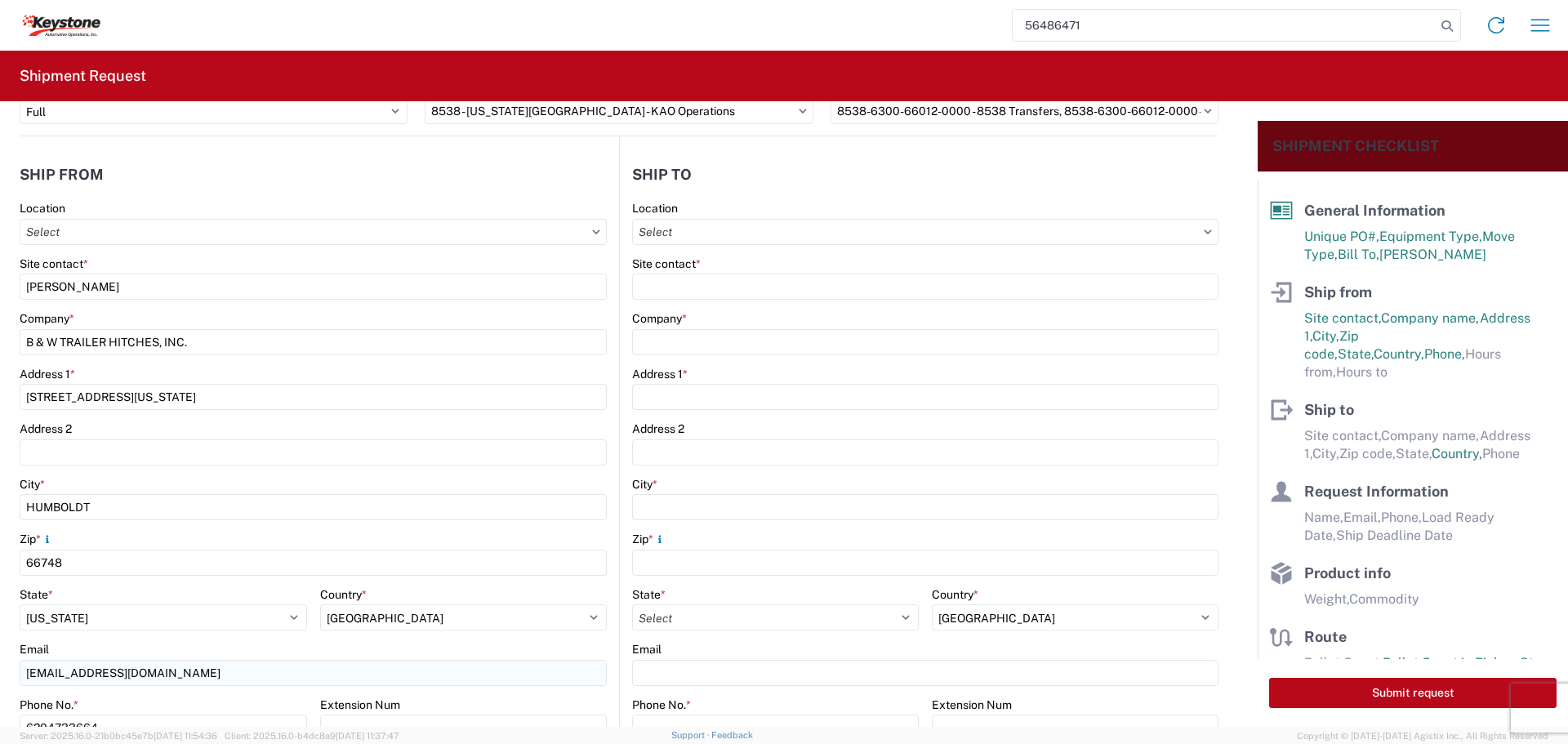
scroll to position [245, 0]
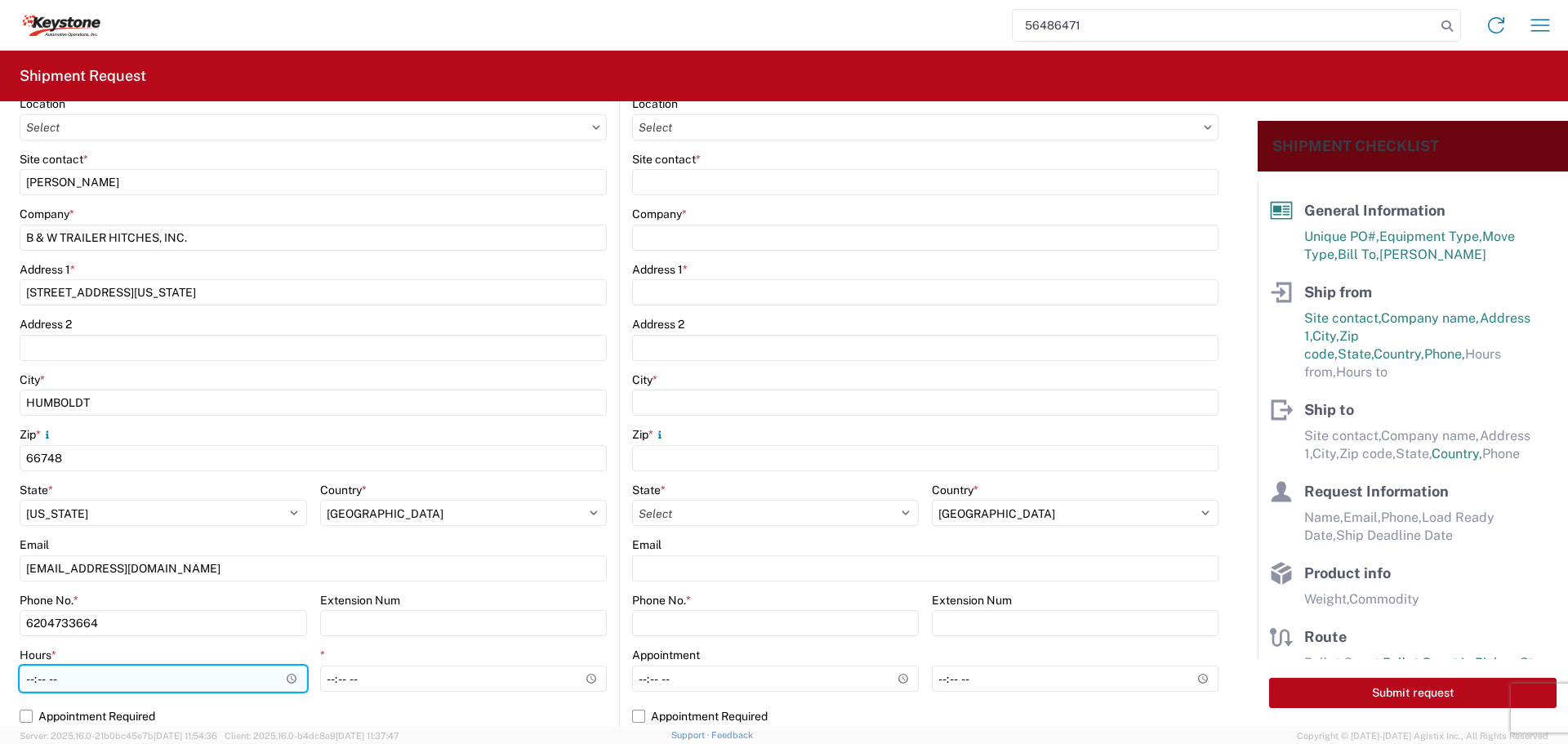
click at [292, 674] on input "Hours *" at bounding box center [163, 679] width 287 height 26
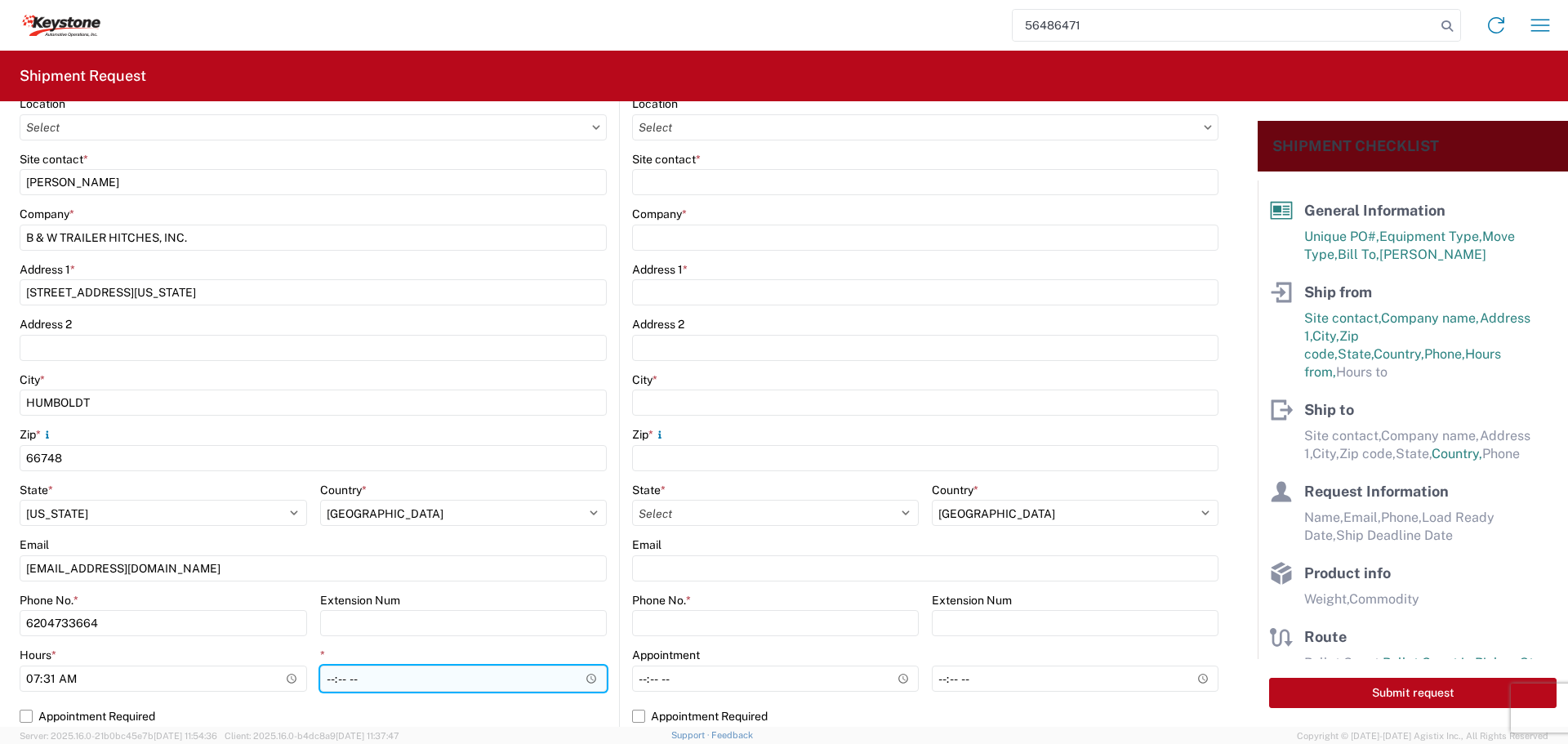
type input "07:31"
click at [585, 675] on input "*" at bounding box center [464, 679] width 287 height 26
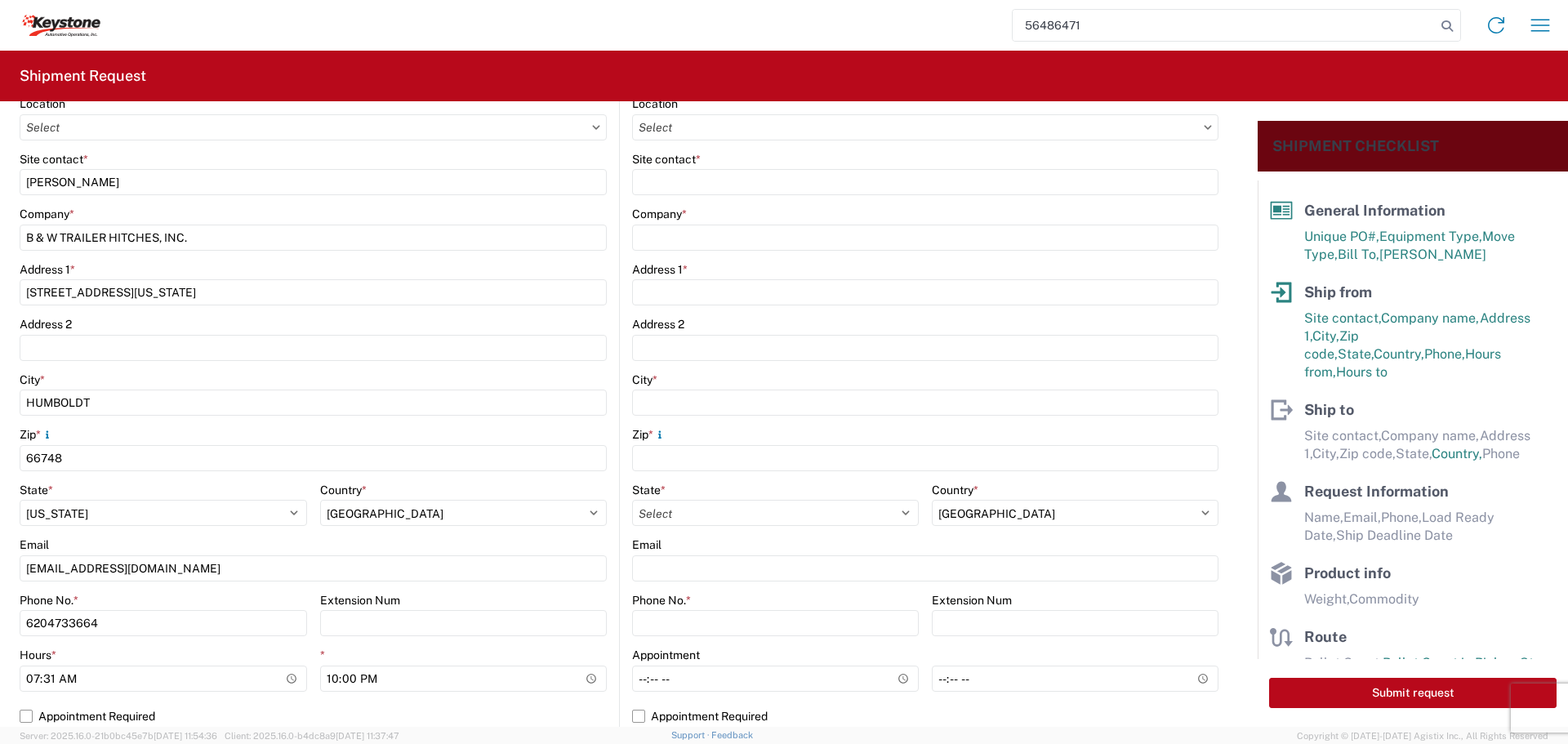
type input "22:00"
click at [566, 593] on div "Extension Num" at bounding box center [464, 600] width 287 height 15
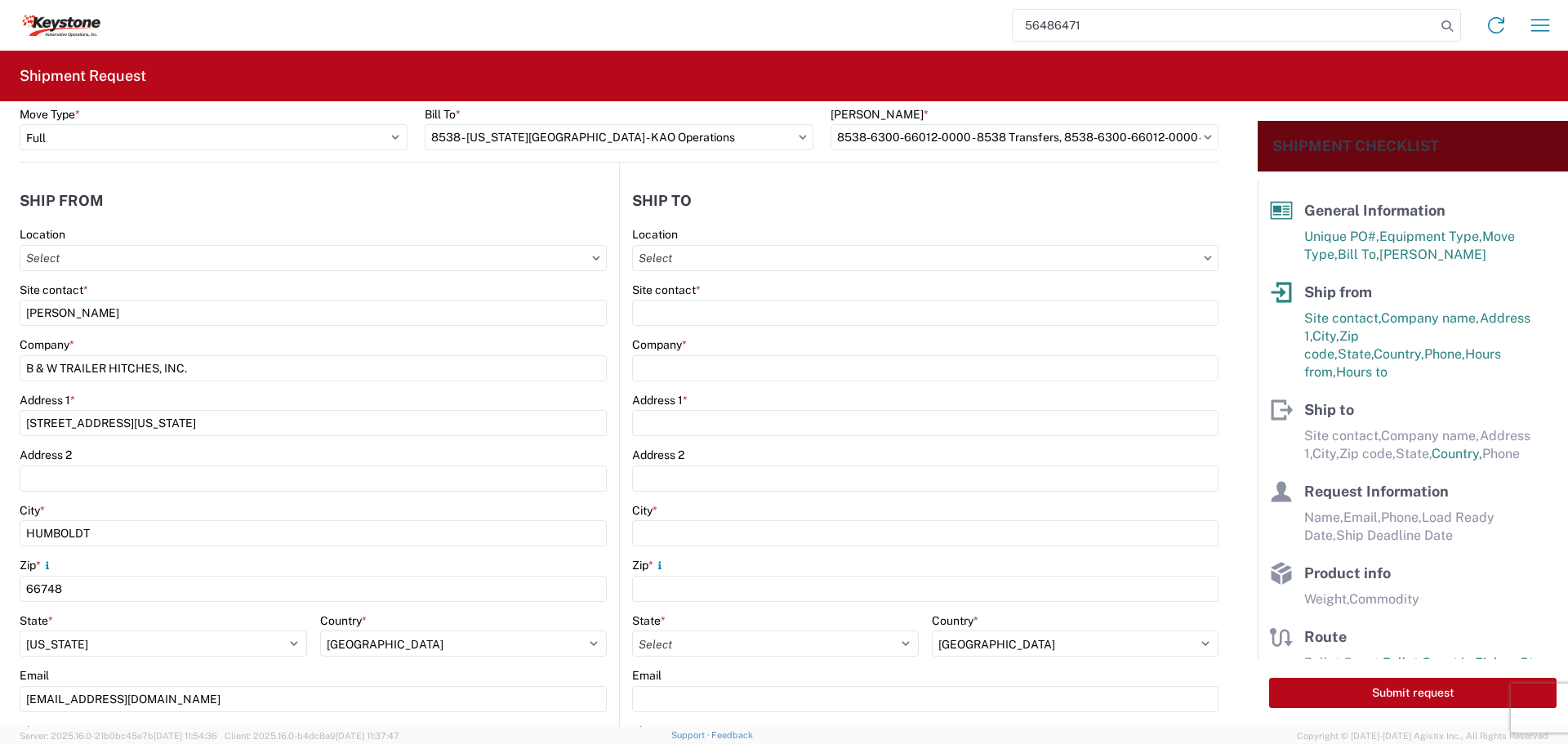
scroll to position [0, 0]
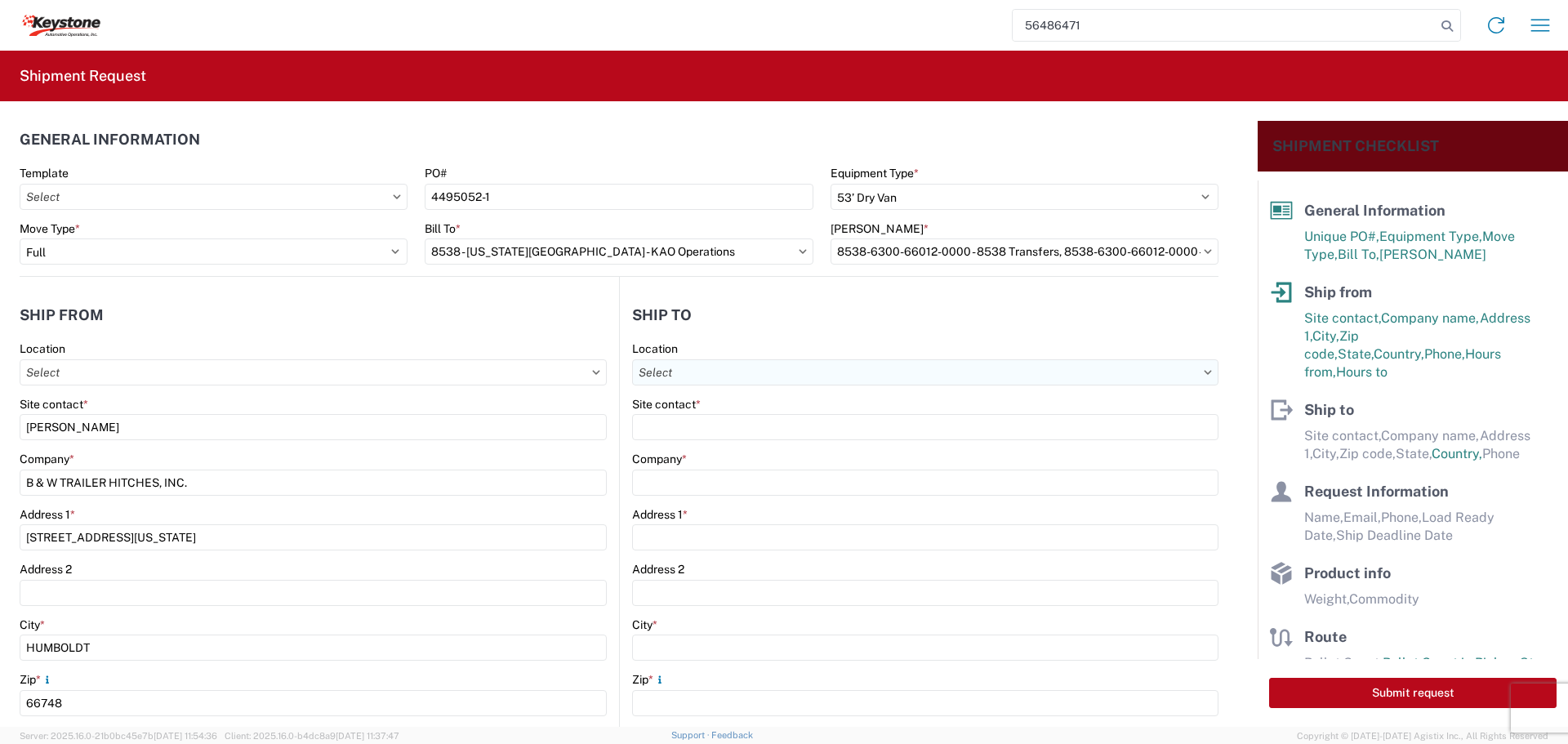
click at [806, 373] on input "Location" at bounding box center [925, 373] width 586 height 26
type input "8538"
click at [783, 444] on div "8538 - [US_STATE][GEOGRAPHIC_DATA] - KAO Operations" at bounding box center [788, 445] width 316 height 26
type input "8538 - [US_STATE][GEOGRAPHIC_DATA] - KAO Operations"
type input "KAO"
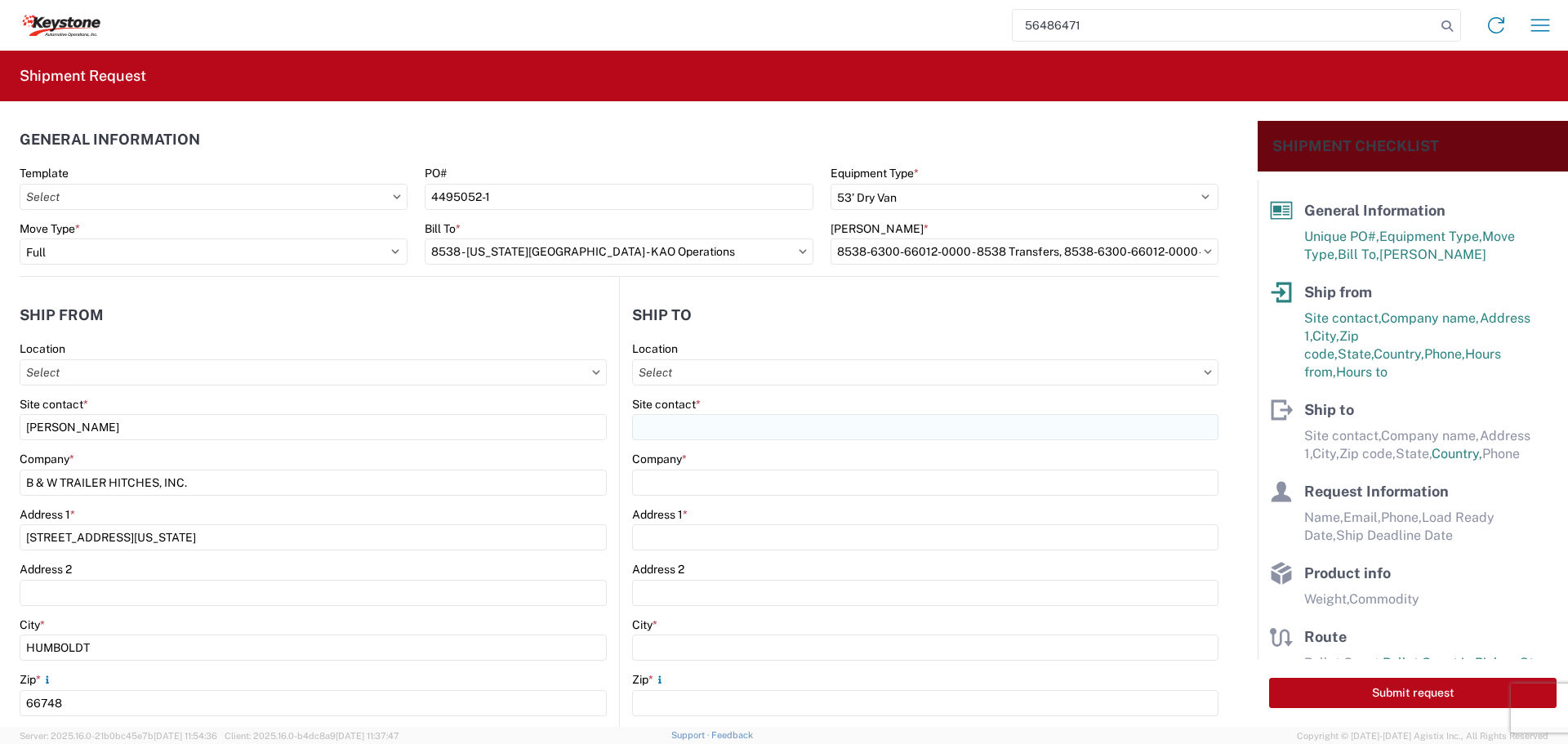
type input "[STREET_ADDRESS]"
type input "[US_STATE][GEOGRAPHIC_DATA]"
type input "66105"
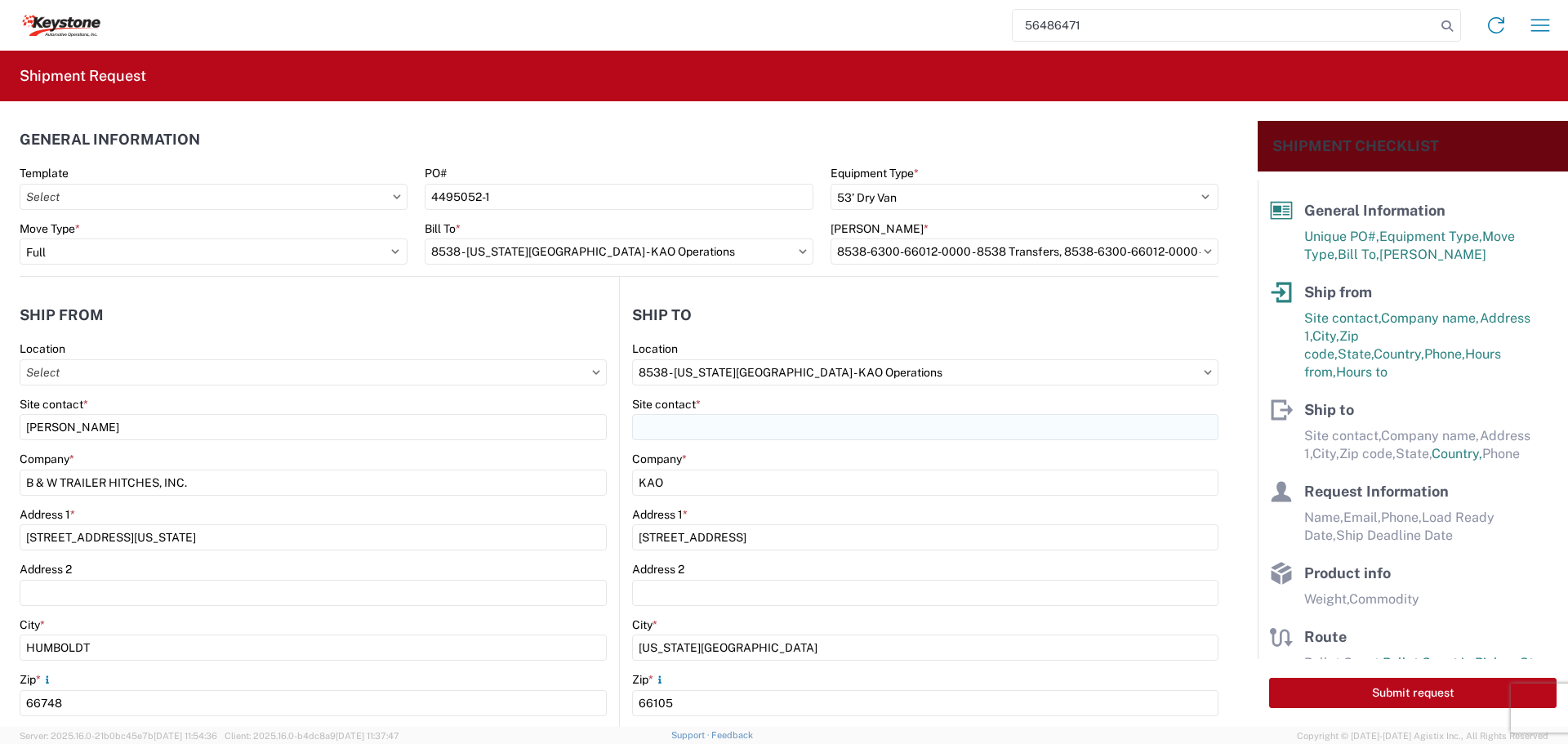
select select "KS"
select select "US"
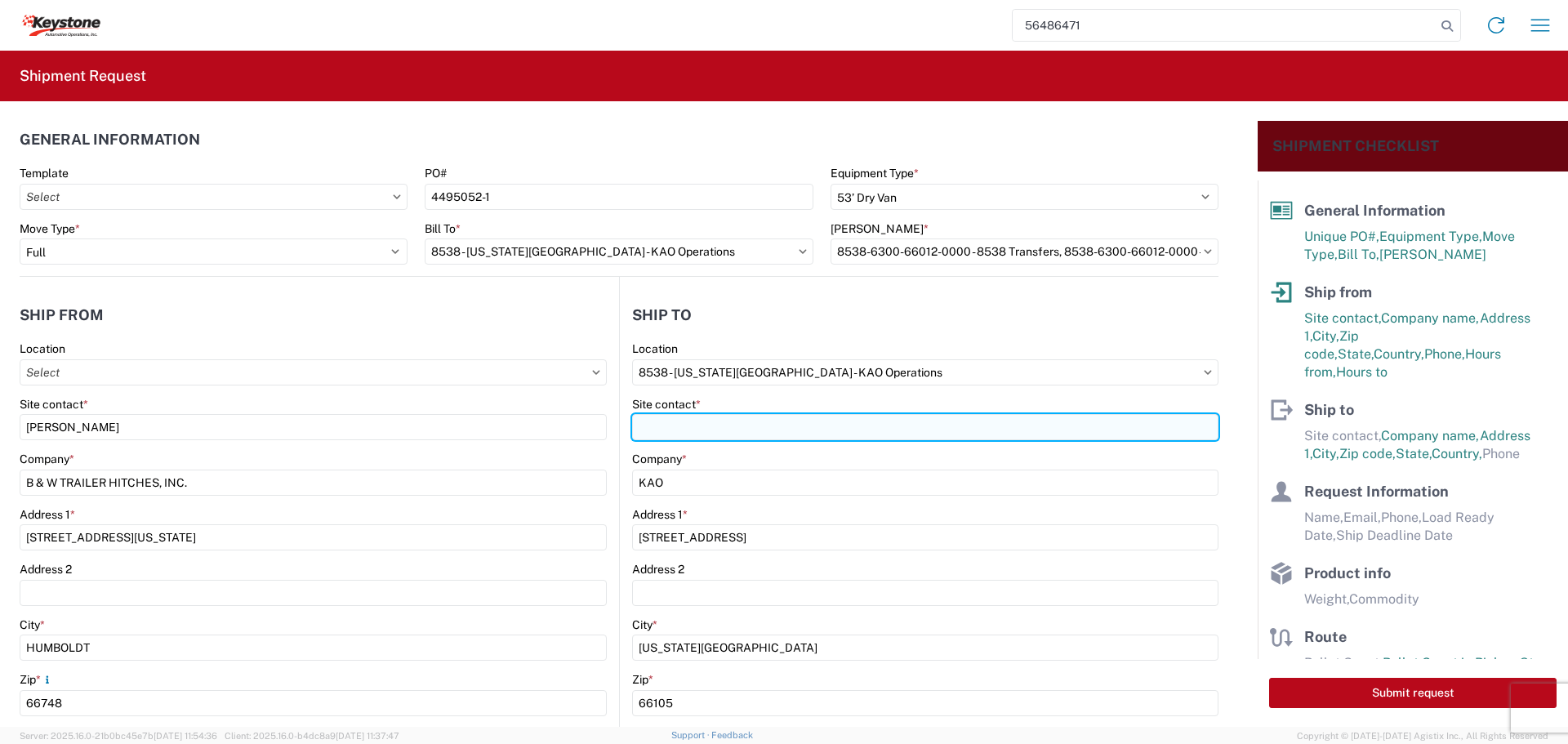
click at [746, 429] on input "Site contact *" at bounding box center [925, 427] width 586 height 26
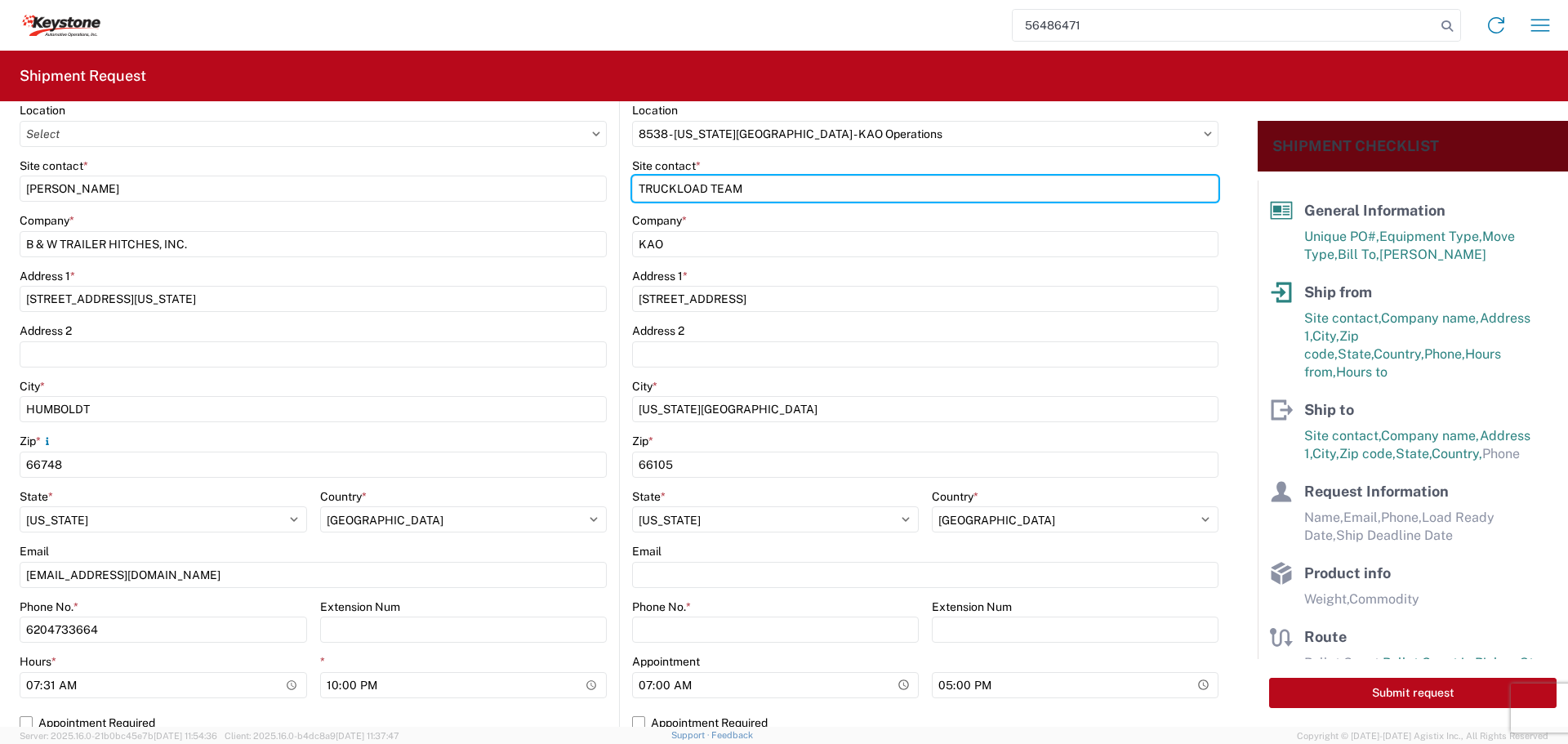
scroll to position [245, 0]
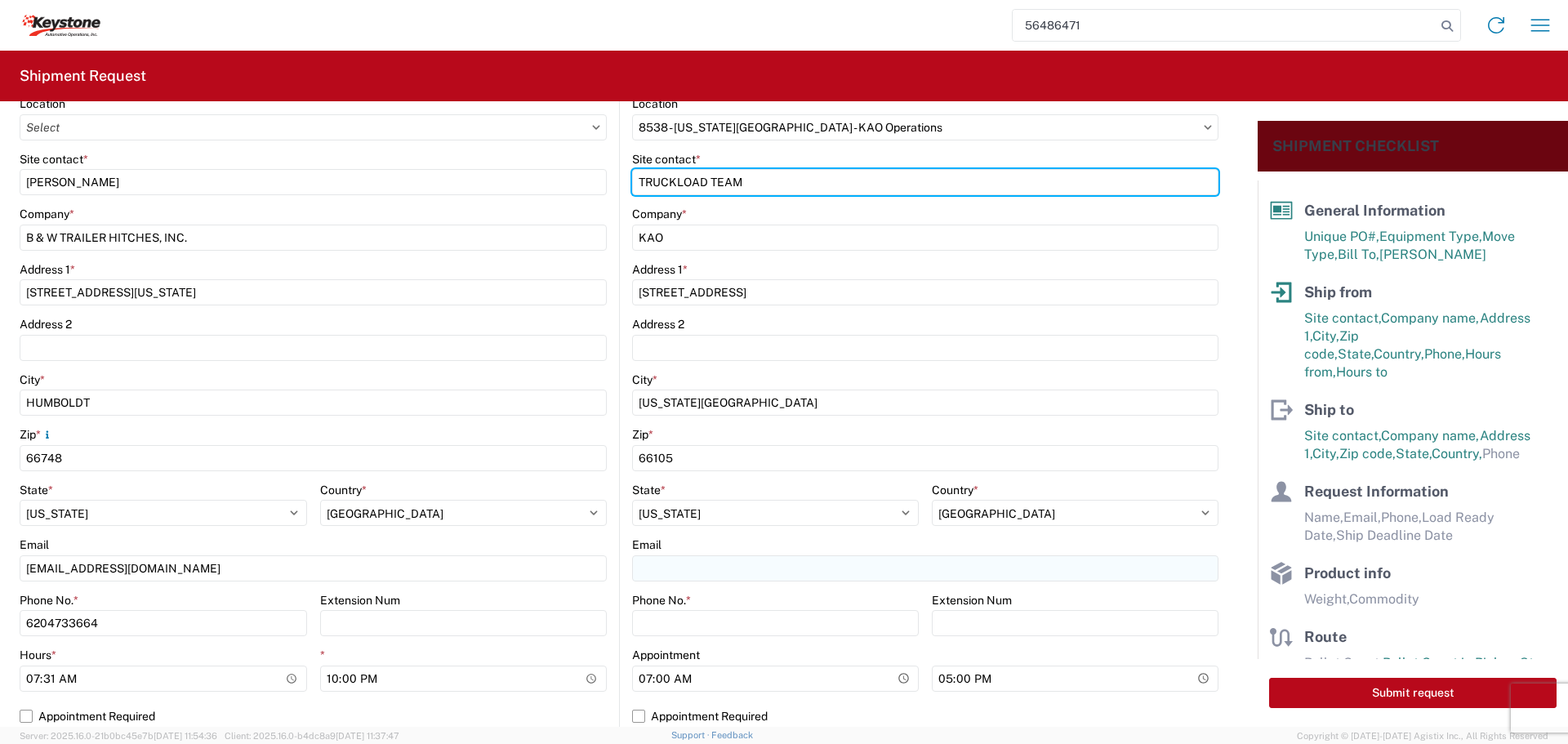
type input "TRUCKLOAD TEAM"
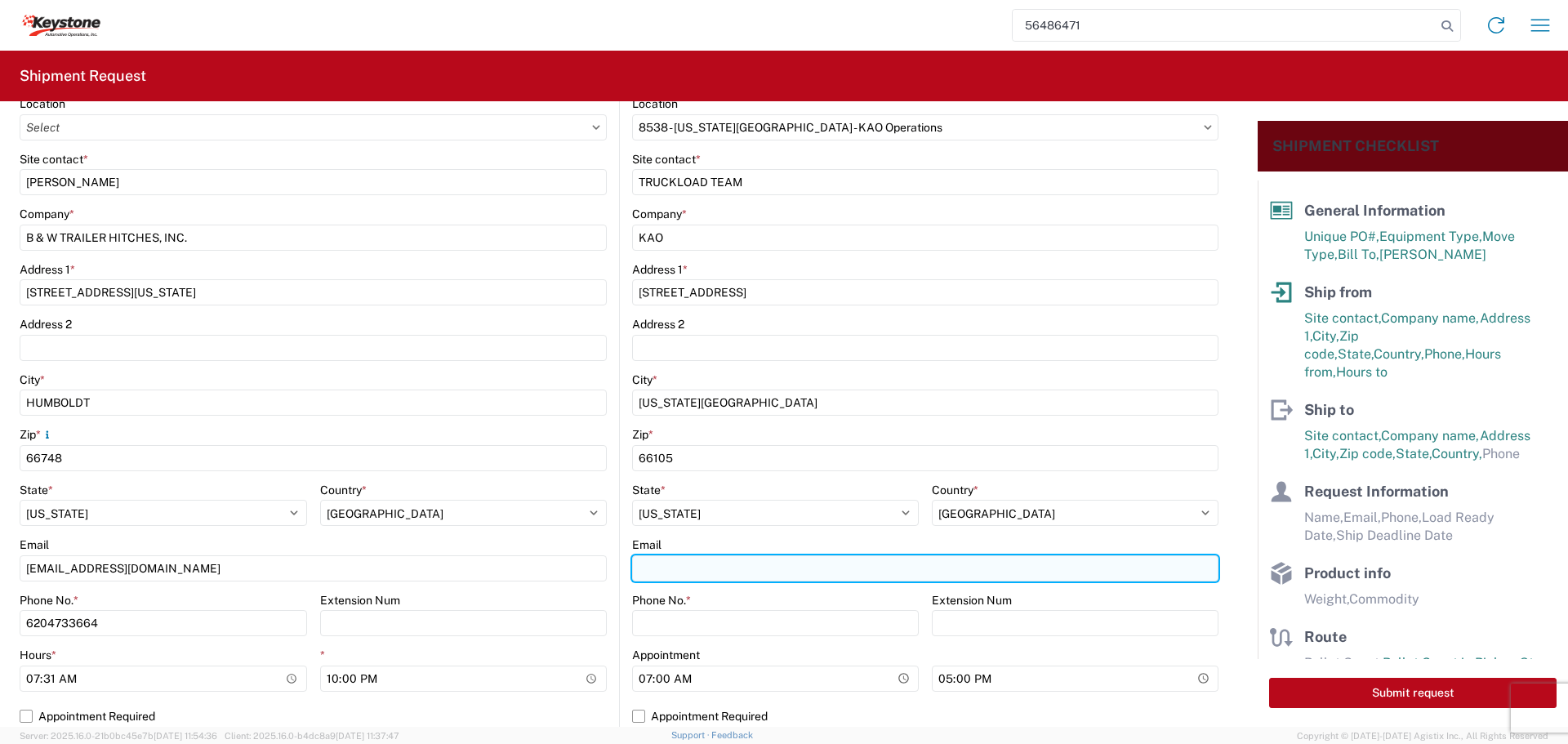
click at [682, 570] on input "Email" at bounding box center [925, 568] width 586 height 26
type input "[EMAIL_ADDRESS][DOMAIN_NAME]"
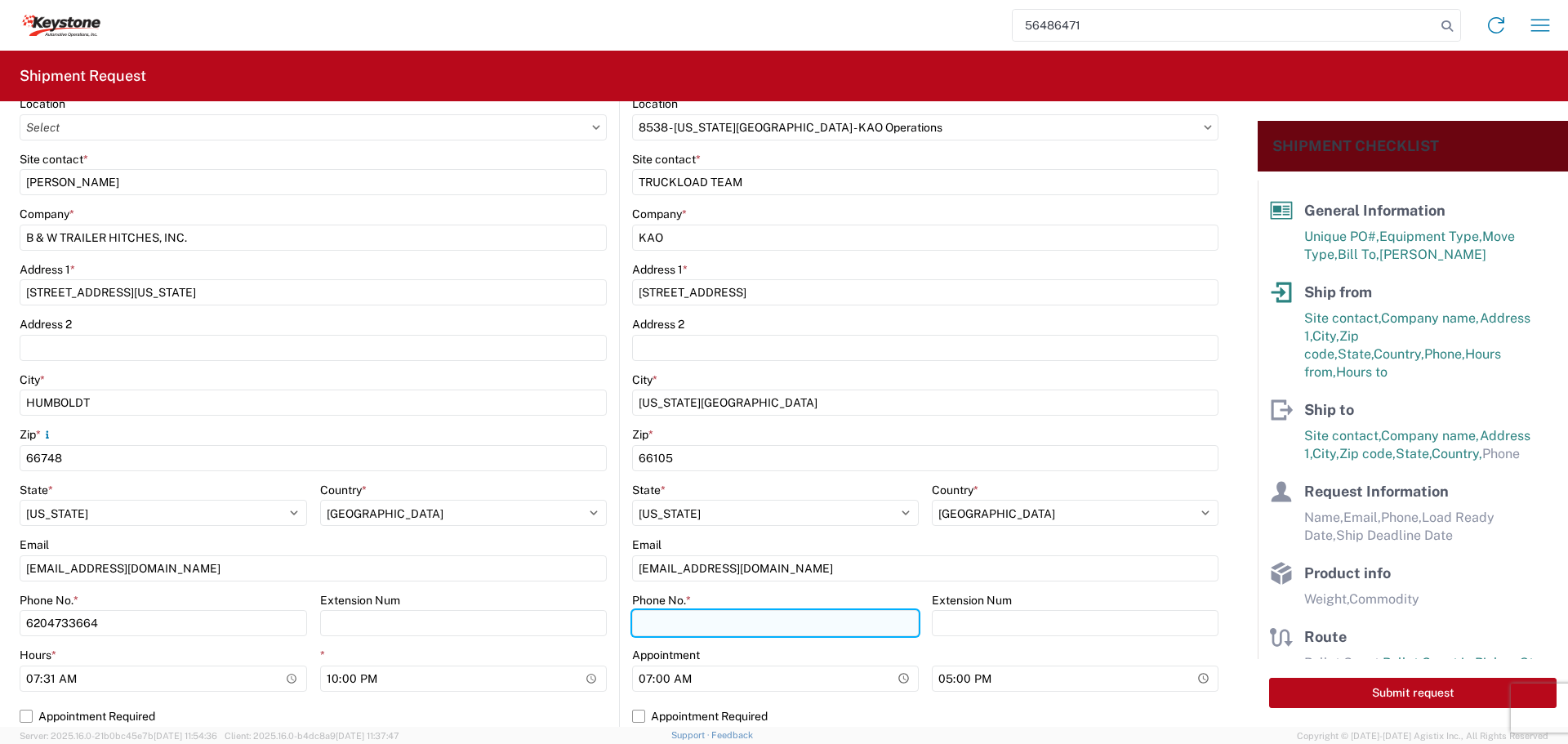
click at [671, 620] on input "Phone No. *" at bounding box center [775, 624] width 286 height 26
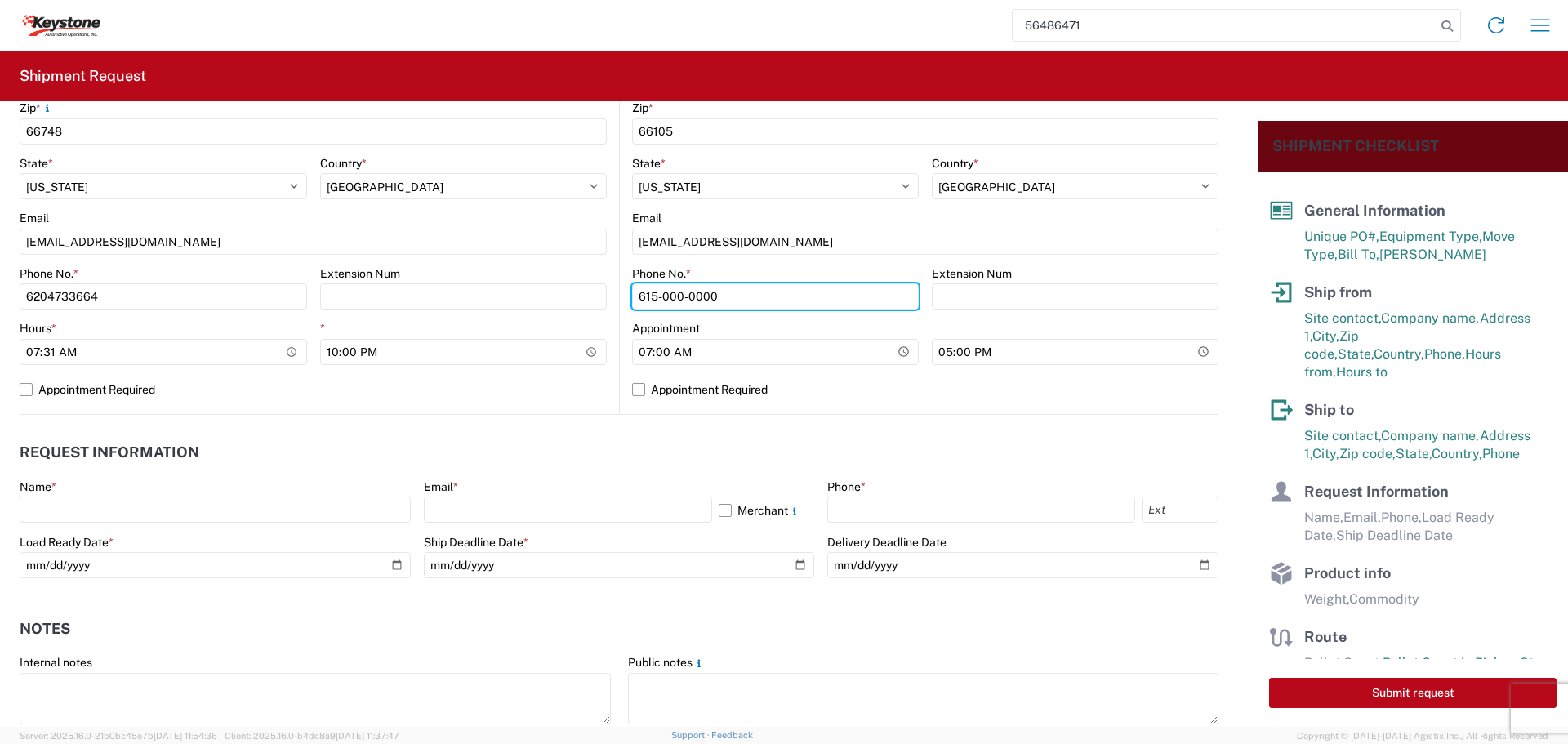
scroll to position [736, 0]
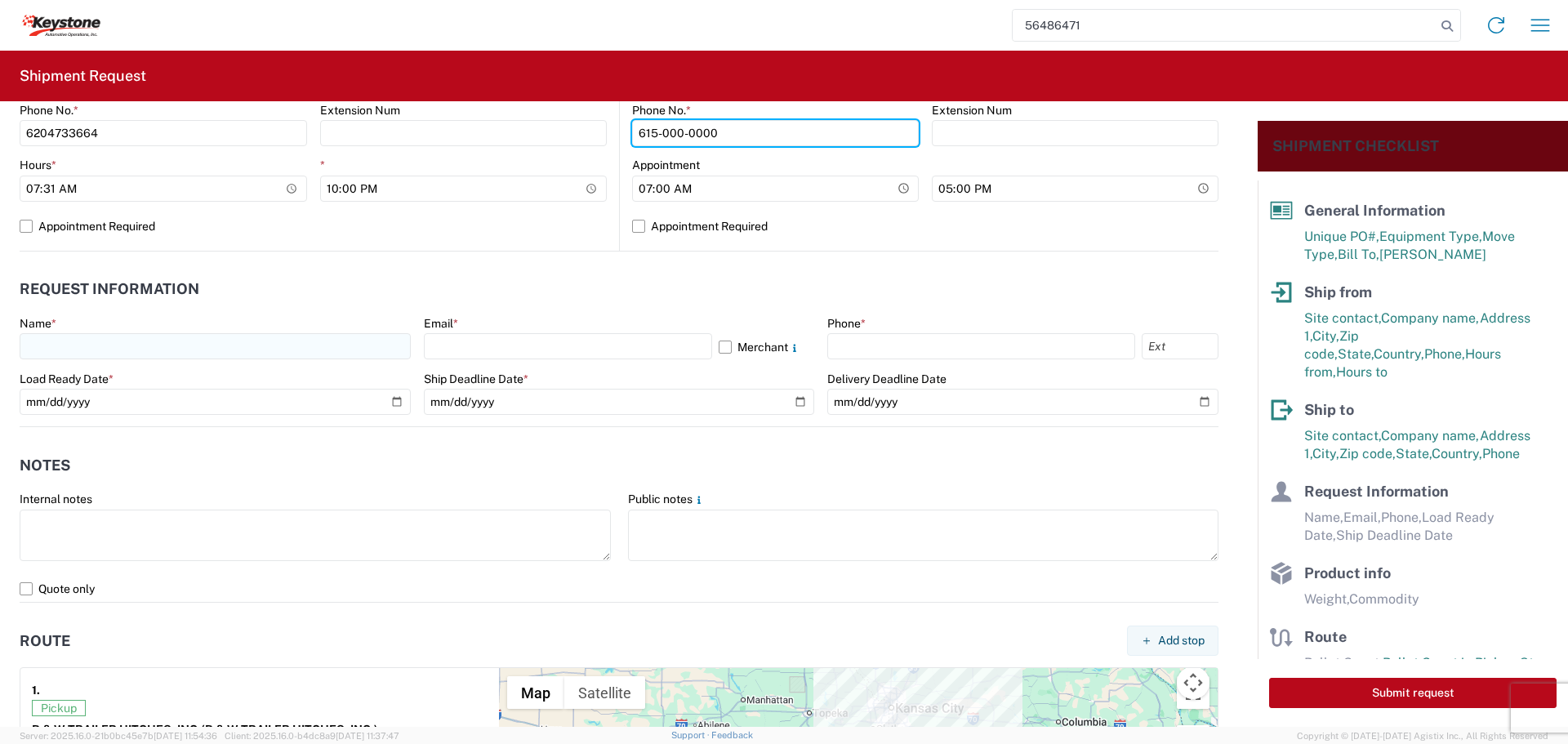
type input "615-000-0000"
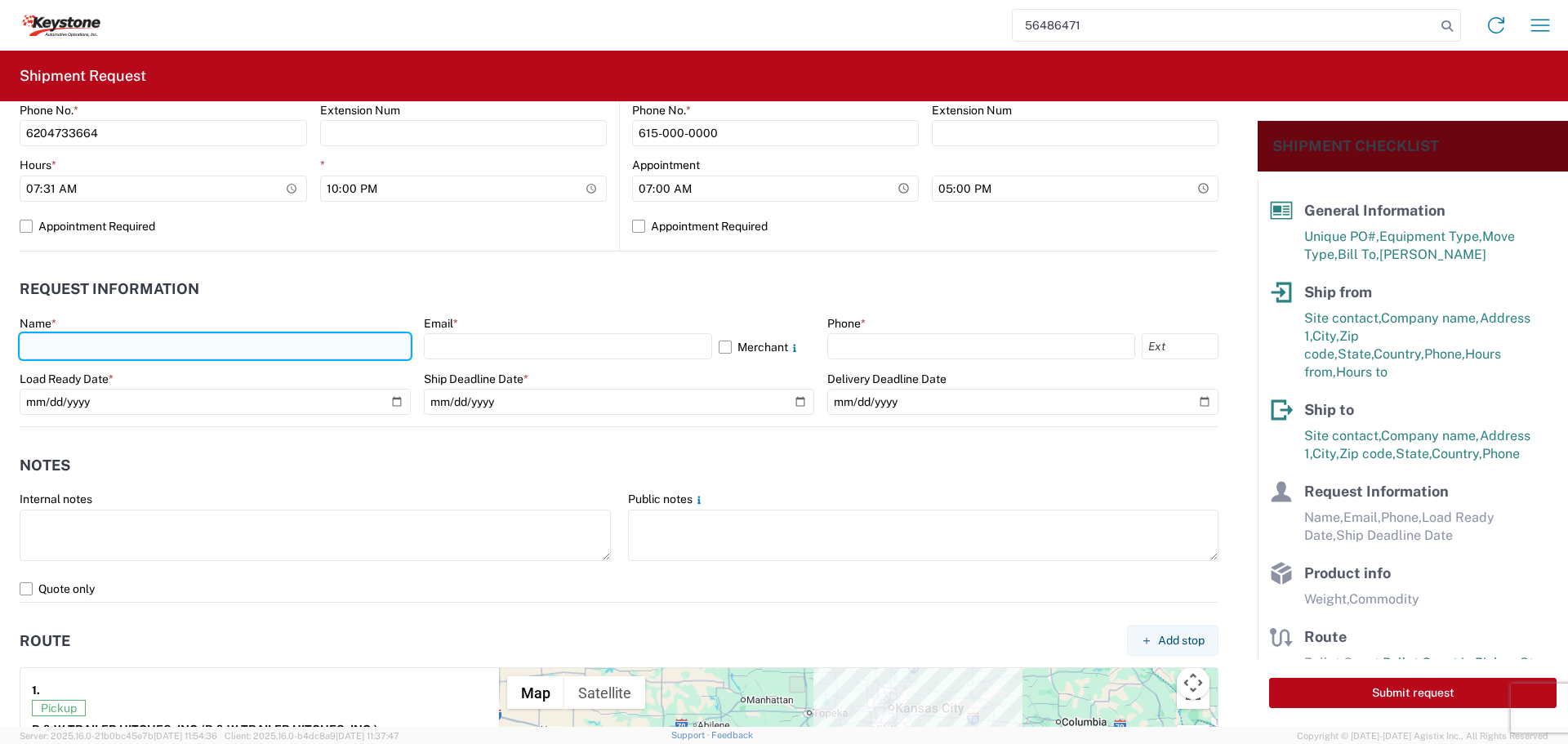
click at [151, 349] on input "text" at bounding box center [215, 347] width 392 height 26
type input "[PERSON_NAME]"
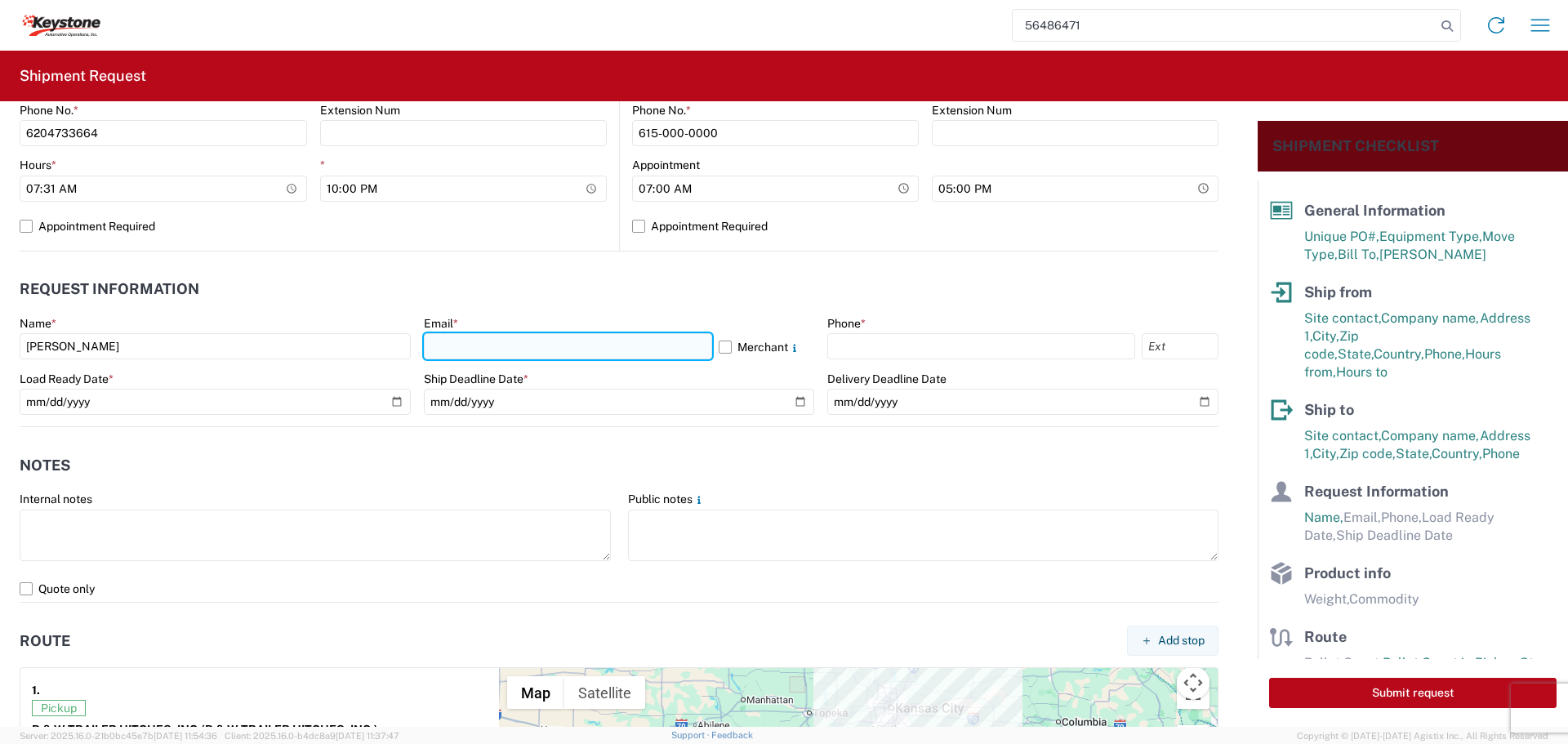
click at [452, 348] on input "text" at bounding box center [567, 347] width 288 height 26
type input "[EMAIL_ADDRESS][DOMAIN_NAME]"
click at [718, 347] on label "Merchant" at bounding box center [766, 347] width 97 height 26
click at [0, 0] on input "Merchant" at bounding box center [0, 0] width 0 height 0
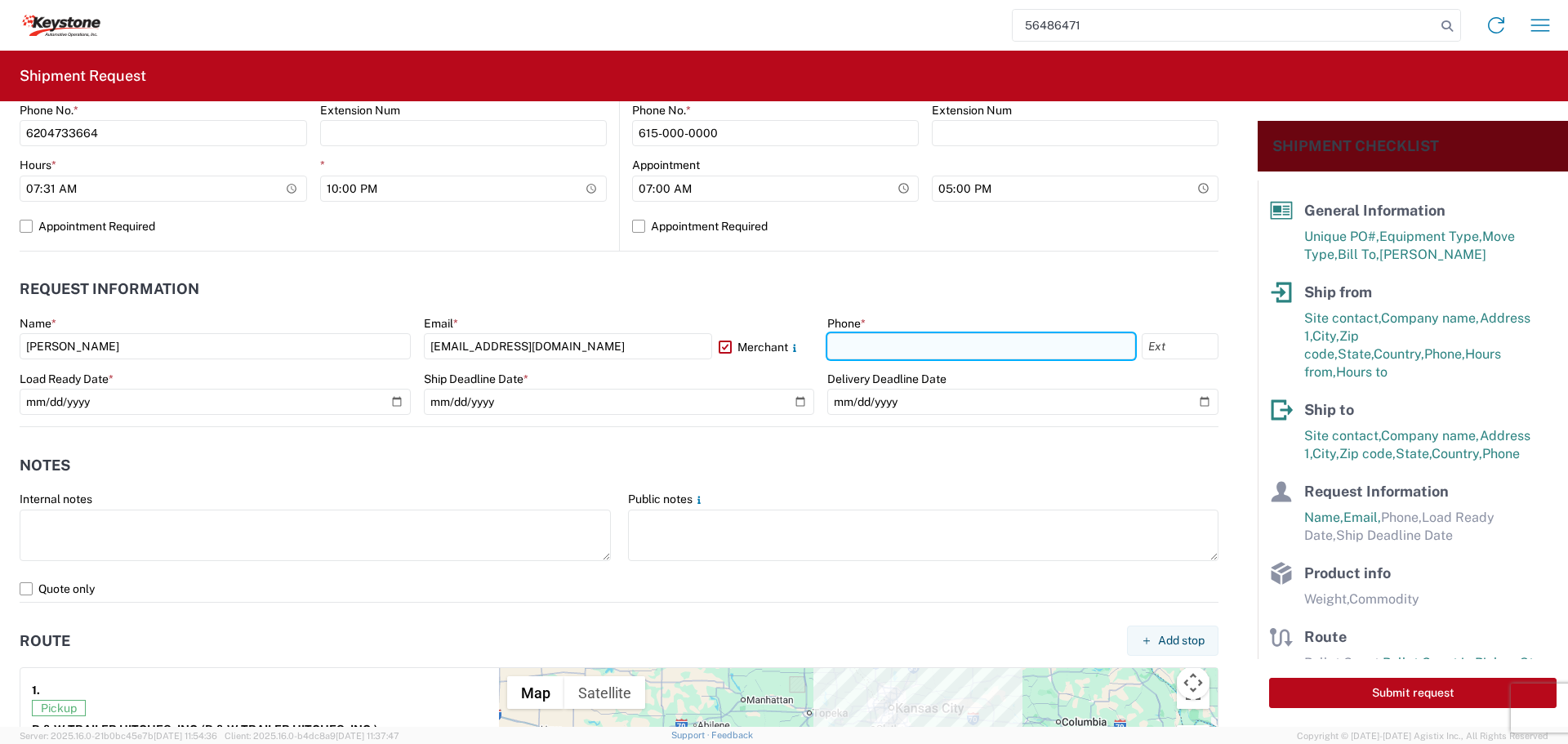
click at [866, 352] on input "text" at bounding box center [981, 347] width 308 height 26
type input "[PHONE_NUMBER]"
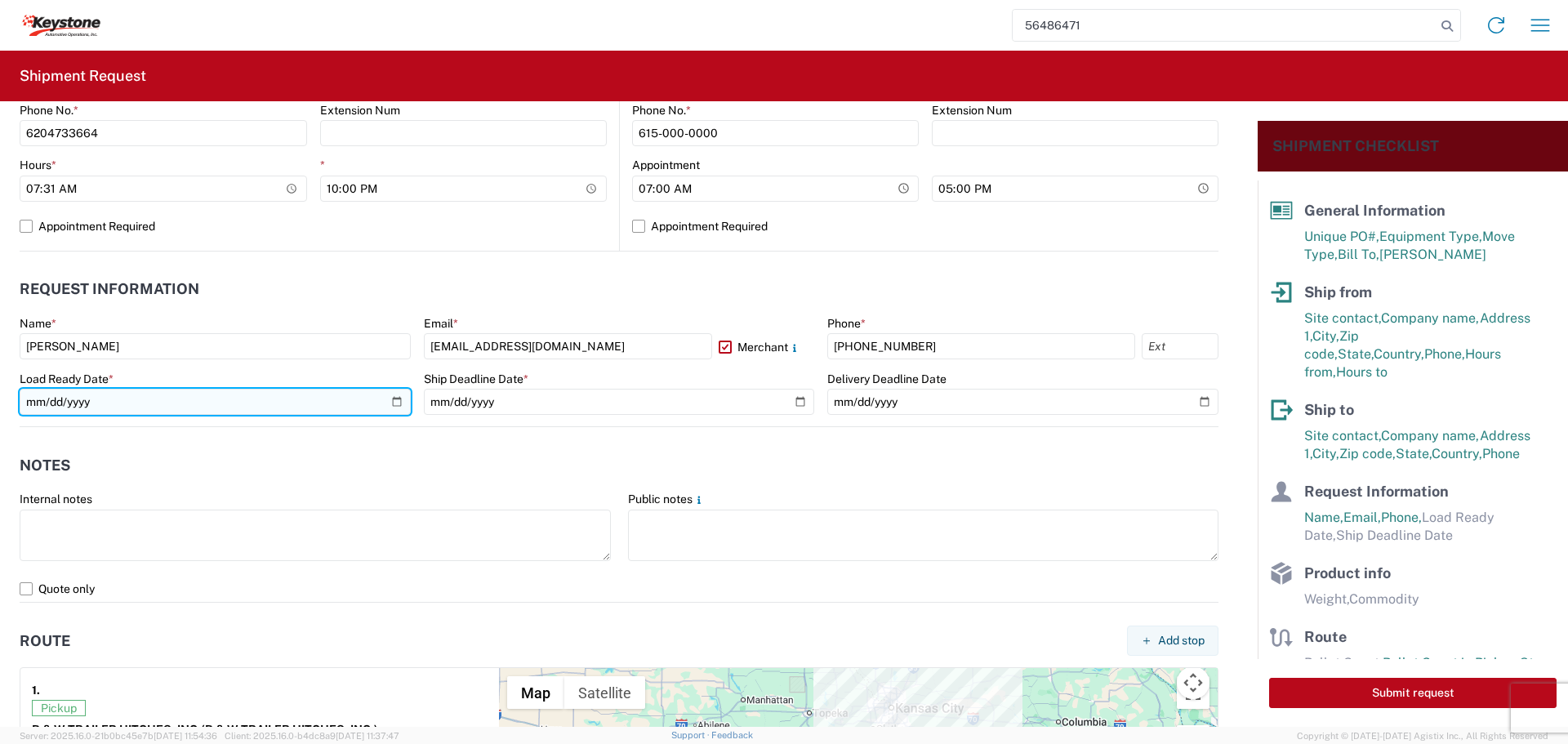
click at [398, 400] on input "date" at bounding box center [215, 402] width 392 height 26
type input "[DATE]"
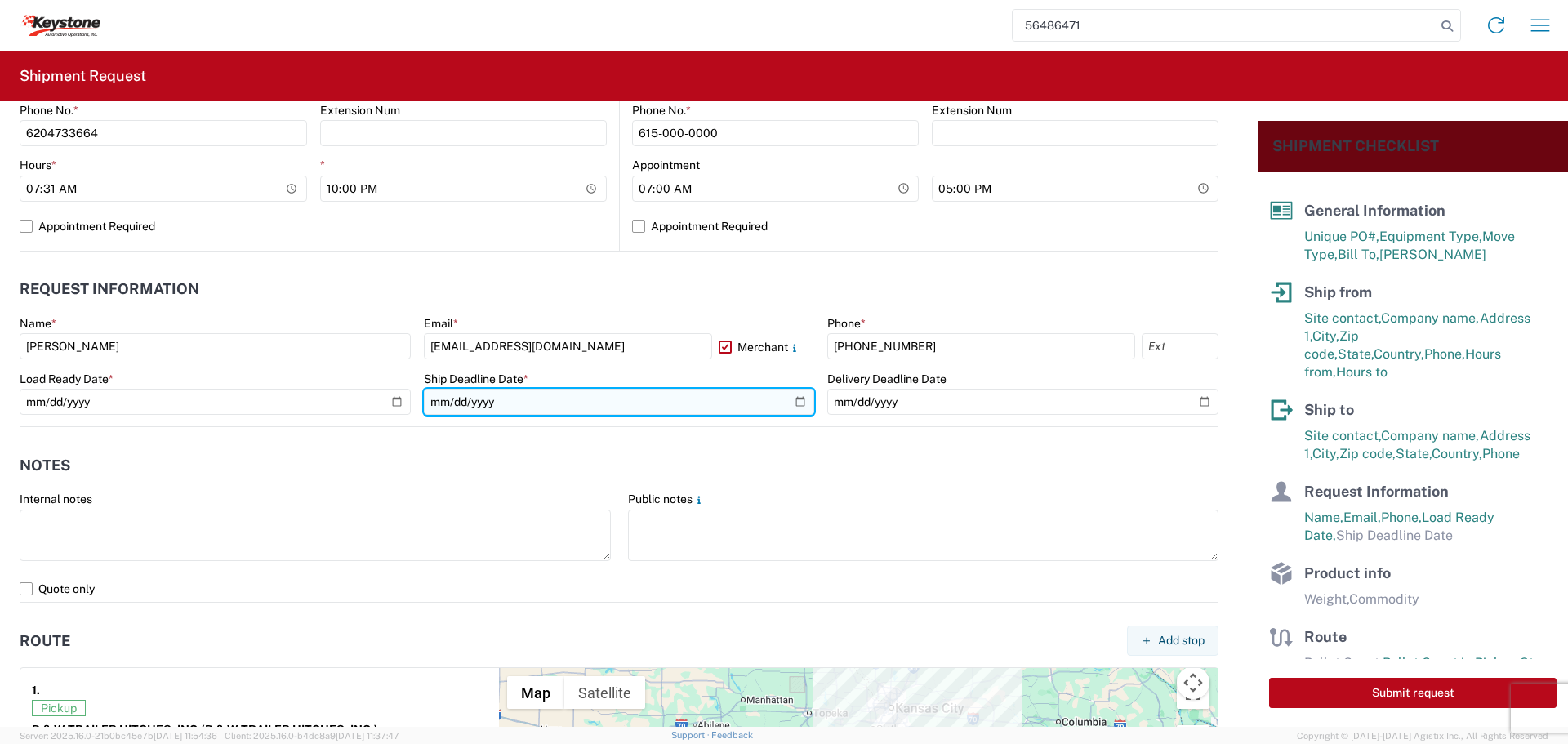
click at [786, 397] on input "date" at bounding box center [619, 402] width 392 height 26
type input "[DATE]"
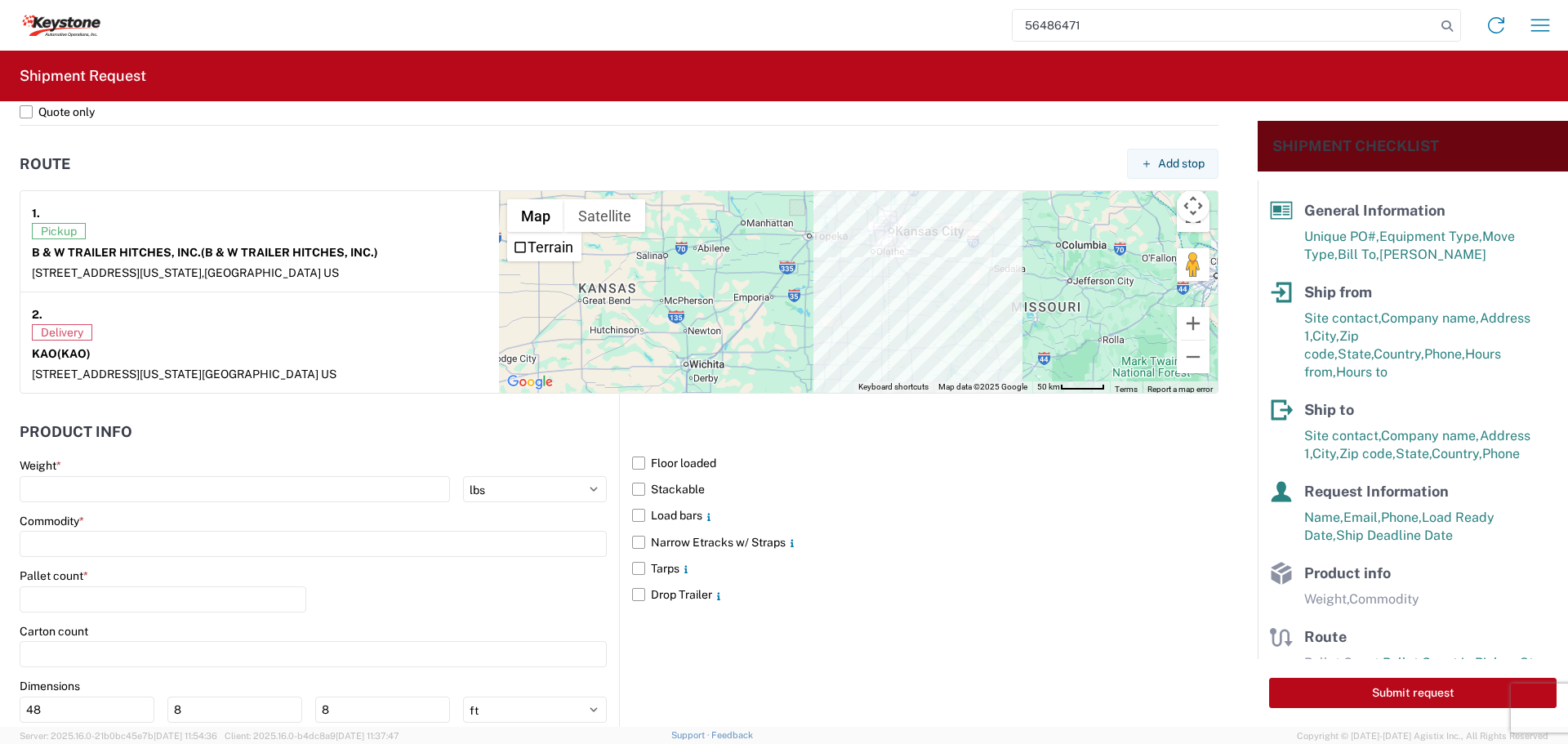
scroll to position [1225, 0]
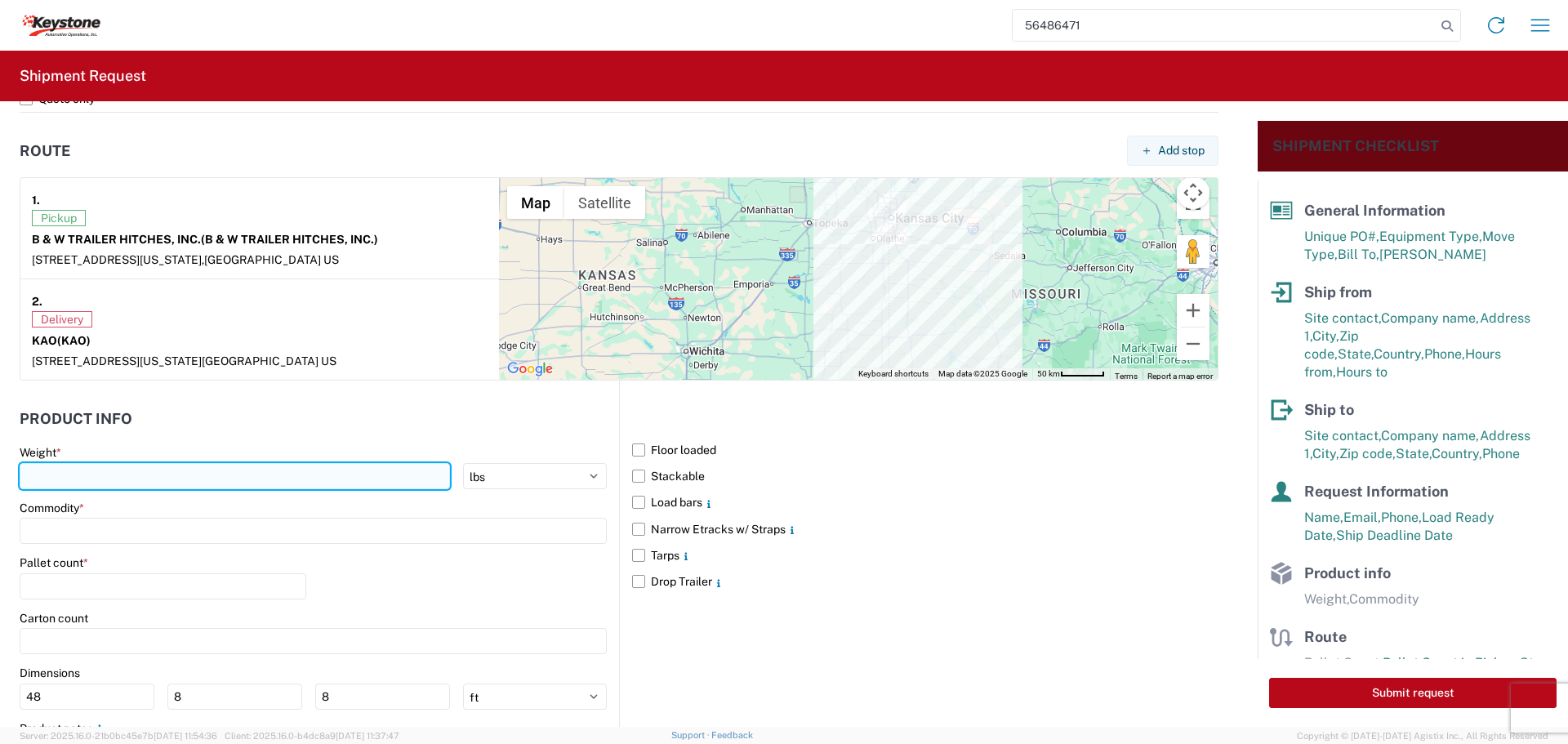
click at [142, 468] on input "number" at bounding box center [235, 476] width 430 height 26
type input "20149"
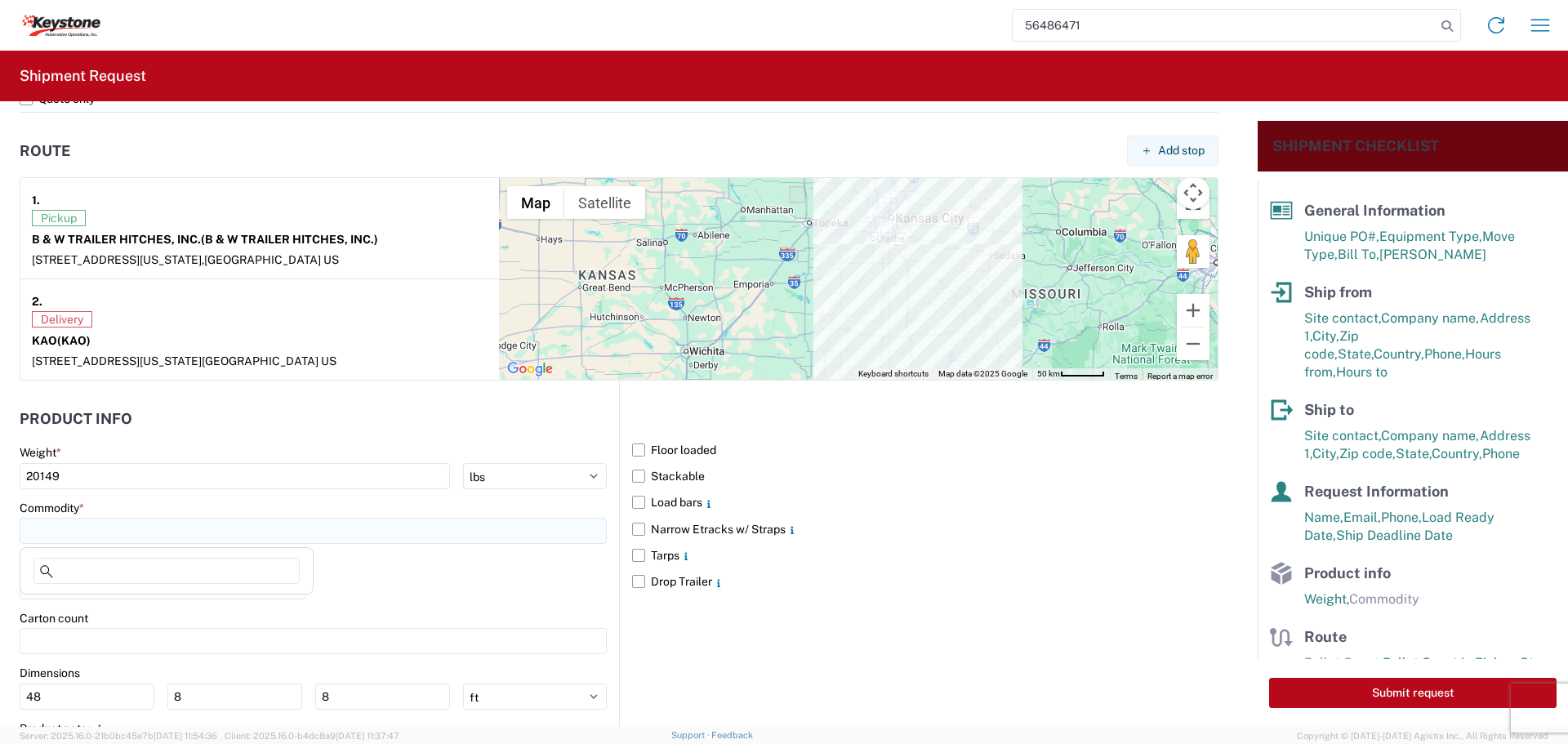
click at [126, 529] on input at bounding box center [313, 531] width 587 height 26
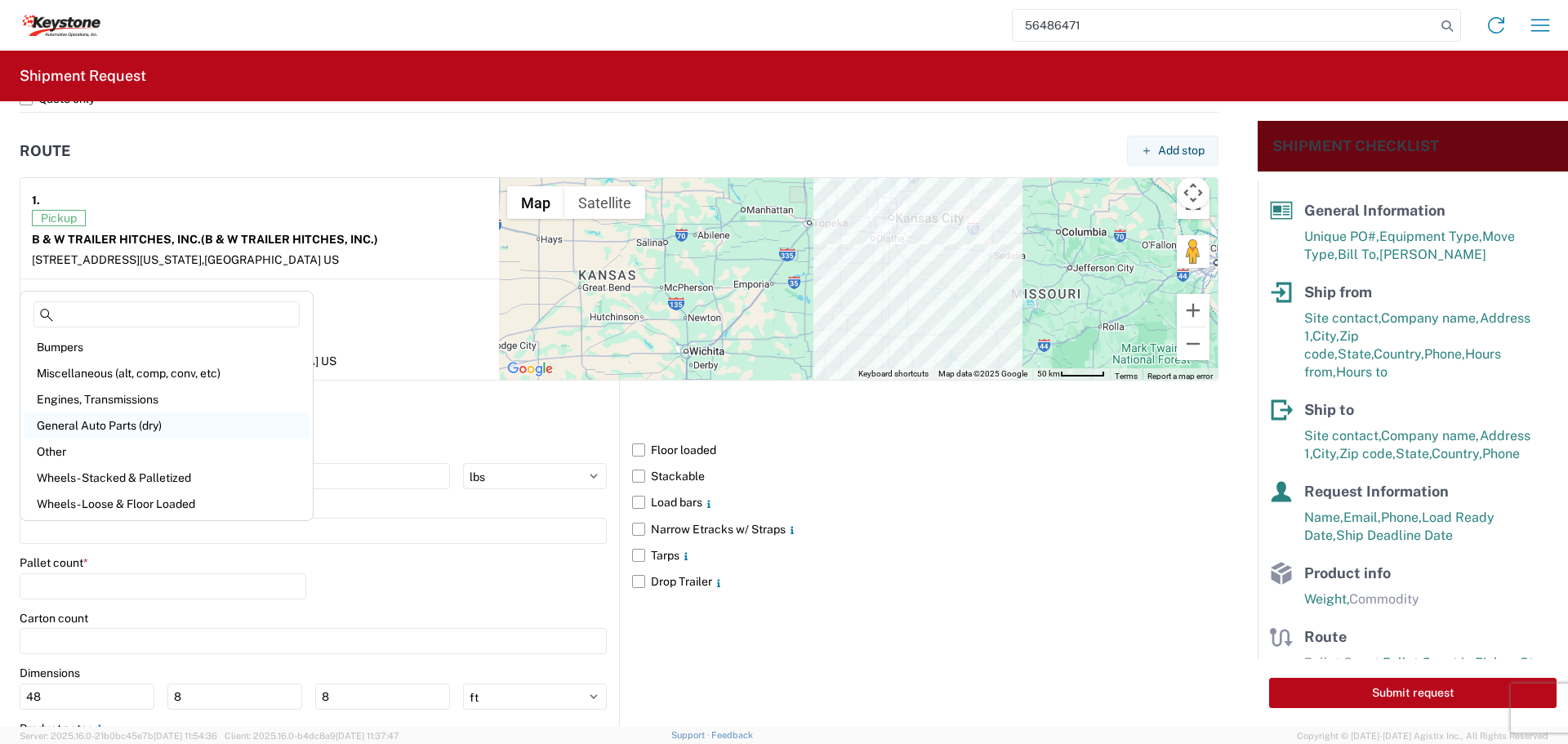
click at [71, 423] on div "General Auto Parts (dry)" at bounding box center [166, 426] width 285 height 26
type input "General Auto Parts (dry)"
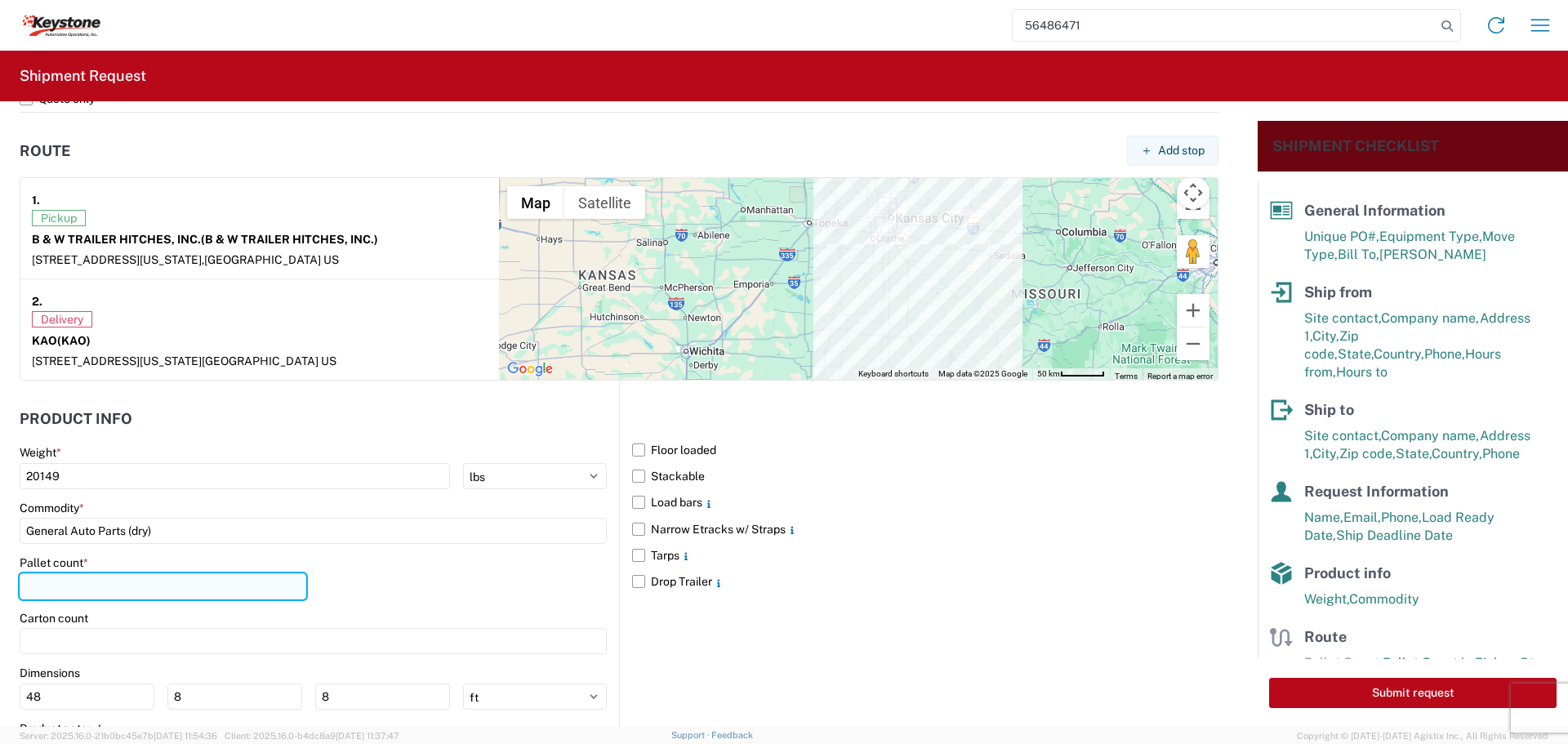
click at [100, 587] on input "number" at bounding box center [162, 586] width 286 height 26
type input "24"
click at [131, 625] on div "Carton count" at bounding box center [313, 632] width 587 height 44
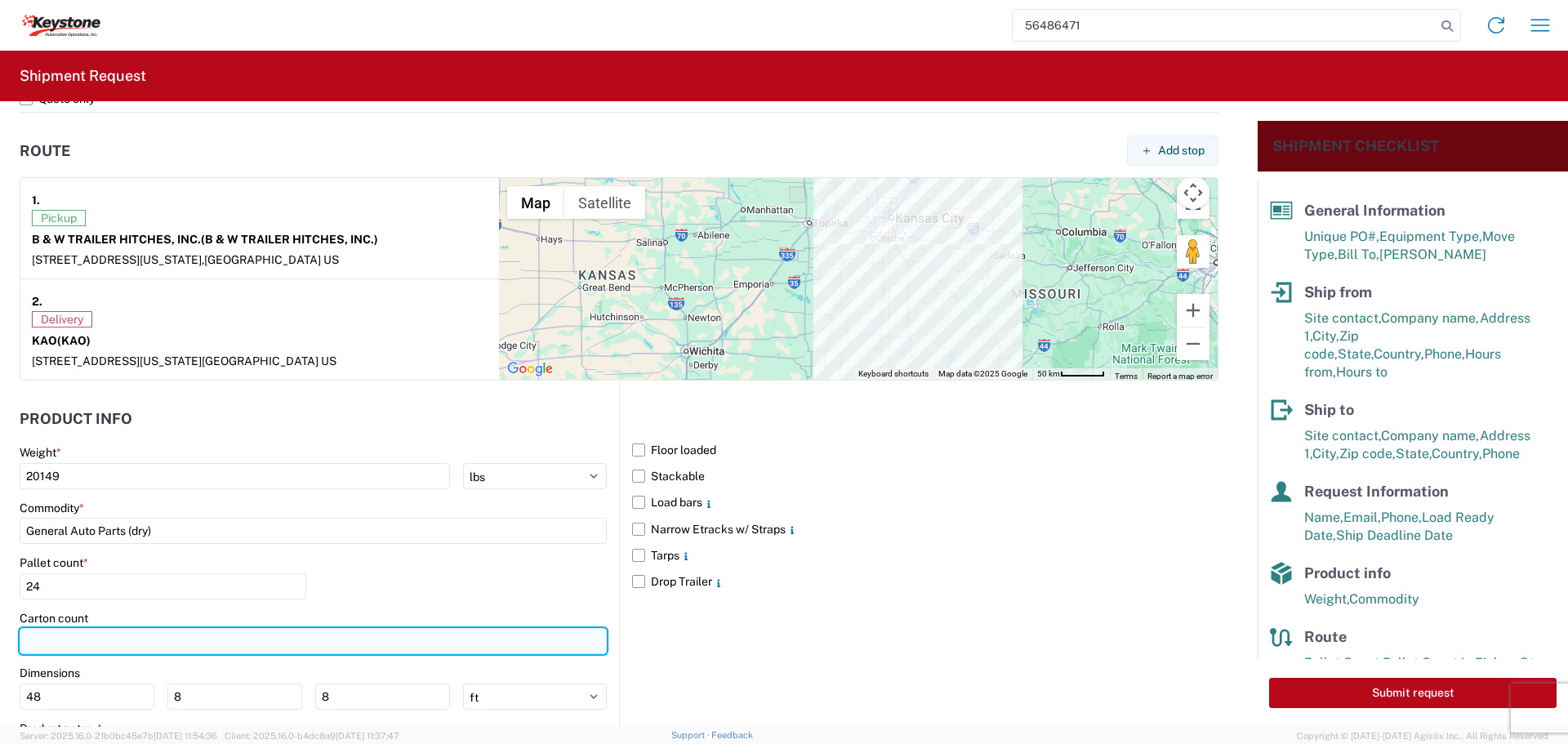
click at [127, 632] on input "number" at bounding box center [313, 642] width 587 height 26
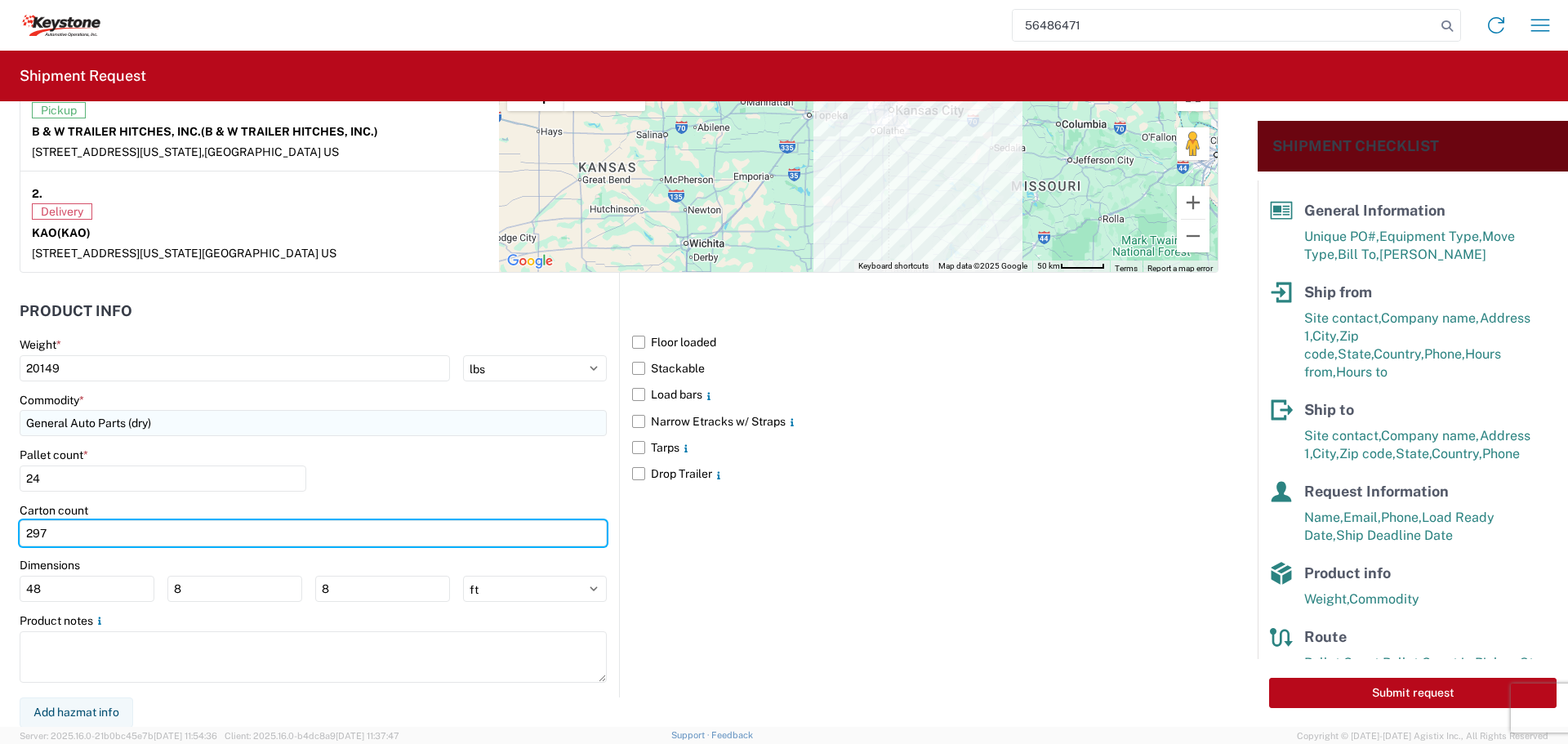
scroll to position [1334, 0]
type input "297"
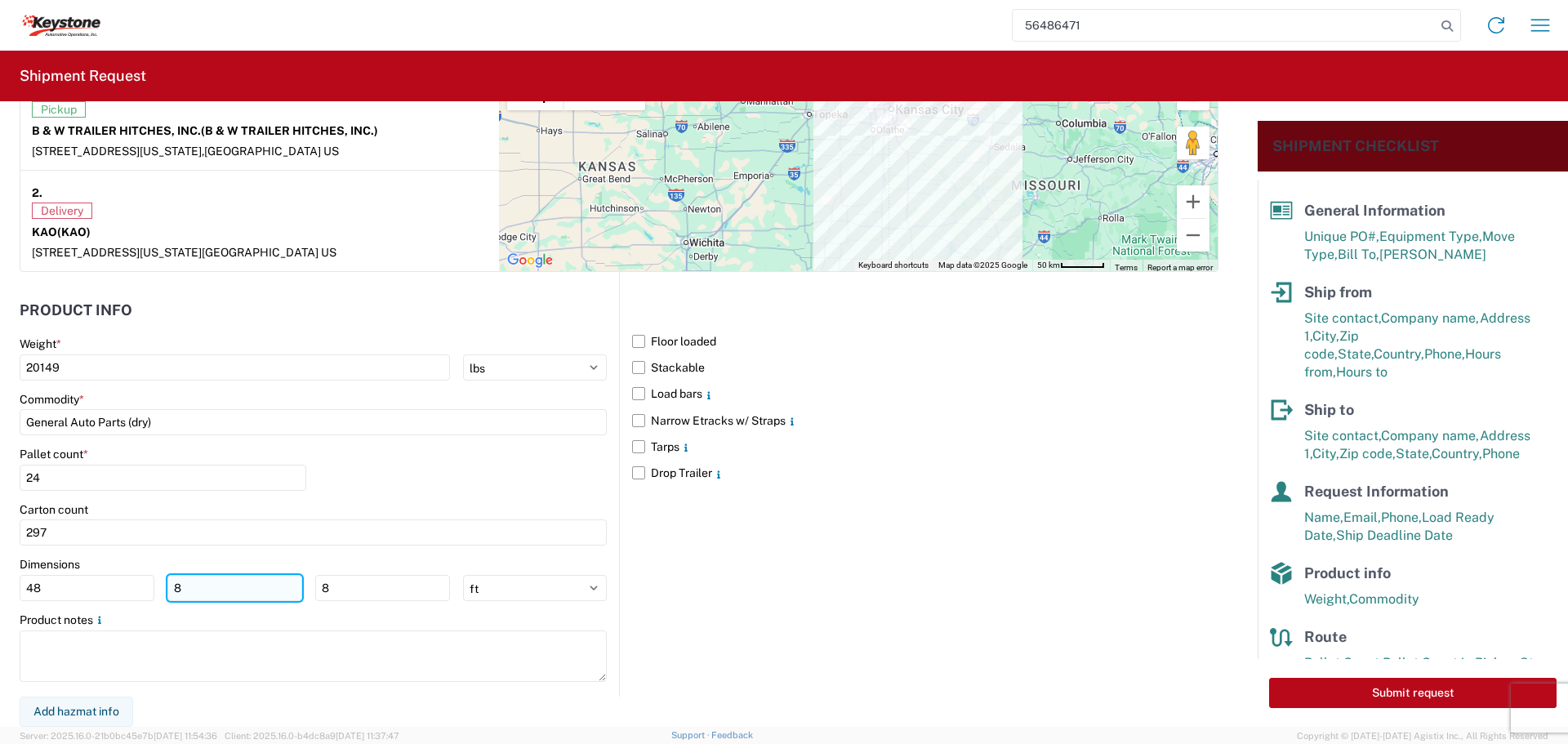
click at [201, 589] on input "8" at bounding box center [234, 588] width 134 height 26
type input "40"
click at [346, 598] on input "8" at bounding box center [382, 588] width 134 height 26
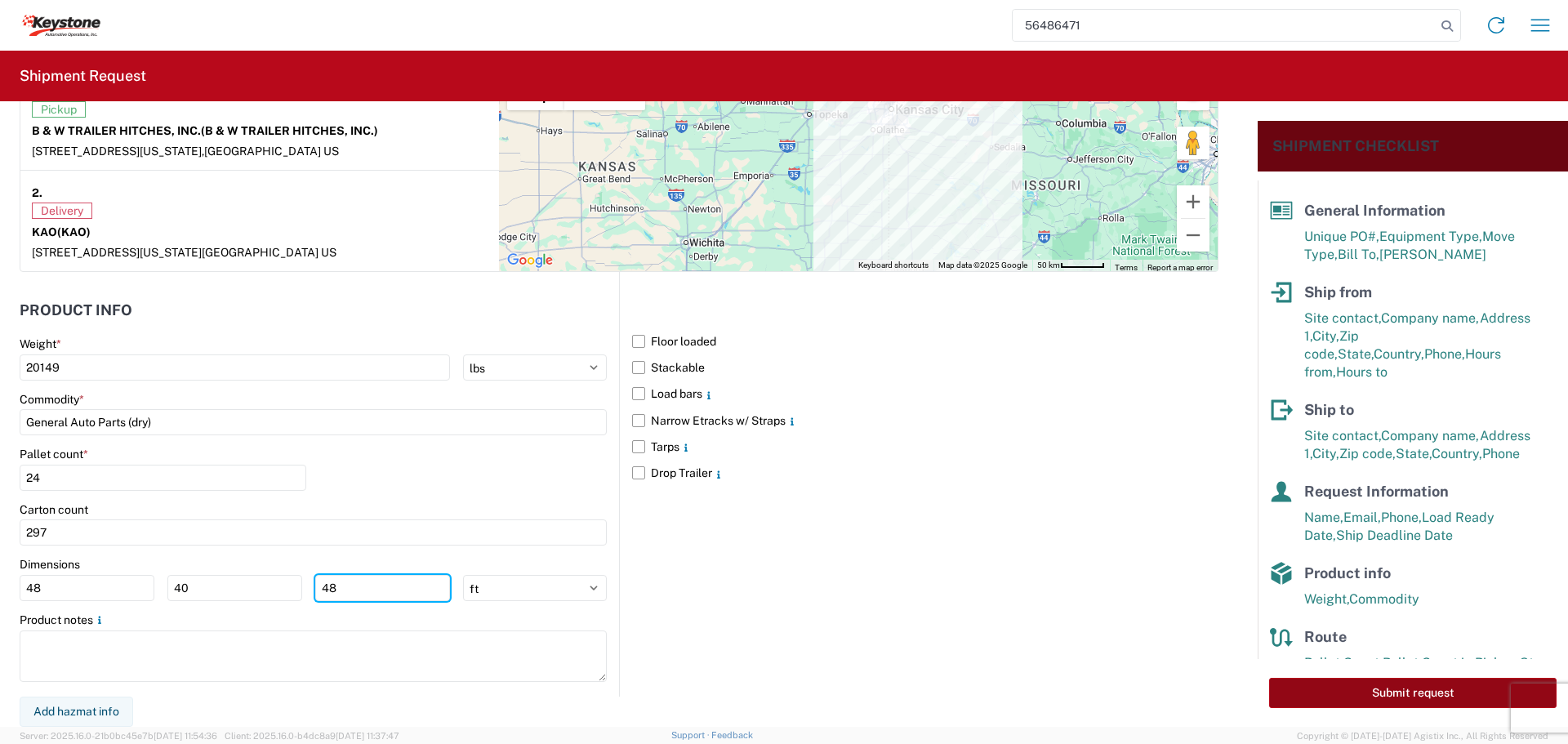
type input "48"
click at [1435, 692] on button "Submit request" at bounding box center [1412, 693] width 287 height 30
select select "US"
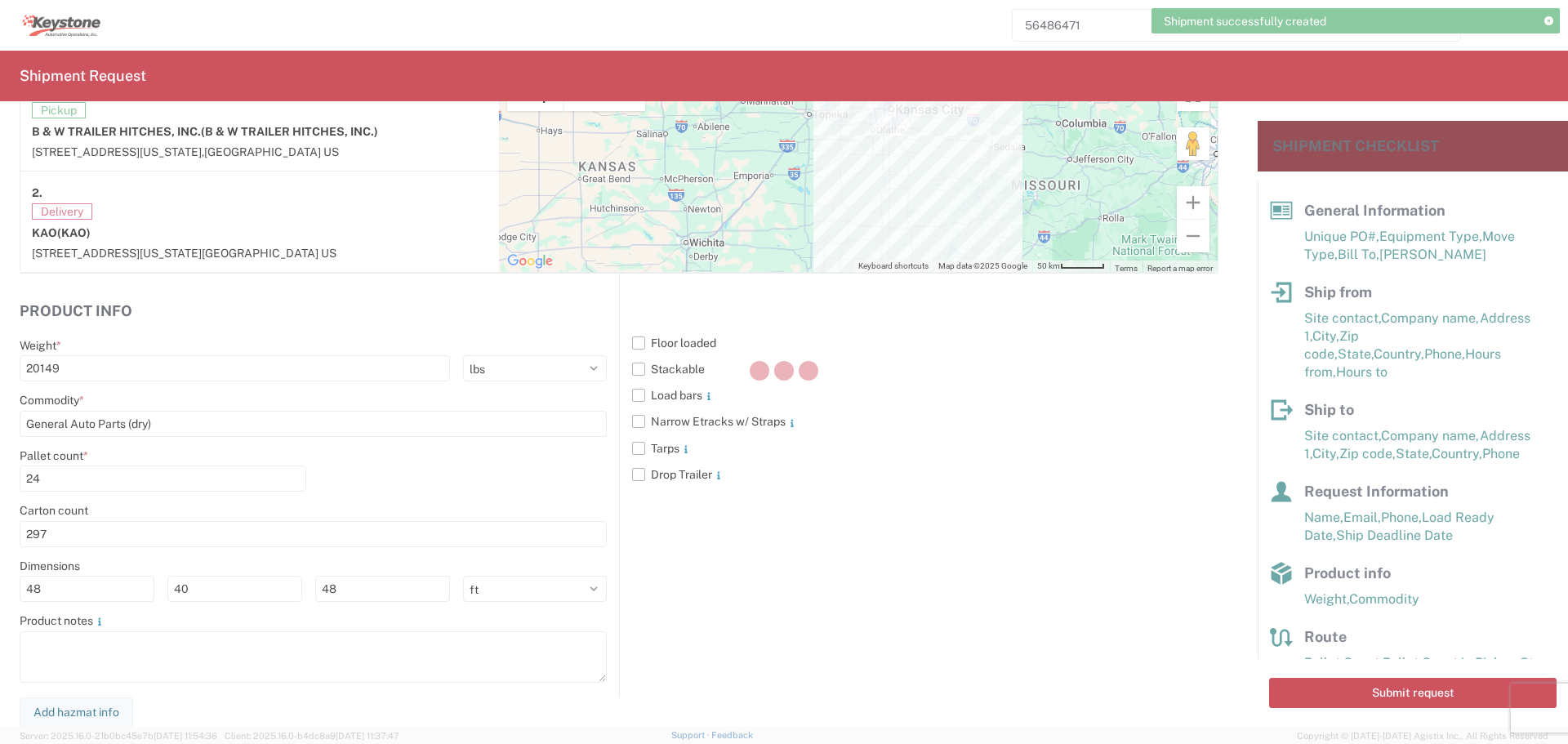
scroll to position [1334, 0]
